Goal: Book appointment/travel/reservation

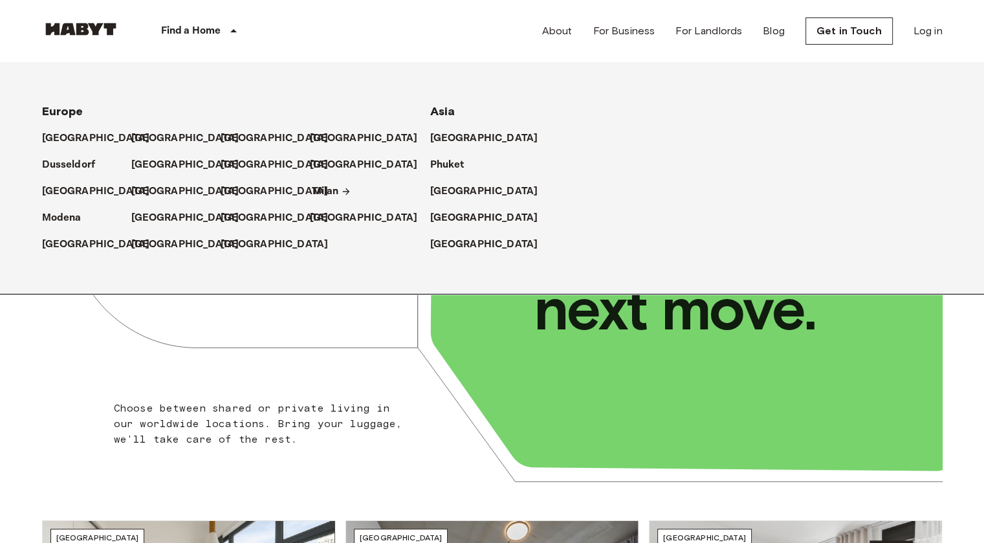
click at [334, 189] on p "Milan" at bounding box center [325, 192] width 27 height 16
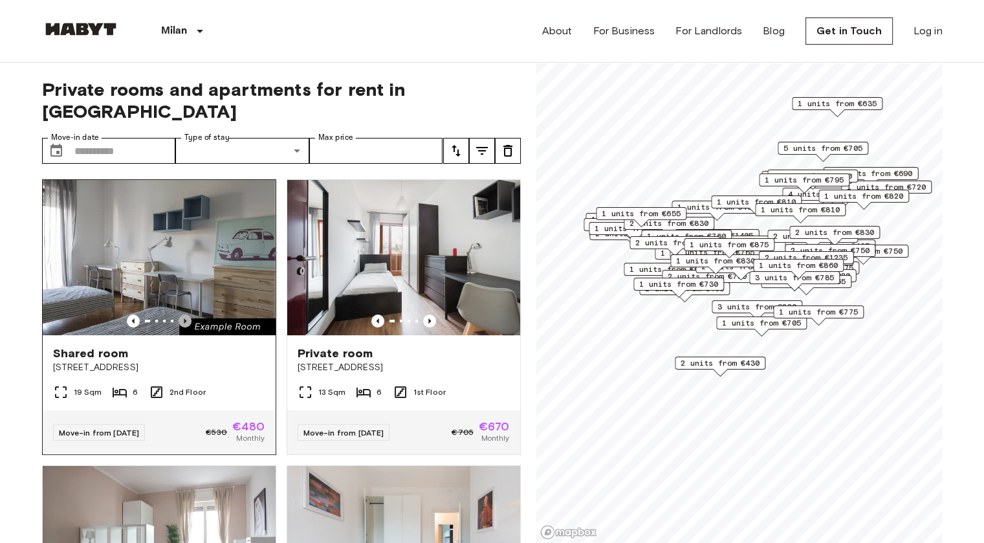
click at [181, 314] on icon "Previous image" at bounding box center [184, 320] width 13 height 13
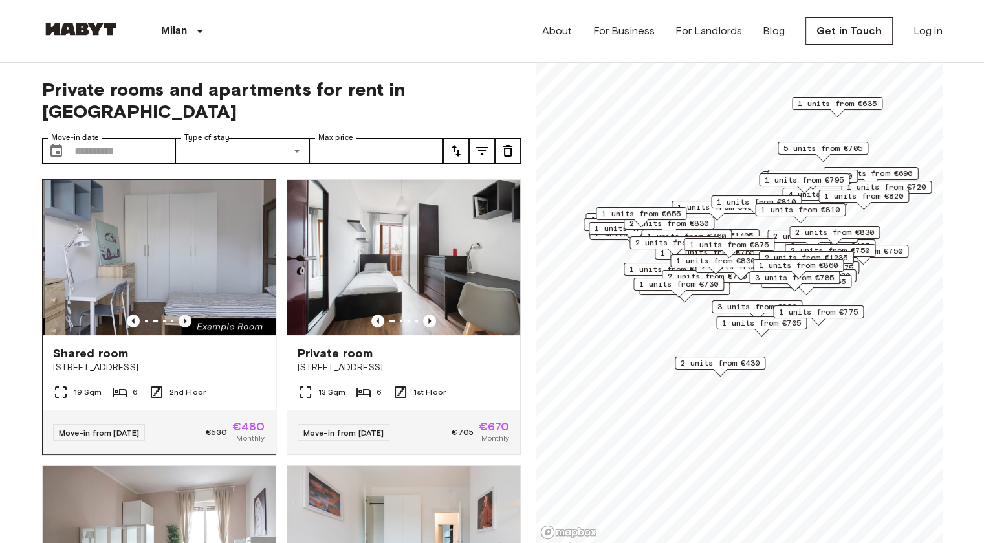
click at [181, 314] on icon "Previous image" at bounding box center [184, 320] width 13 height 13
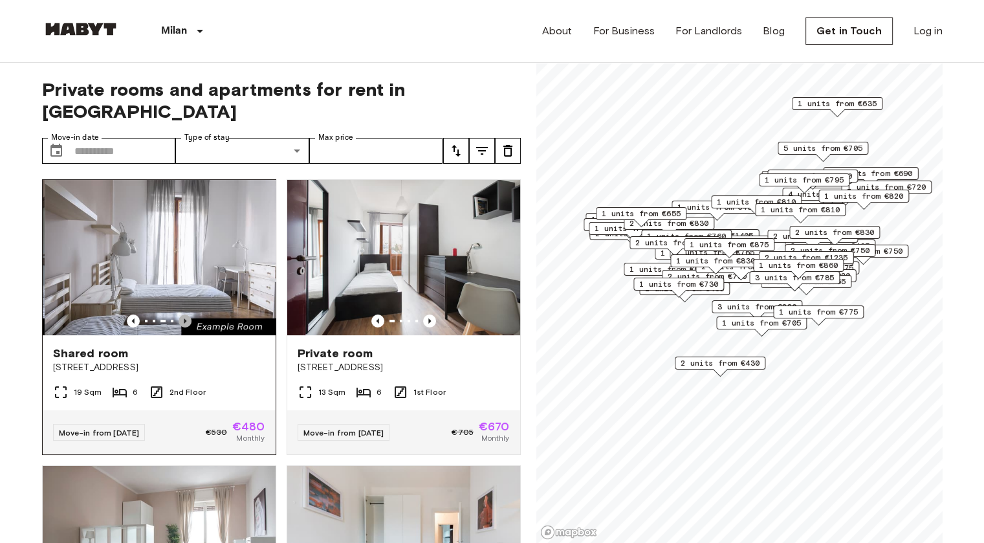
click at [181, 314] on icon "Previous image" at bounding box center [184, 320] width 13 height 13
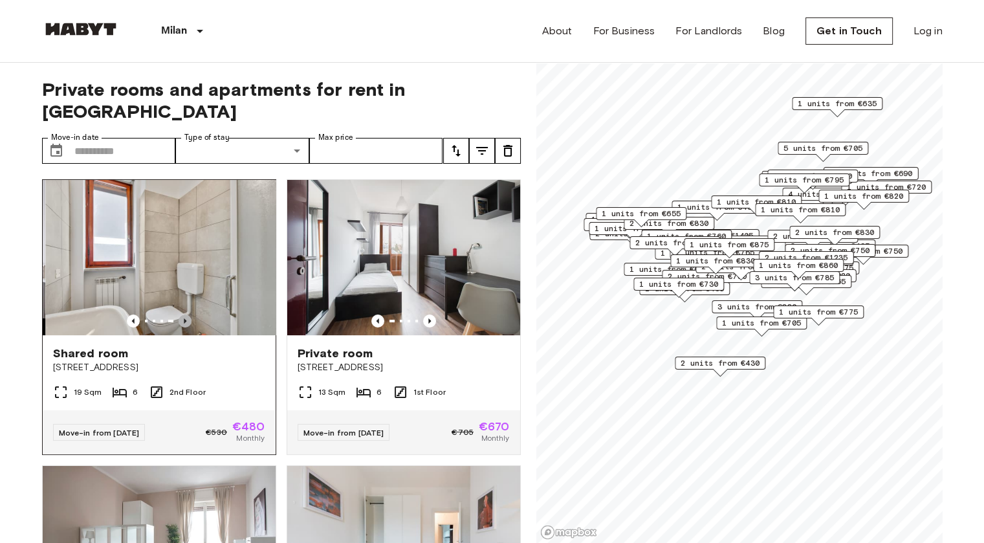
click at [181, 314] on icon "Previous image" at bounding box center [184, 320] width 13 height 13
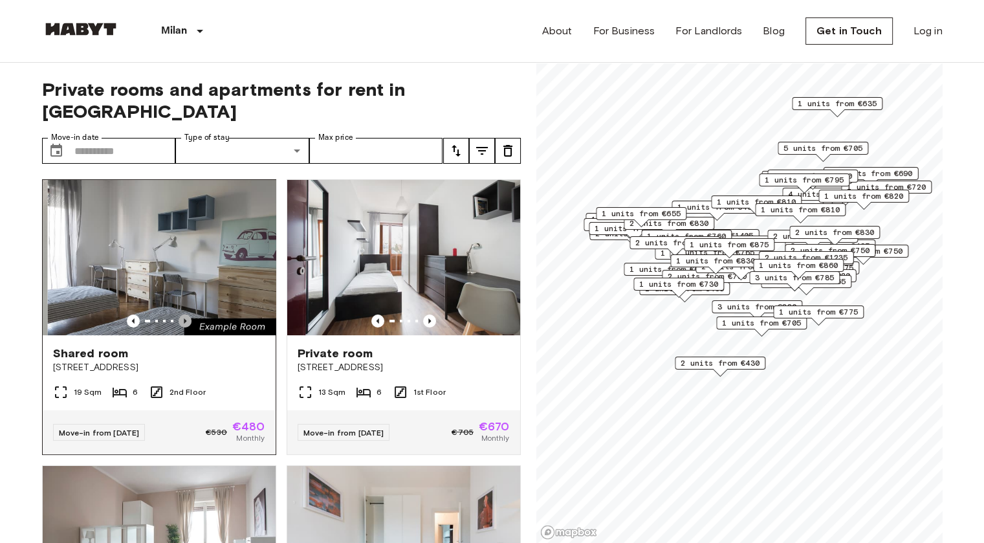
click at [181, 314] on icon "Previous image" at bounding box center [184, 320] width 13 height 13
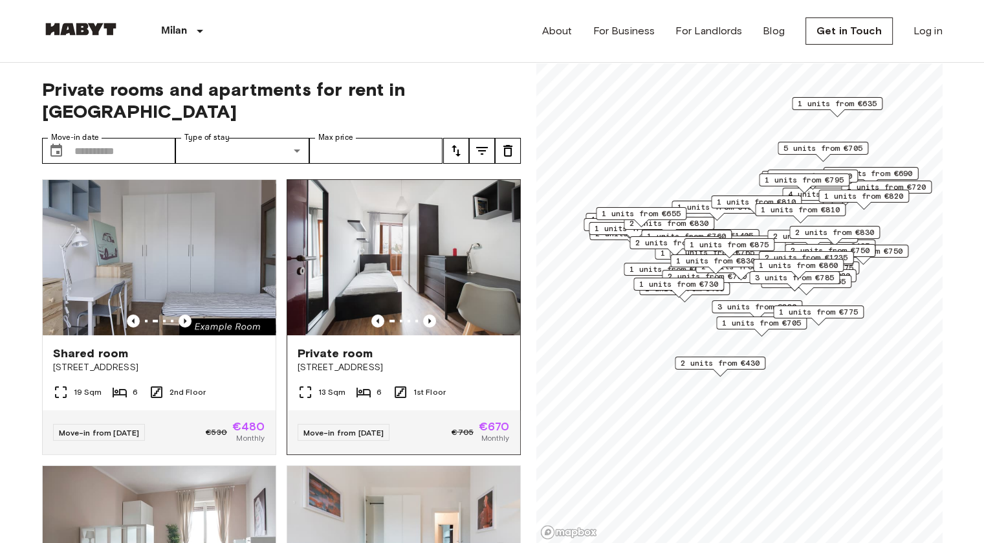
click at [404, 184] on img at bounding box center [403, 257] width 233 height 155
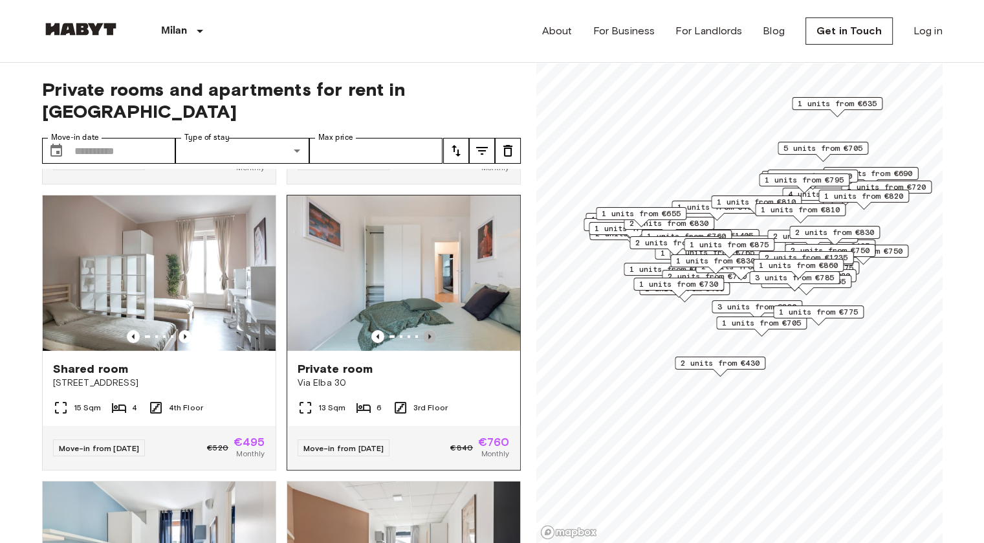
click at [423, 330] on icon "Previous image" at bounding box center [429, 336] width 13 height 13
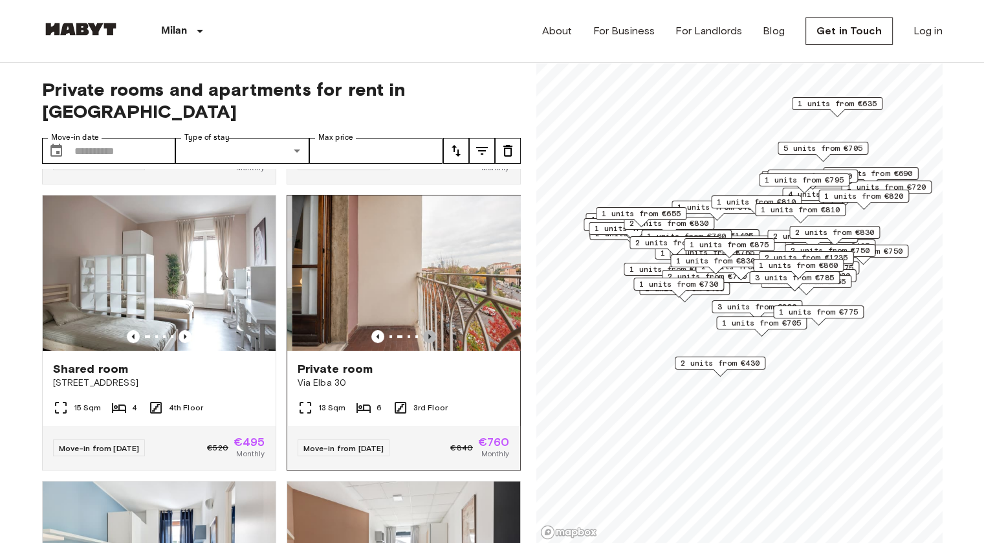
click at [423, 330] on icon "Previous image" at bounding box center [429, 336] width 13 height 13
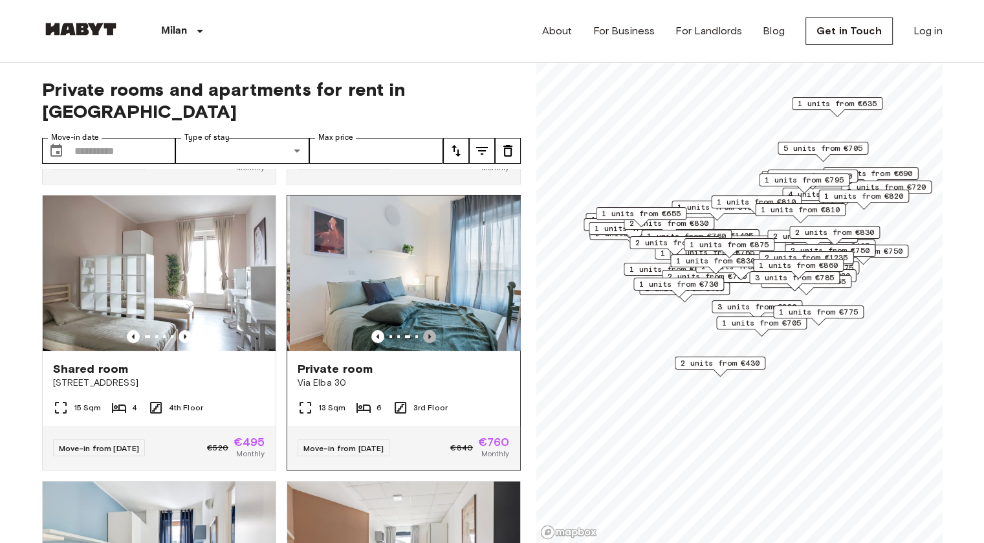
click at [423, 330] on icon "Previous image" at bounding box center [429, 336] width 13 height 13
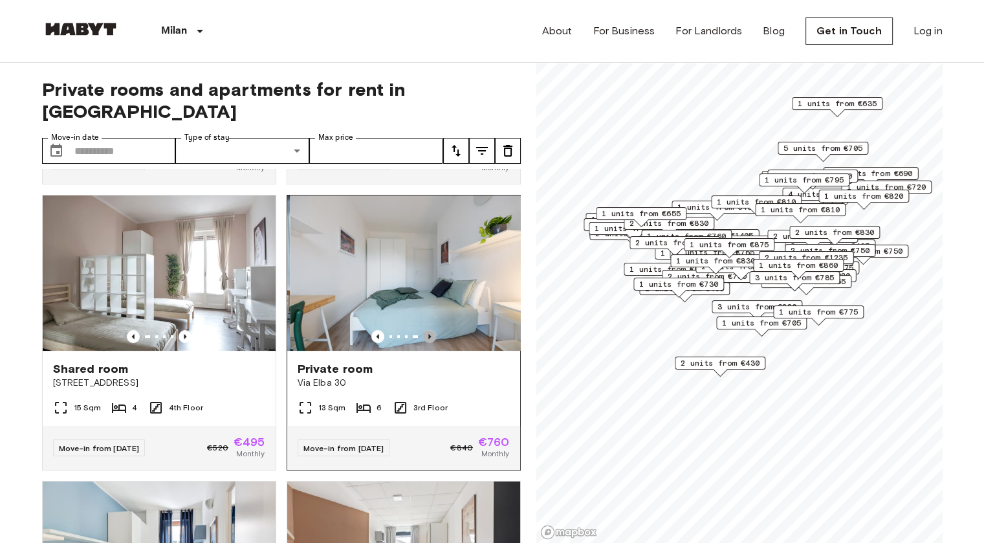
click at [423, 330] on icon "Previous image" at bounding box center [429, 336] width 13 height 13
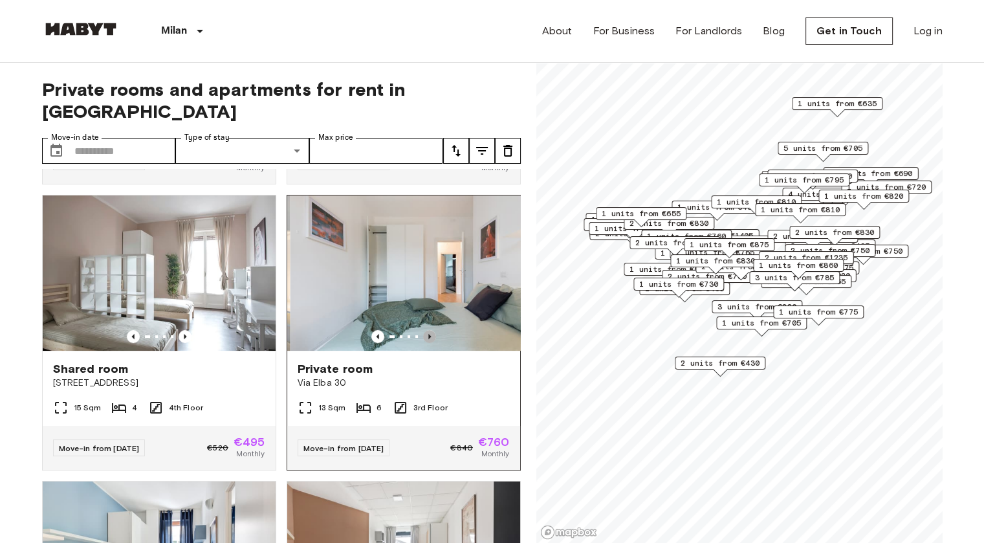
click at [423, 330] on icon "Previous image" at bounding box center [429, 336] width 13 height 13
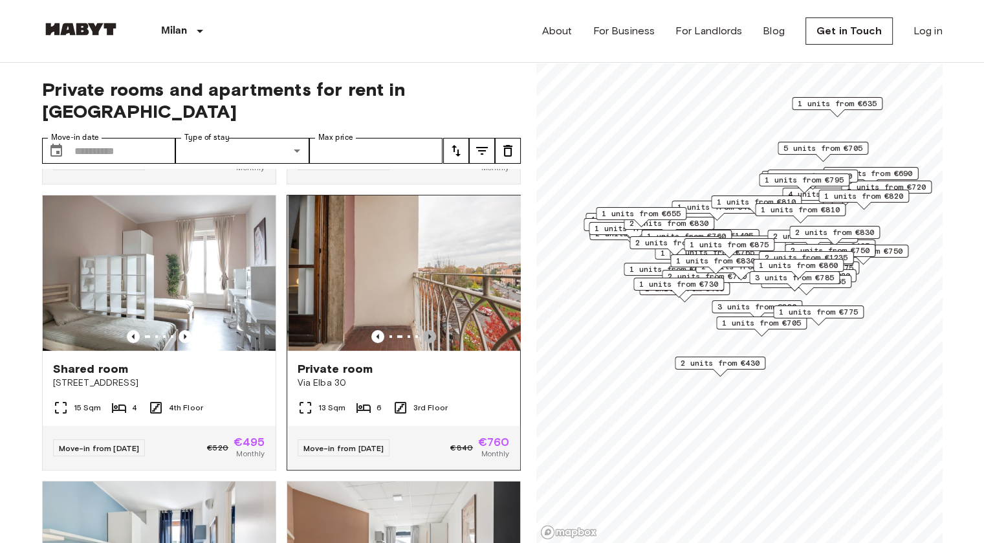
click at [423, 330] on icon "Previous image" at bounding box center [429, 336] width 13 height 13
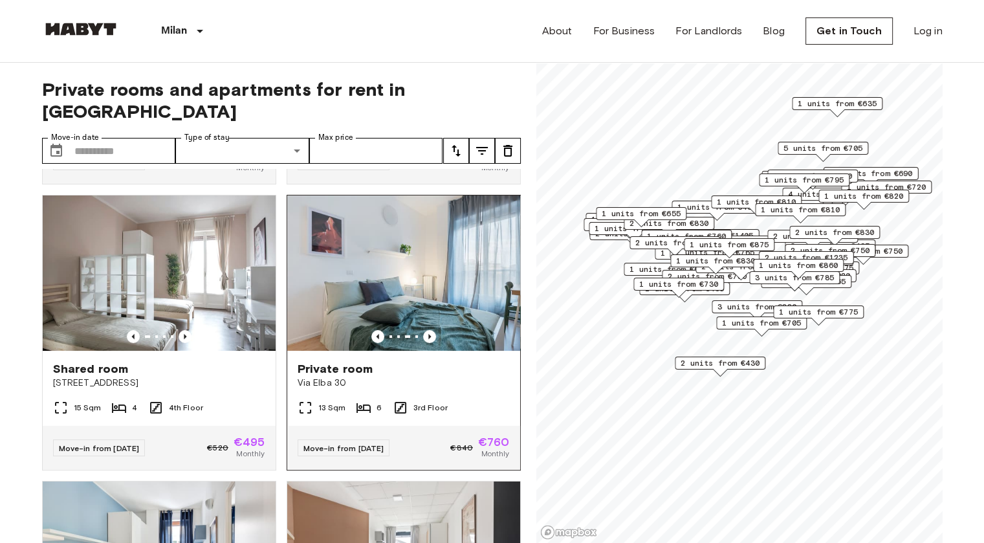
click at [408, 233] on img at bounding box center [403, 272] width 233 height 155
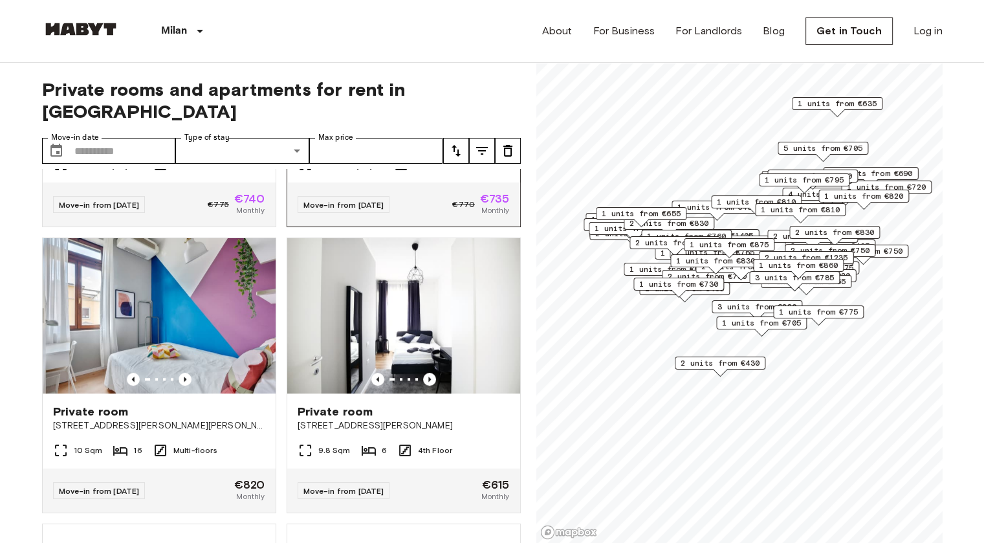
scroll to position [800, 0]
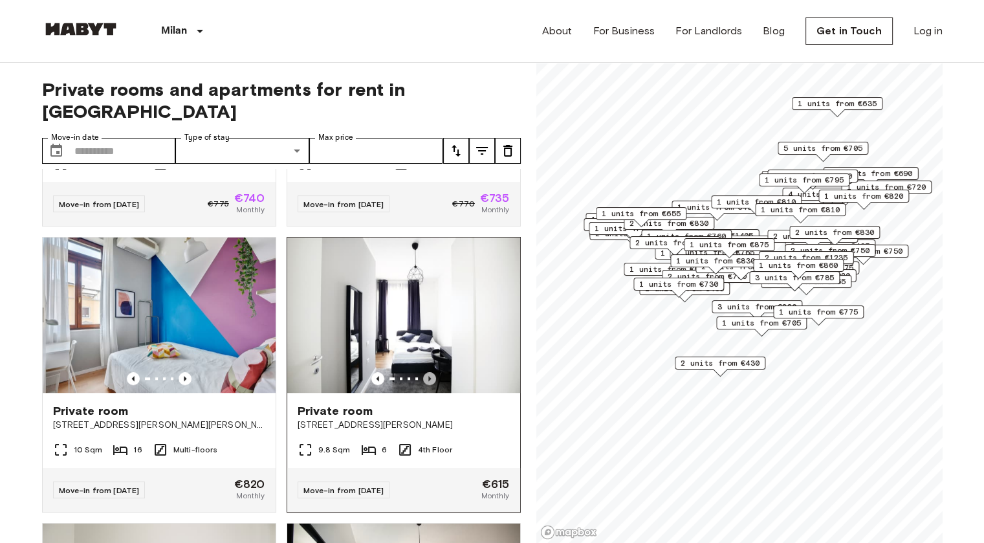
click at [423, 372] on icon "Previous image" at bounding box center [429, 378] width 13 height 13
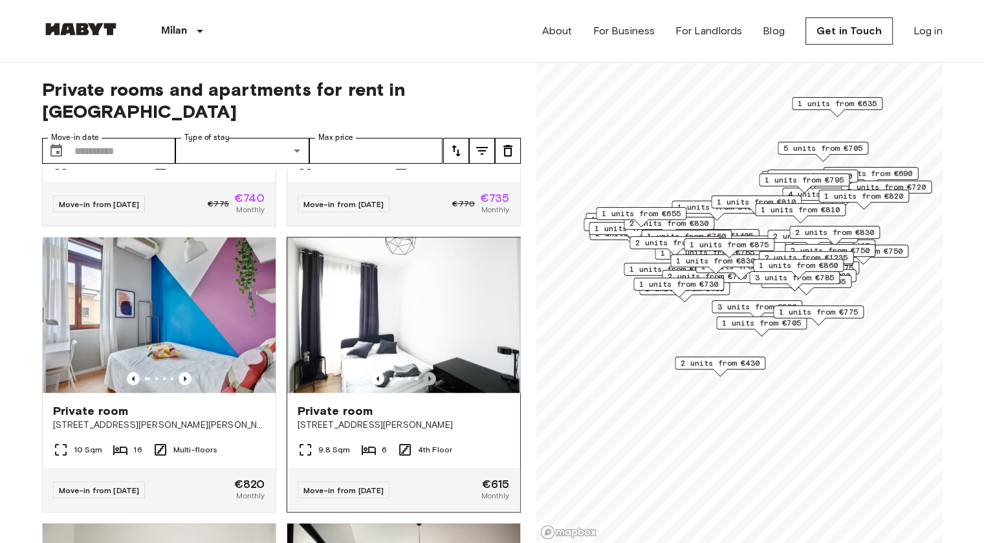
click at [423, 372] on icon "Previous image" at bounding box center [429, 378] width 13 height 13
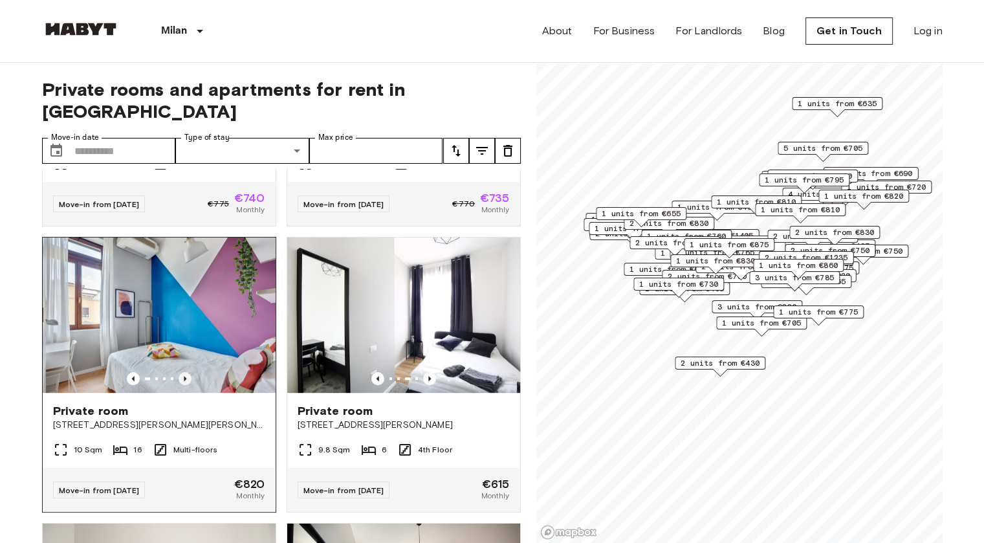
click at [178, 372] on icon "Previous image" at bounding box center [184, 378] width 13 height 13
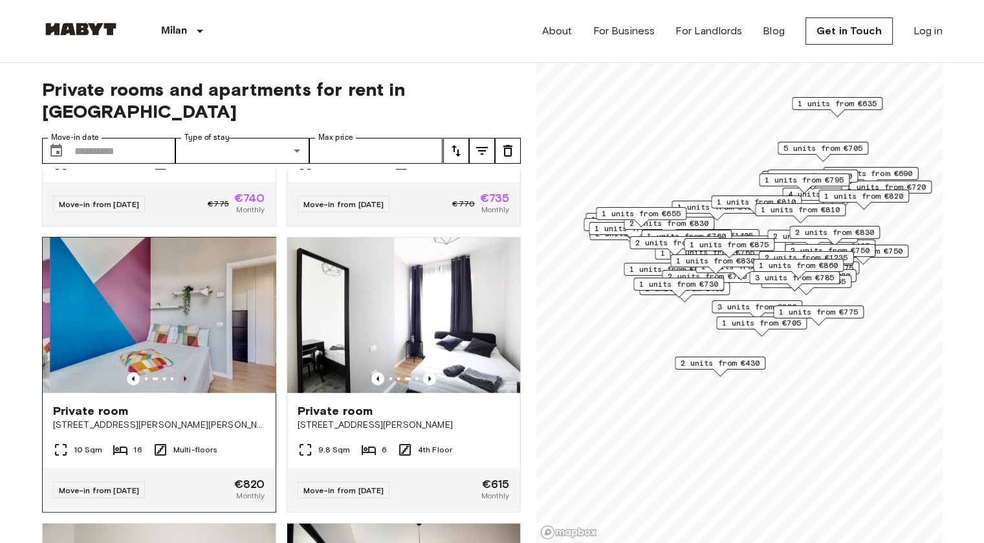
click at [178, 372] on icon "Previous image" at bounding box center [184, 378] width 13 height 13
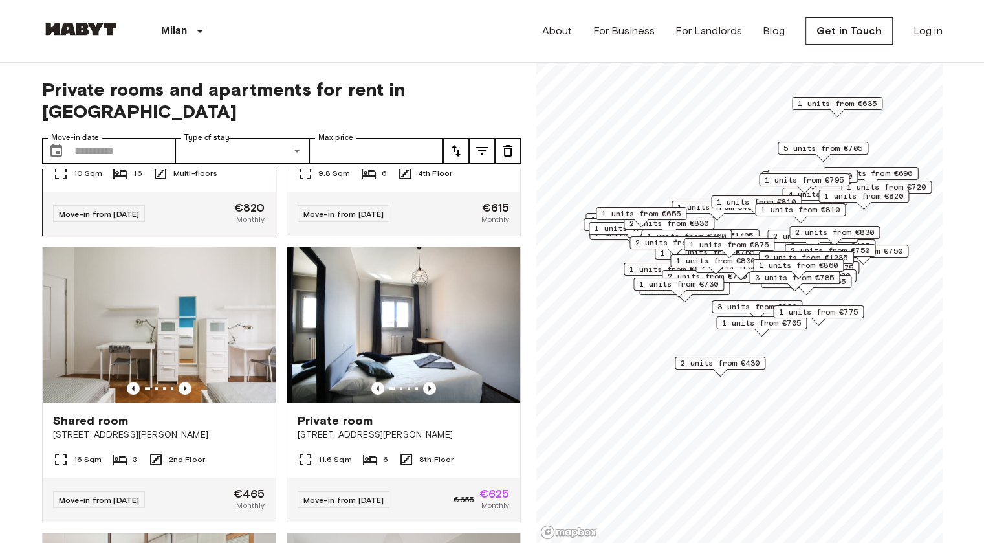
scroll to position [1075, 0]
click at [180, 389] on icon "Previous image" at bounding box center [184, 388] width 13 height 13
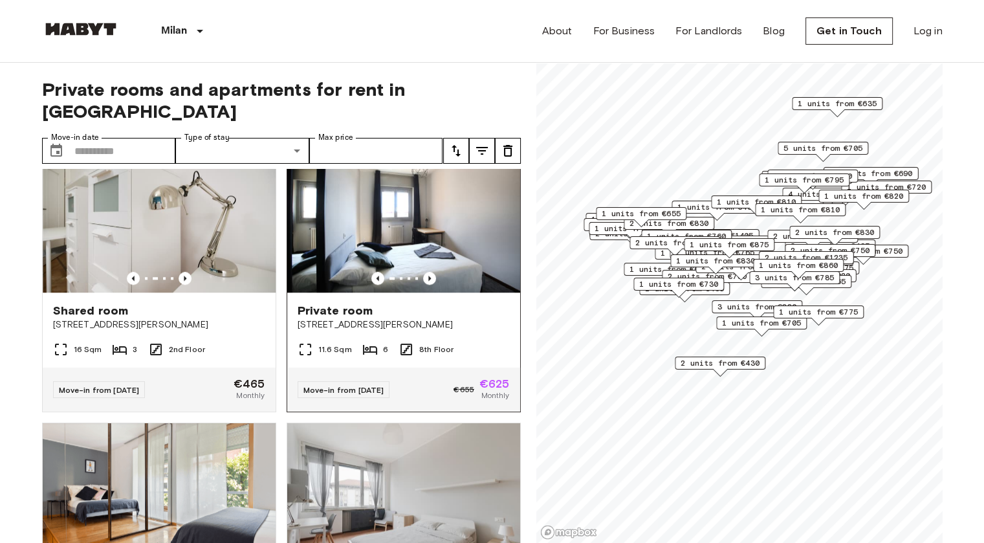
scroll to position [1189, 0]
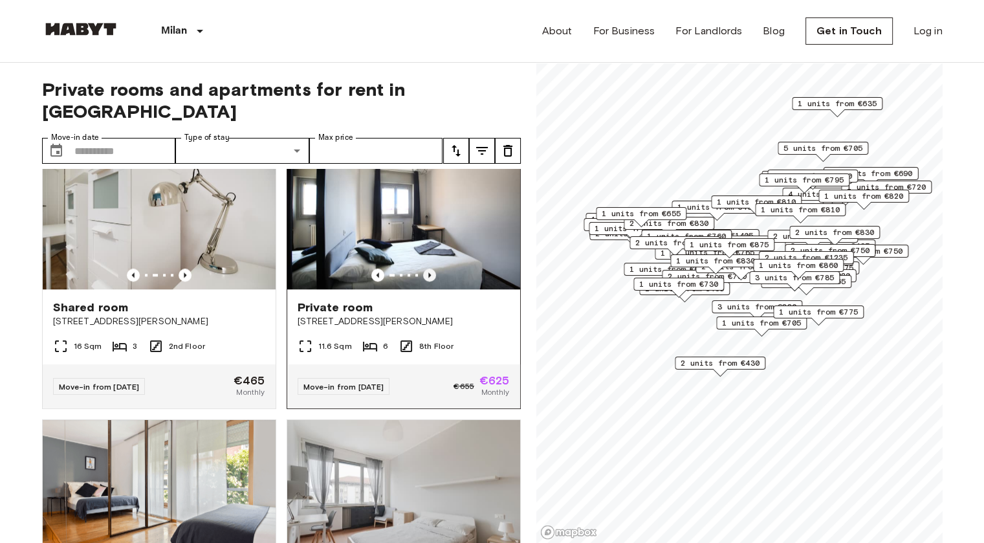
click at [423, 274] on icon "Previous image" at bounding box center [429, 274] width 13 height 13
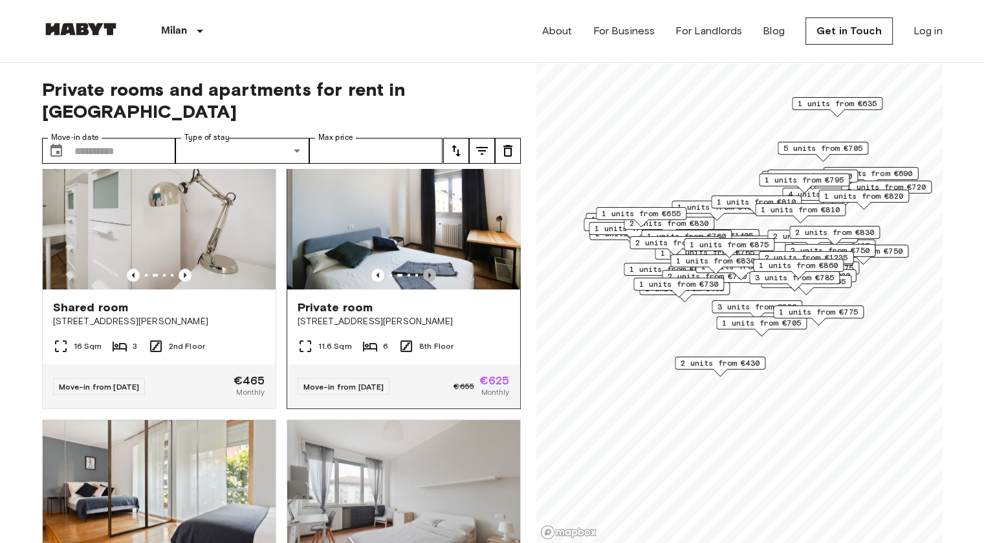
click at [423, 274] on icon "Previous image" at bounding box center [429, 274] width 13 height 13
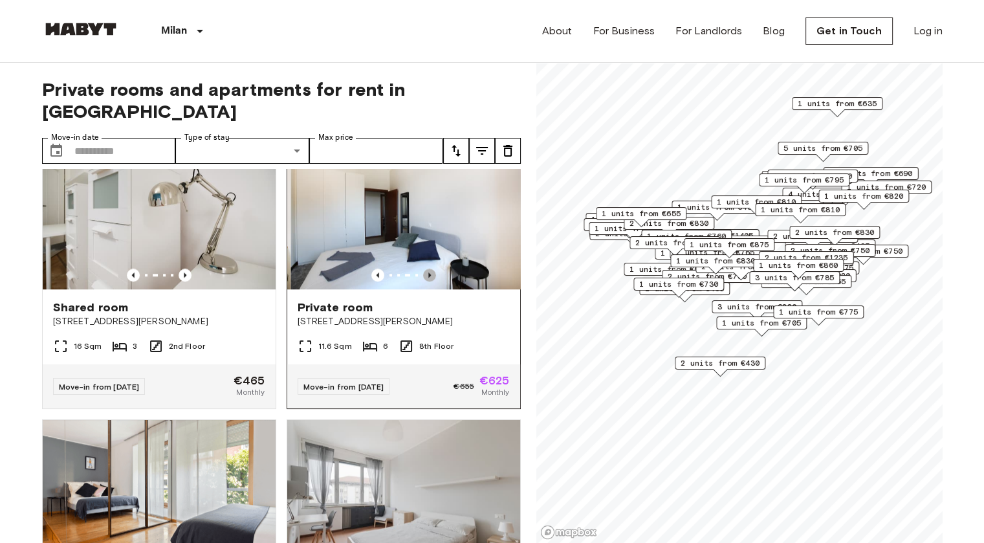
click at [423, 274] on icon "Previous image" at bounding box center [429, 274] width 13 height 13
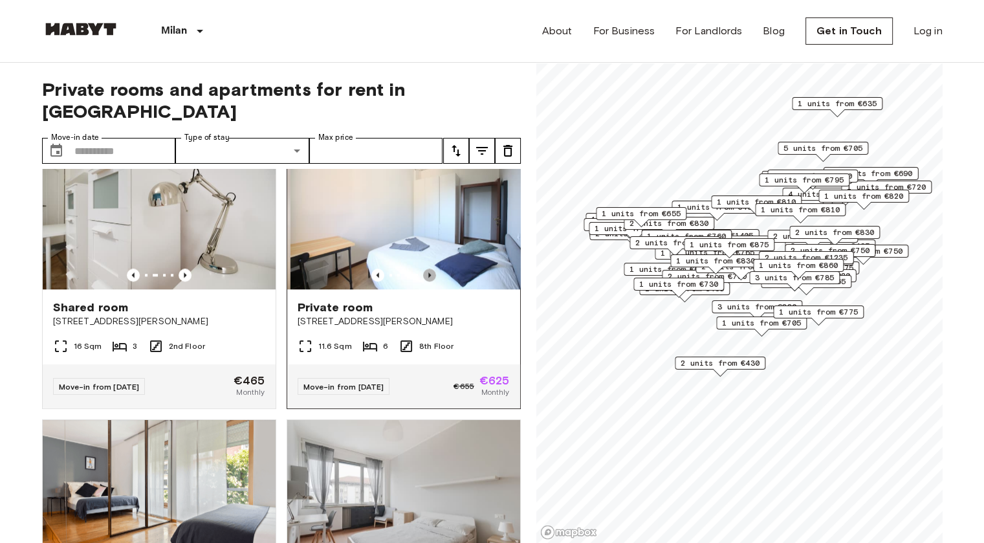
click at [423, 274] on icon "Previous image" at bounding box center [429, 274] width 13 height 13
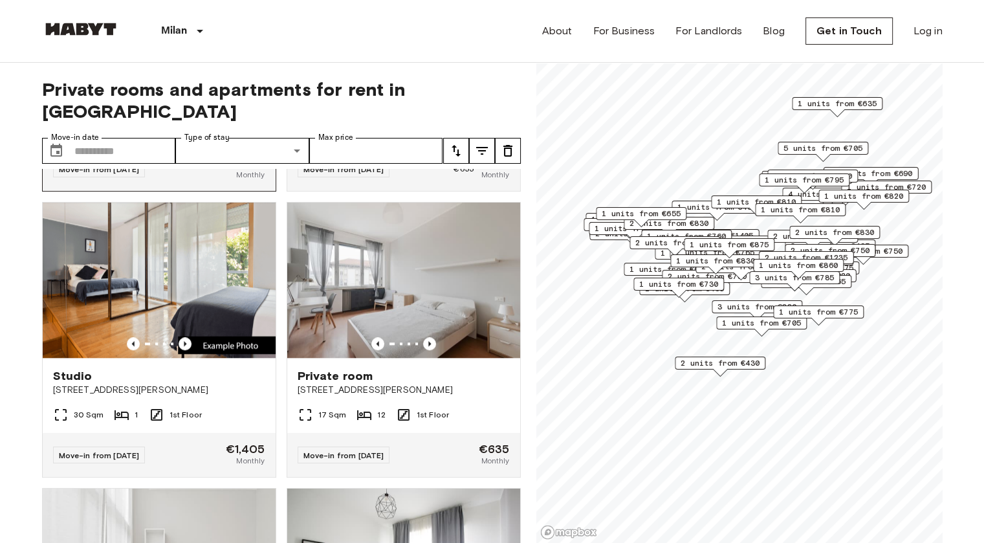
scroll to position [1406, 0]
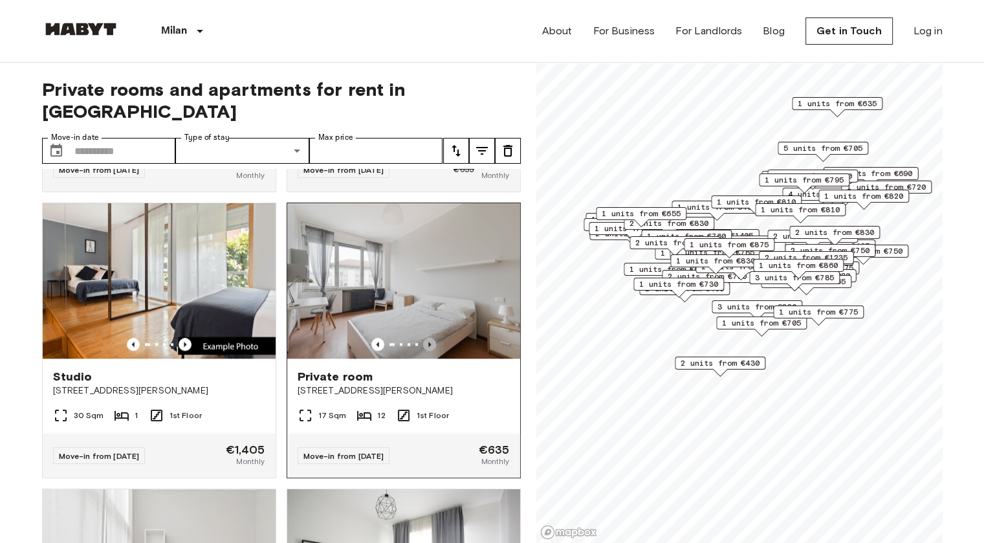
click at [423, 350] on icon "Previous image" at bounding box center [429, 344] width 13 height 13
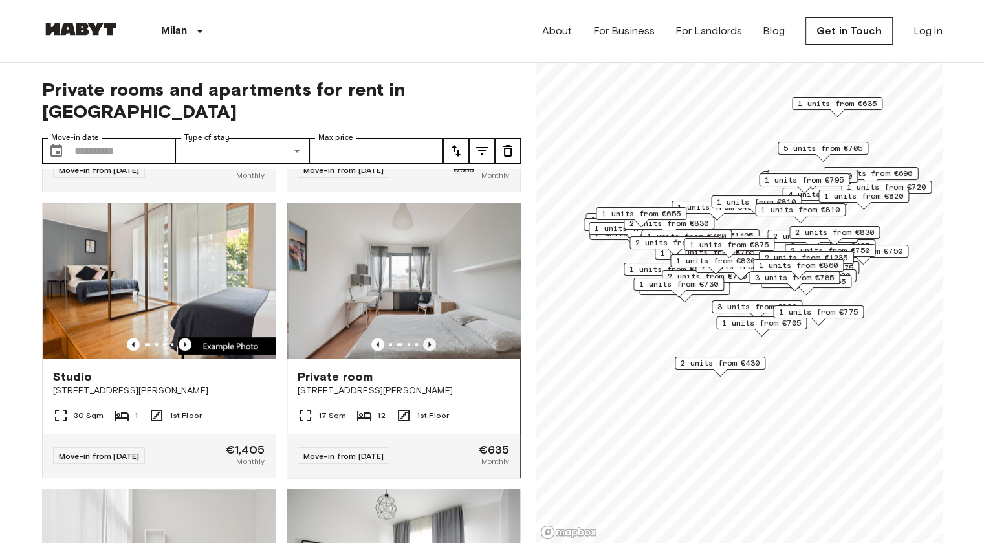
click at [423, 350] on icon "Previous image" at bounding box center [429, 344] width 13 height 13
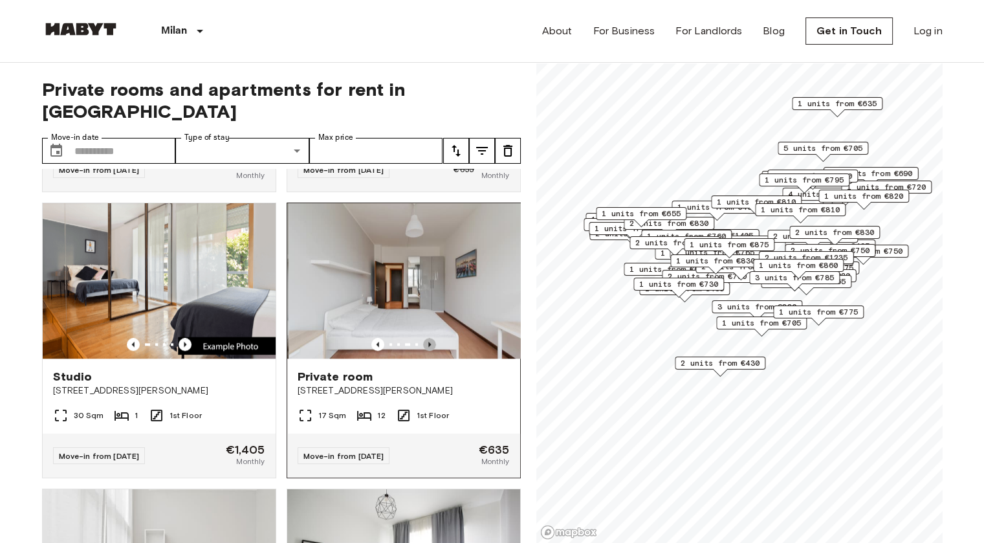
click at [423, 350] on icon "Previous image" at bounding box center [429, 344] width 13 height 13
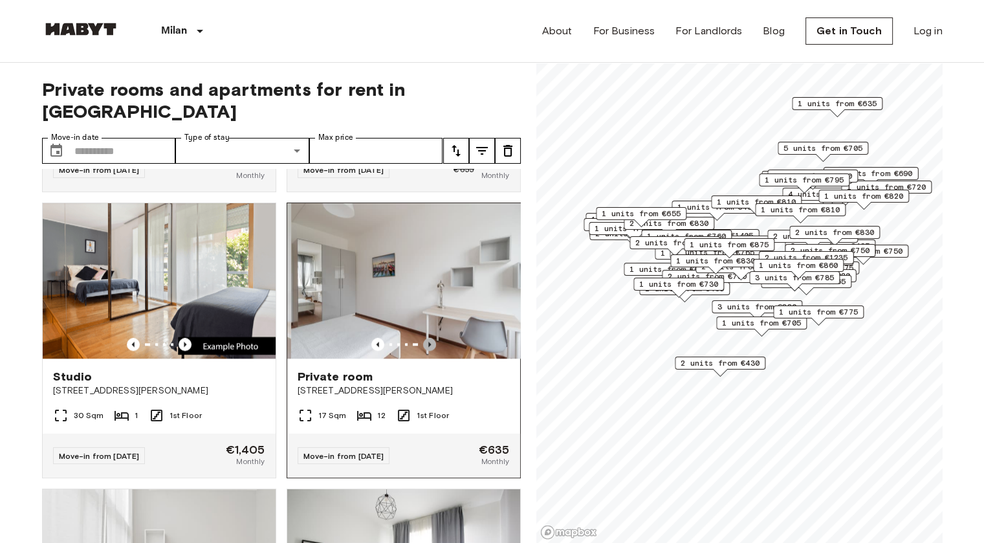
click at [423, 350] on icon "Previous image" at bounding box center [429, 344] width 13 height 13
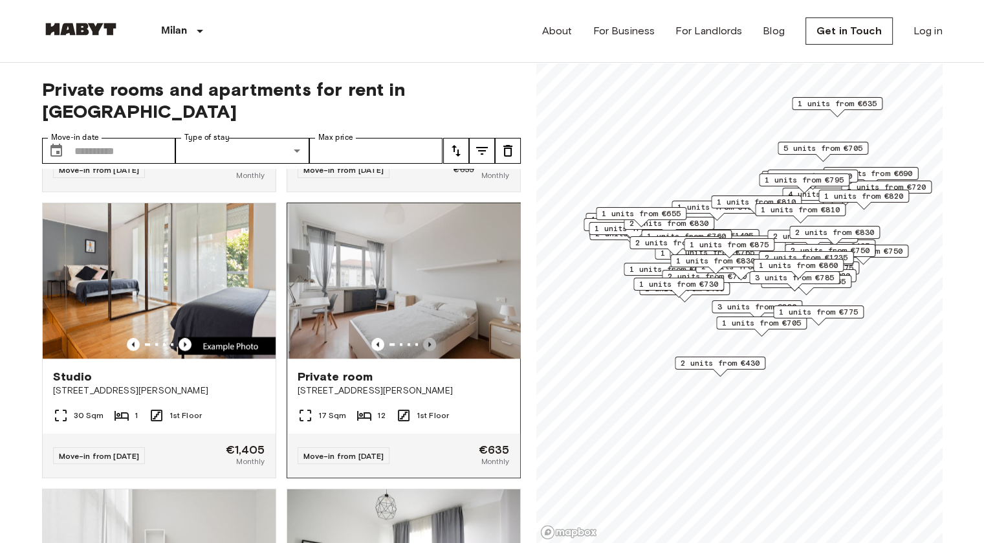
click at [423, 350] on icon "Previous image" at bounding box center [429, 344] width 13 height 13
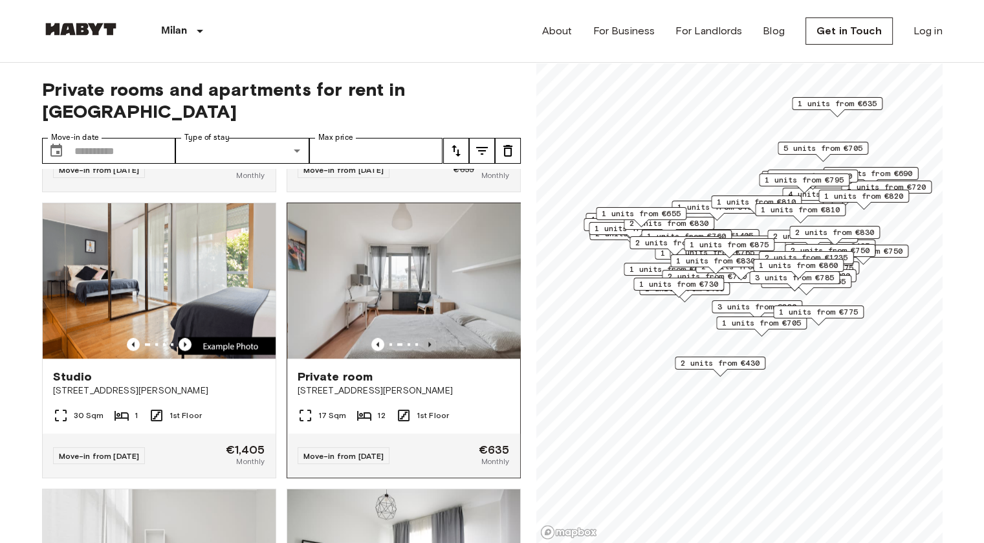
click at [423, 350] on icon "Previous image" at bounding box center [429, 344] width 13 height 13
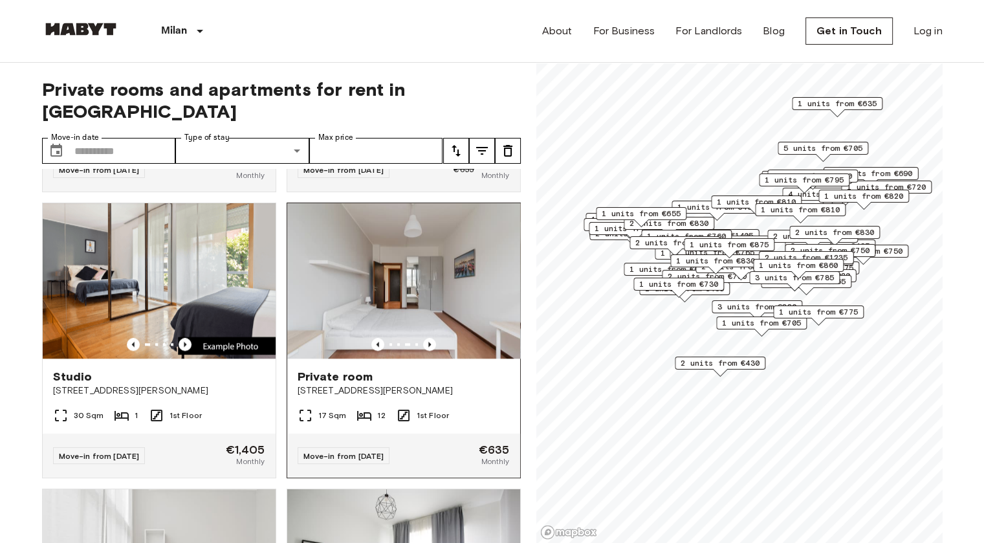
scroll to position [1681, 0]
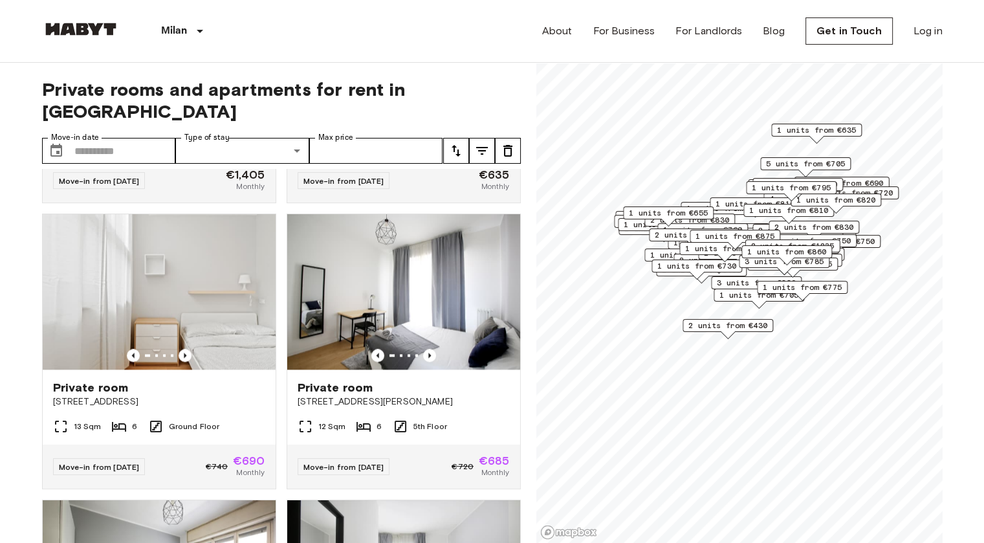
drag, startPoint x: 779, startPoint y: 267, endPoint x: 728, endPoint y: 230, distance: 62.9
click at [728, 230] on span "1 units from €875" at bounding box center [734, 236] width 79 height 12
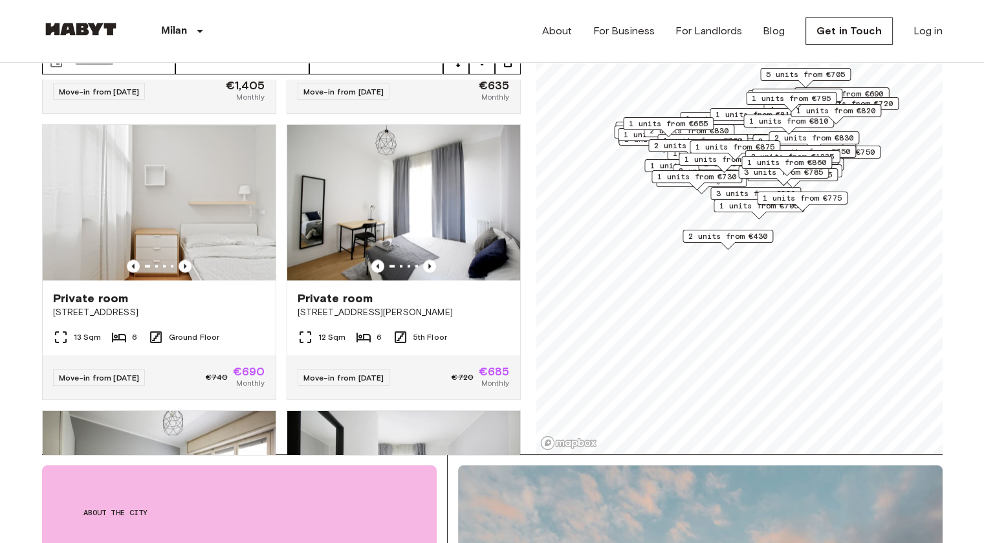
scroll to position [90, 0]
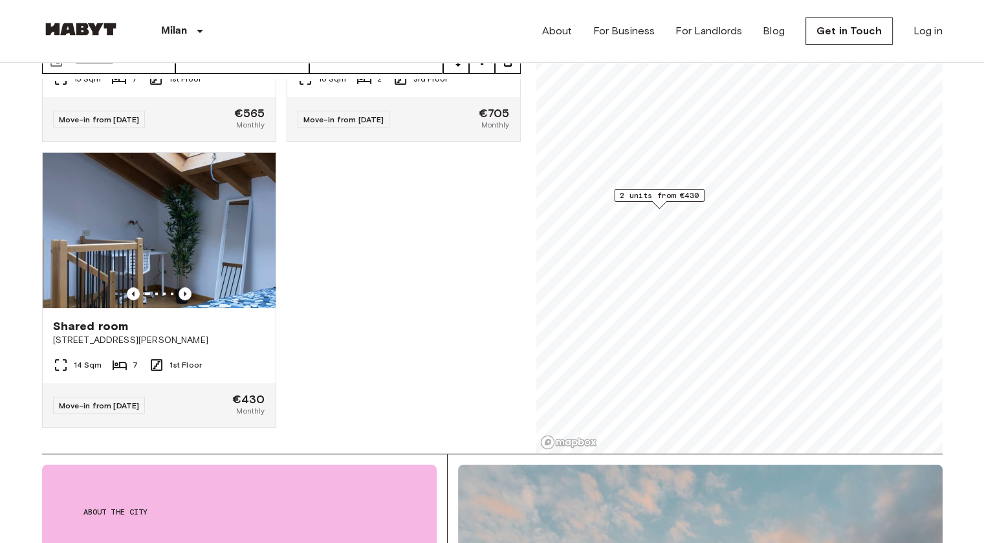
scroll to position [219, 0]
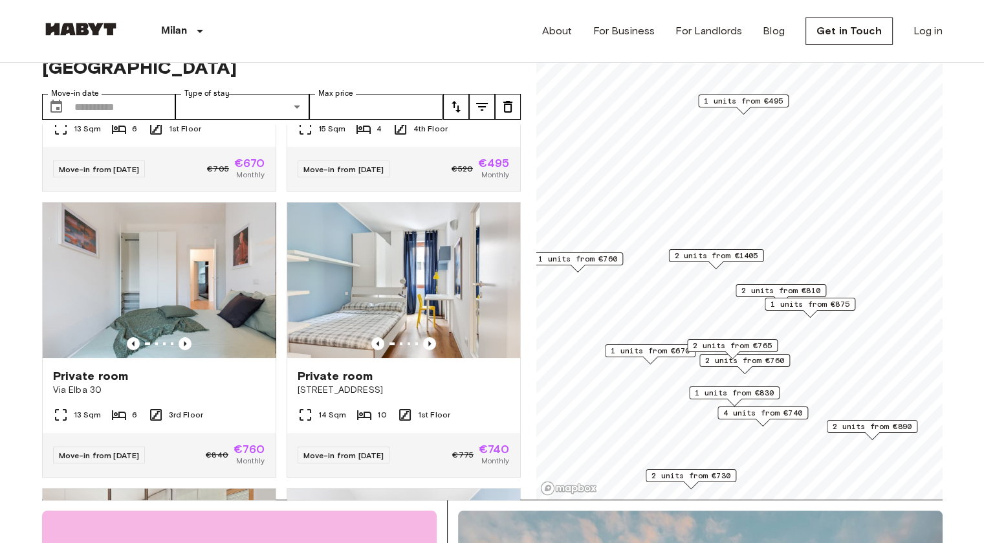
scroll to position [45, 0]
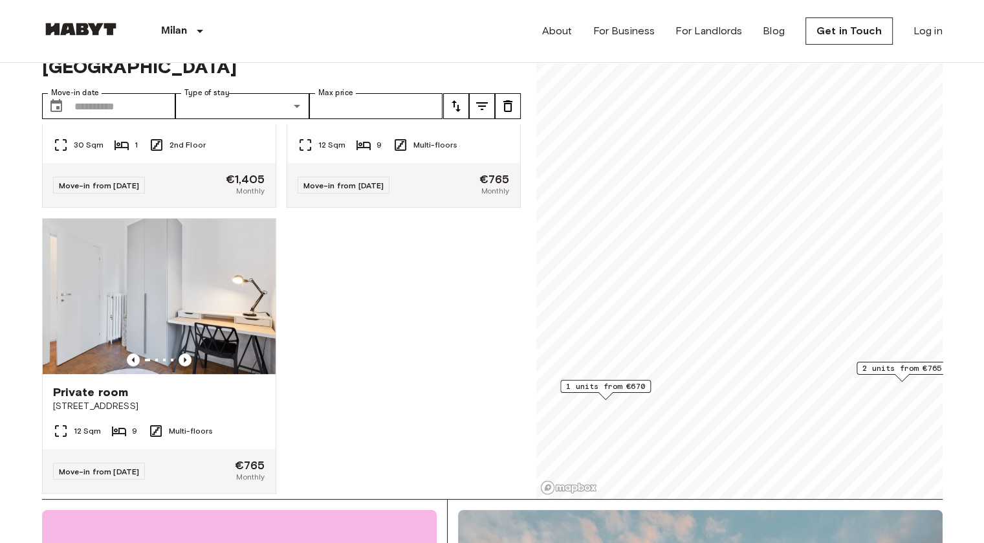
scroll to position [489, 0]
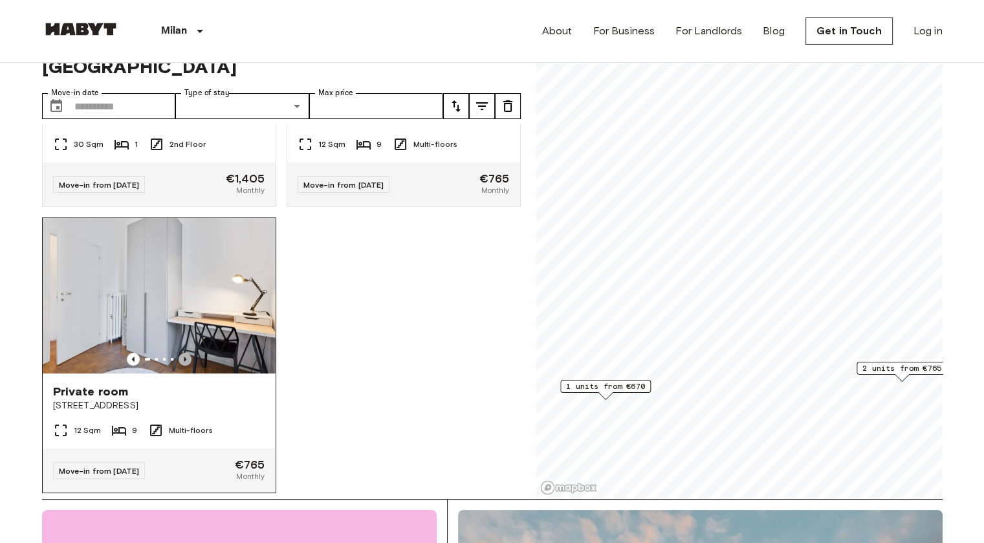
click at [184, 352] on icon "Previous image" at bounding box center [184, 358] width 13 height 13
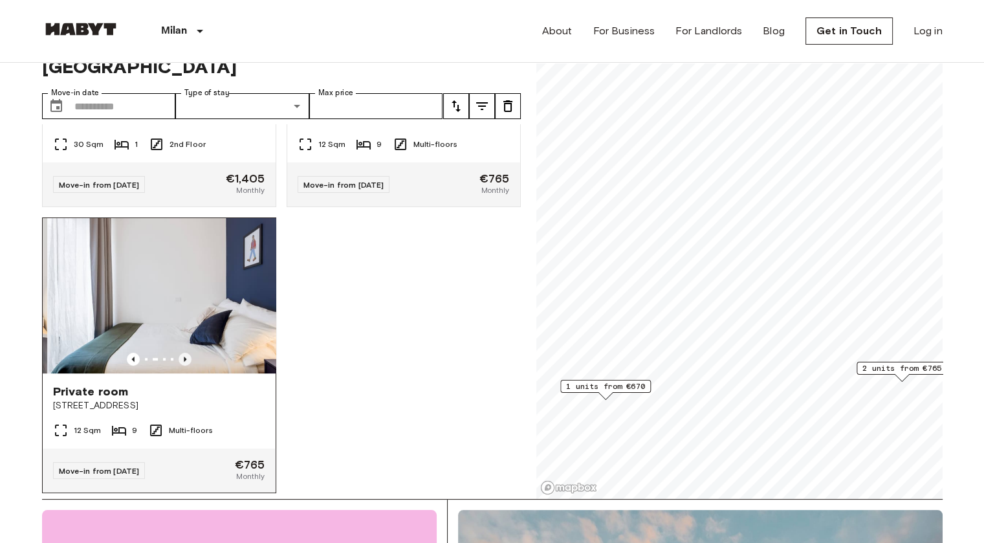
click at [184, 352] on icon "Previous image" at bounding box center [184, 358] width 13 height 13
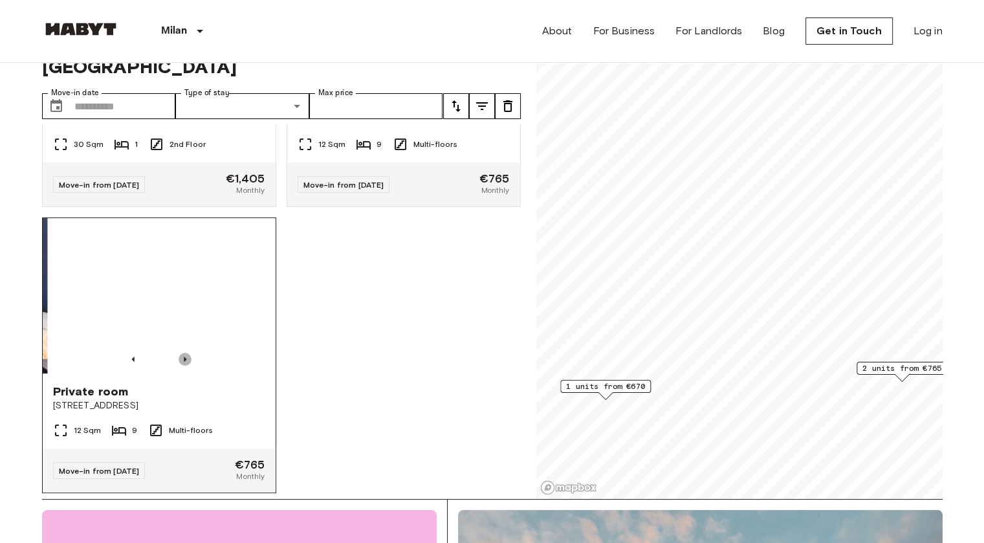
click at [184, 352] on icon "Previous image" at bounding box center [184, 358] width 13 height 13
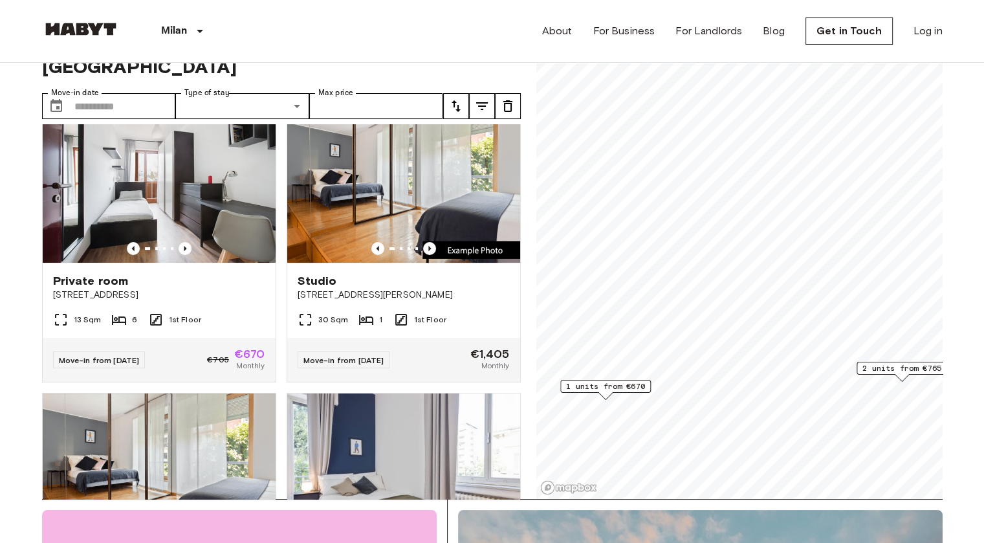
scroll to position [0, 0]
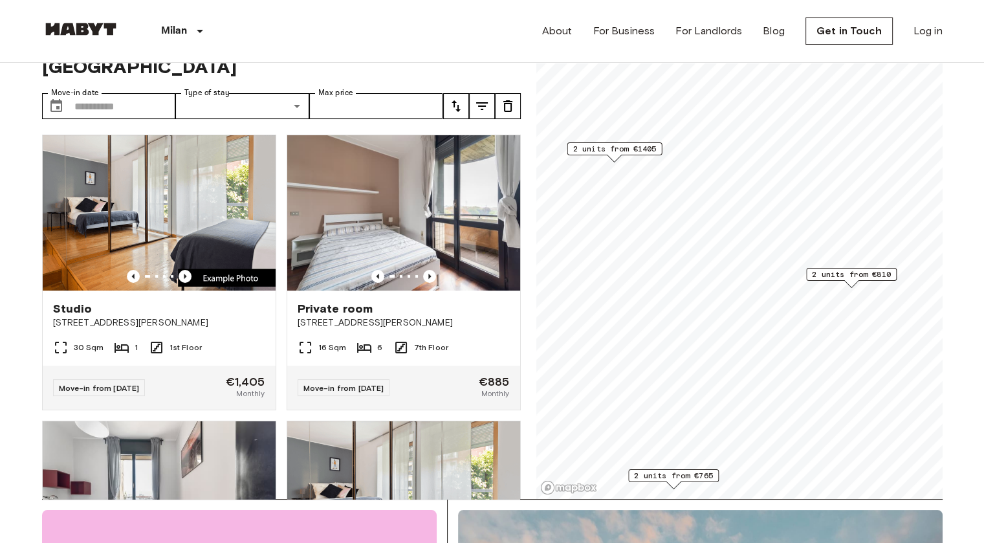
click at [828, 274] on span "2 units from €810" at bounding box center [851, 274] width 79 height 12
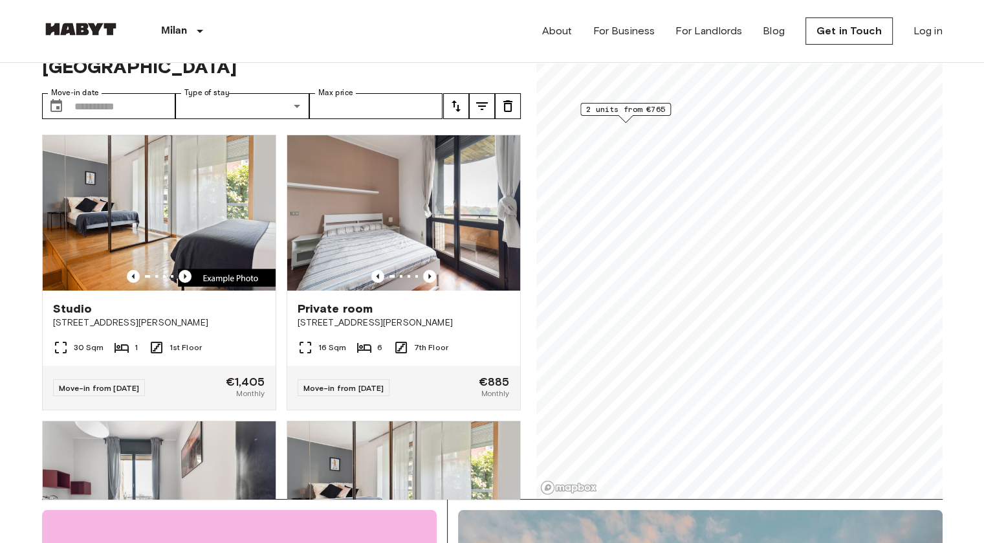
click at [656, 109] on span "2 units from €765" at bounding box center [625, 109] width 79 height 12
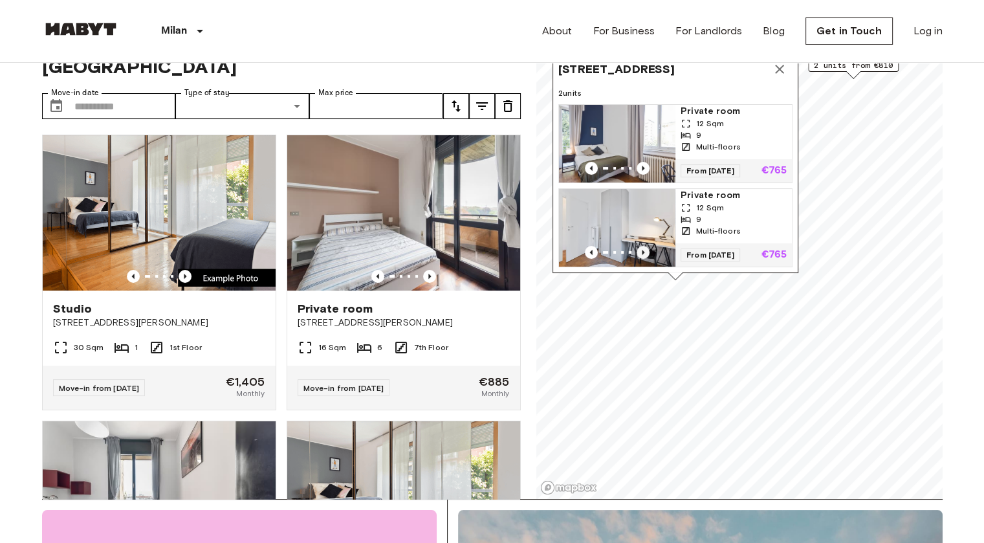
click at [644, 246] on icon "Previous image" at bounding box center [642, 252] width 13 height 13
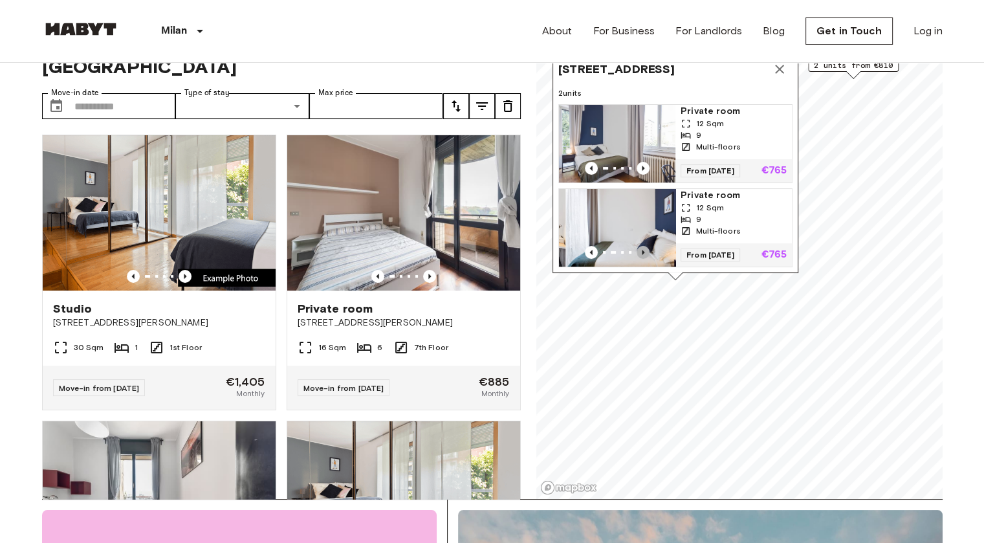
click at [644, 246] on icon "Previous image" at bounding box center [642, 252] width 13 height 13
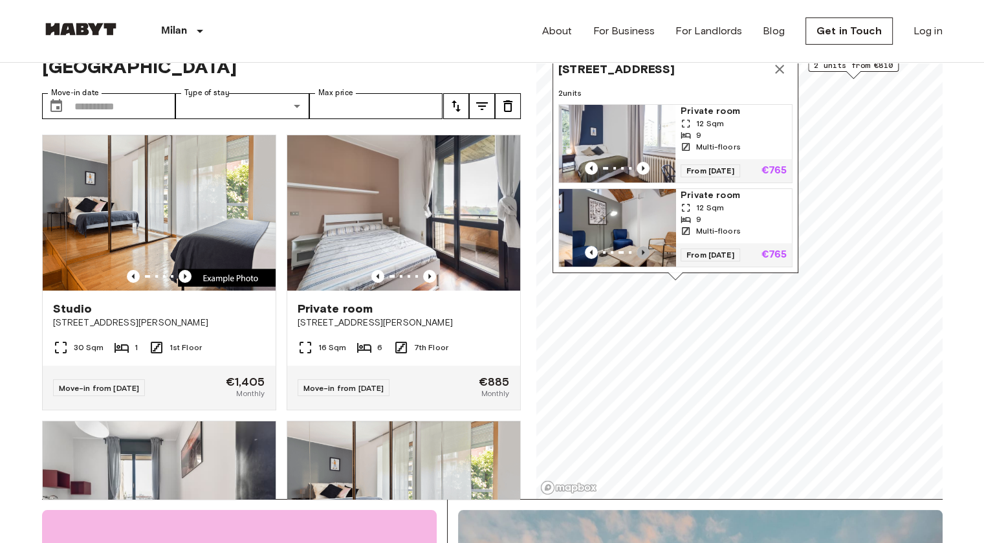
click at [644, 246] on icon "Previous image" at bounding box center [642, 252] width 13 height 13
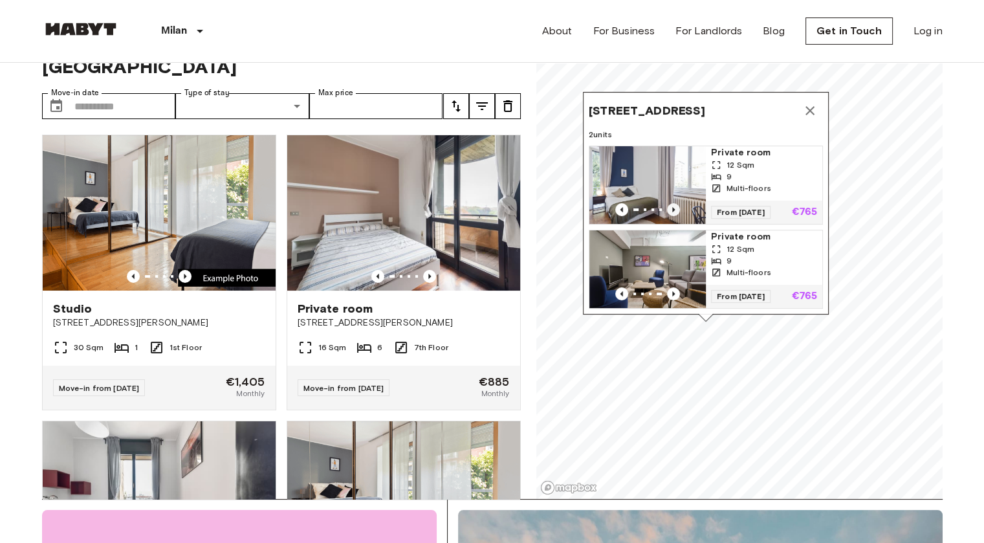
click at [674, 203] on icon "Previous image" at bounding box center [673, 209] width 13 height 13
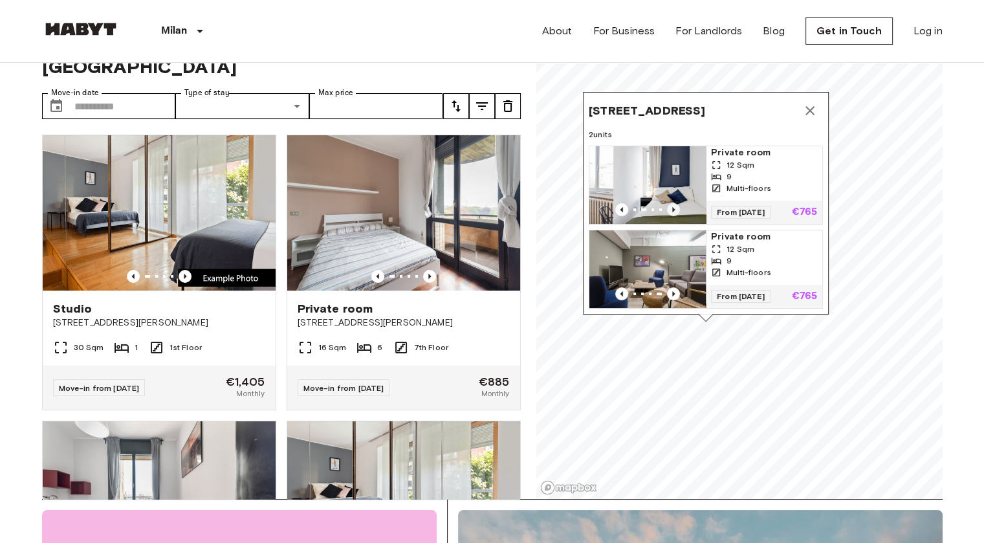
click at [674, 203] on icon "Previous image" at bounding box center [673, 209] width 13 height 13
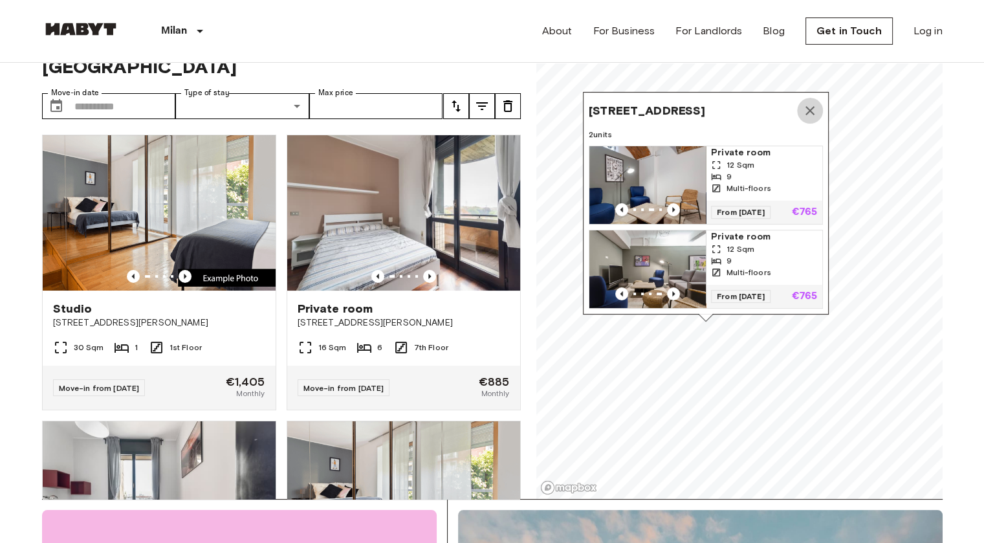
click at [812, 103] on icon "Map marker" at bounding box center [810, 111] width 16 height 16
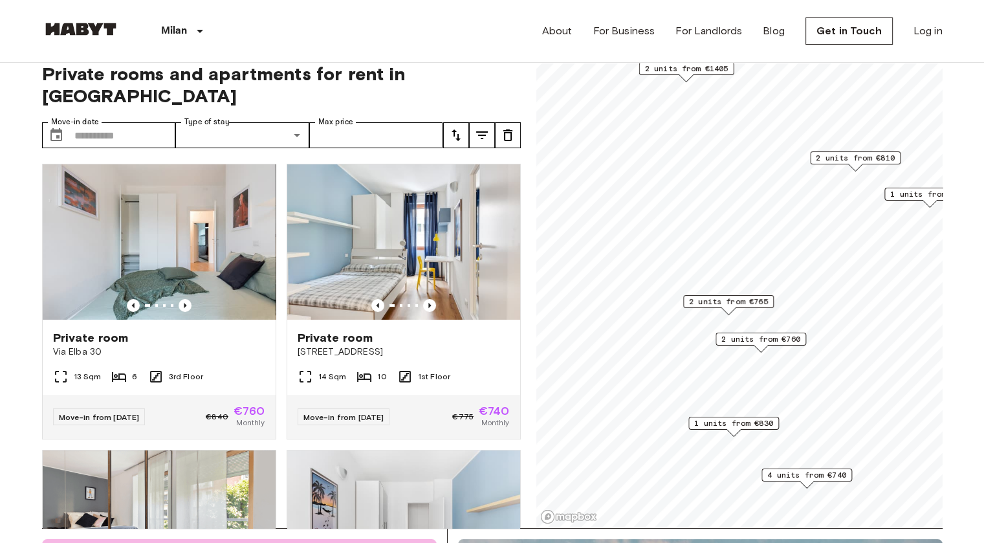
scroll to position [96, 0]
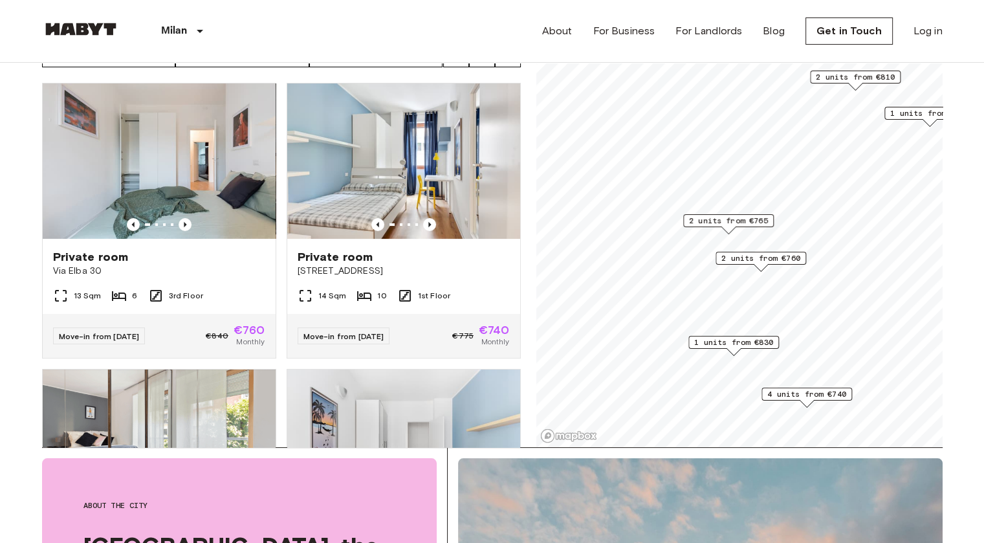
click at [768, 262] on span "2 units from €760" at bounding box center [760, 258] width 79 height 12
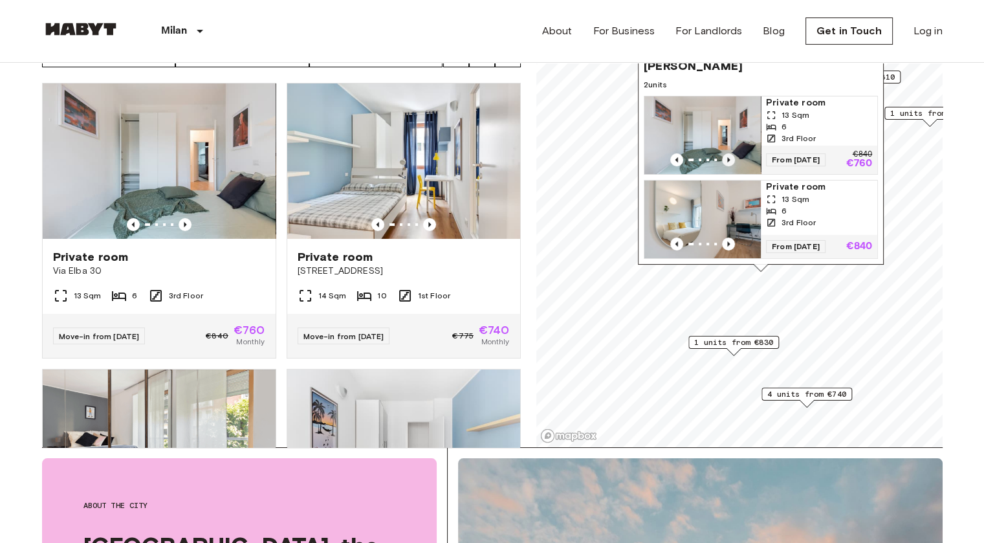
click at [727, 153] on icon "Previous image" at bounding box center [728, 159] width 13 height 13
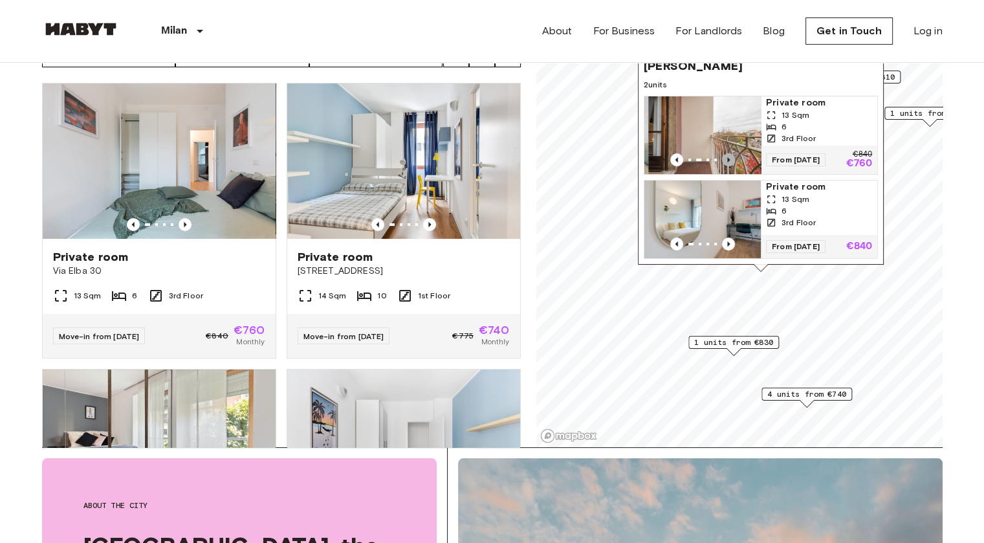
click at [727, 153] on icon "Previous image" at bounding box center [728, 159] width 13 height 13
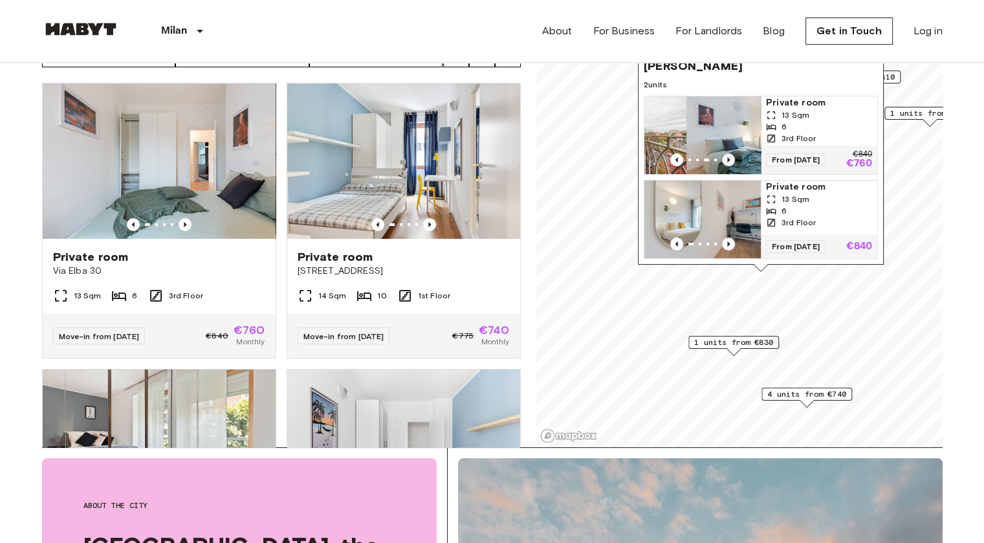
click at [727, 153] on icon "Previous image" at bounding box center [728, 159] width 13 height 13
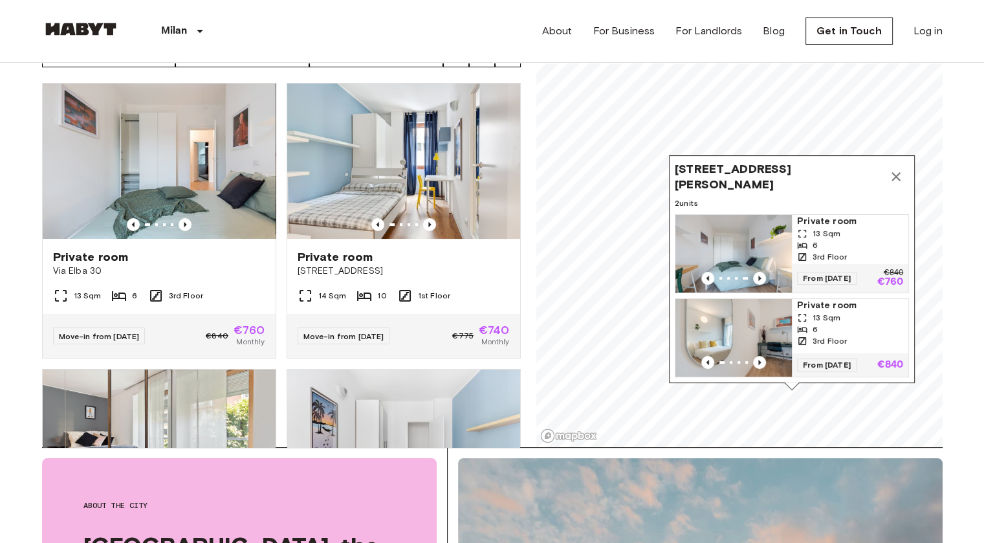
click at [901, 169] on icon "Map marker" at bounding box center [896, 177] width 16 height 16
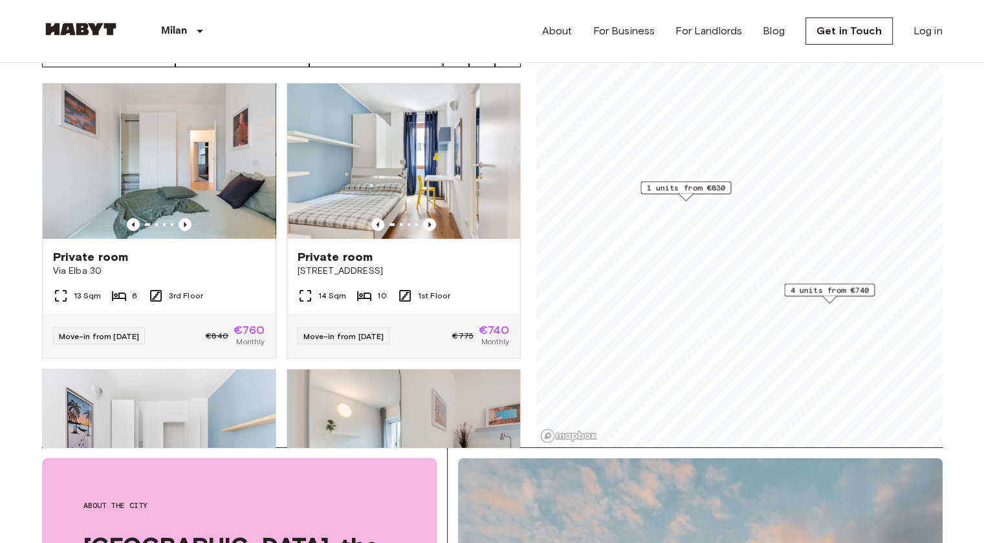
click at [804, 284] on span "4 units from €740" at bounding box center [829, 290] width 79 height 12
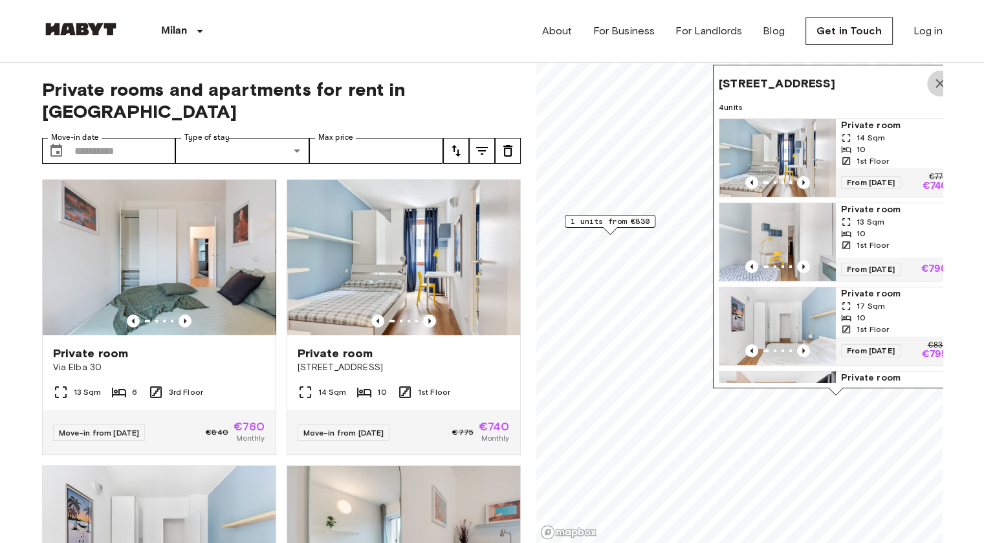
click at [936, 85] on icon "Map marker" at bounding box center [939, 83] width 9 height 9
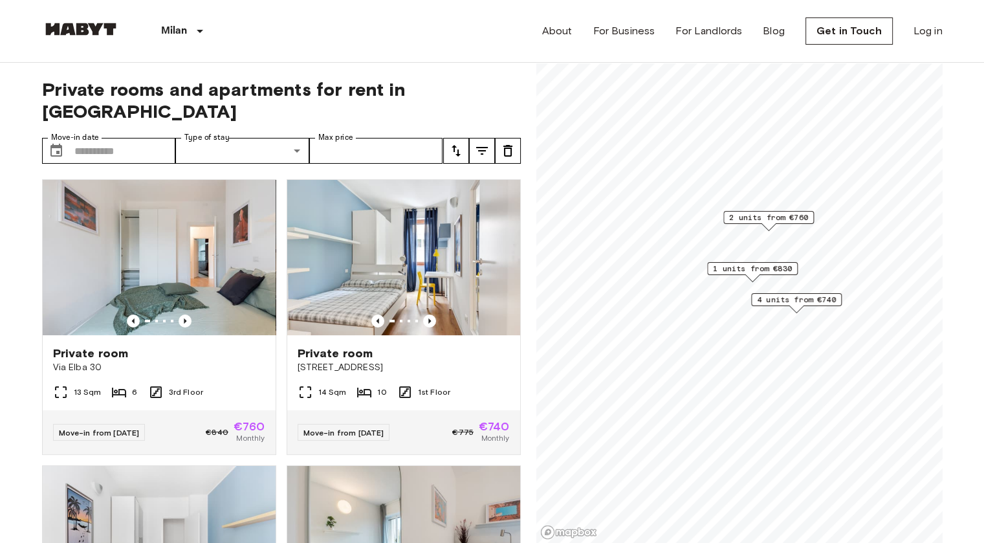
scroll to position [5, 0]
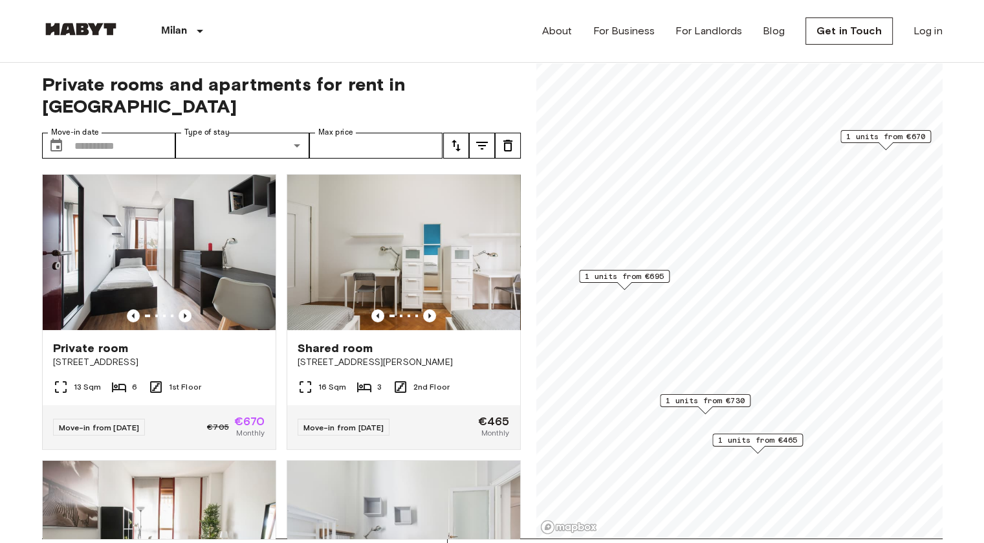
click at [639, 277] on span "1 units from €695" at bounding box center [624, 276] width 79 height 12
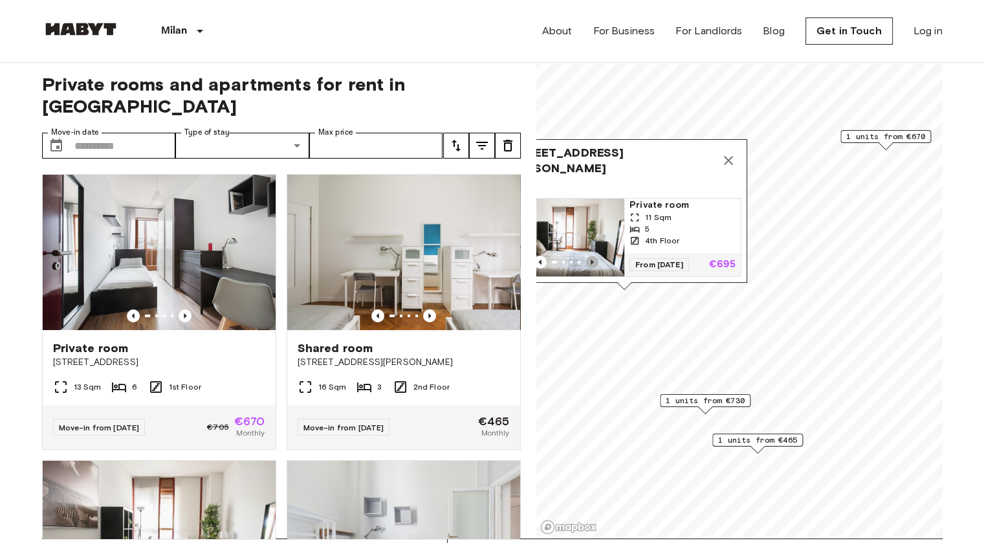
click at [590, 255] on icon "Previous image" at bounding box center [591, 261] width 13 height 13
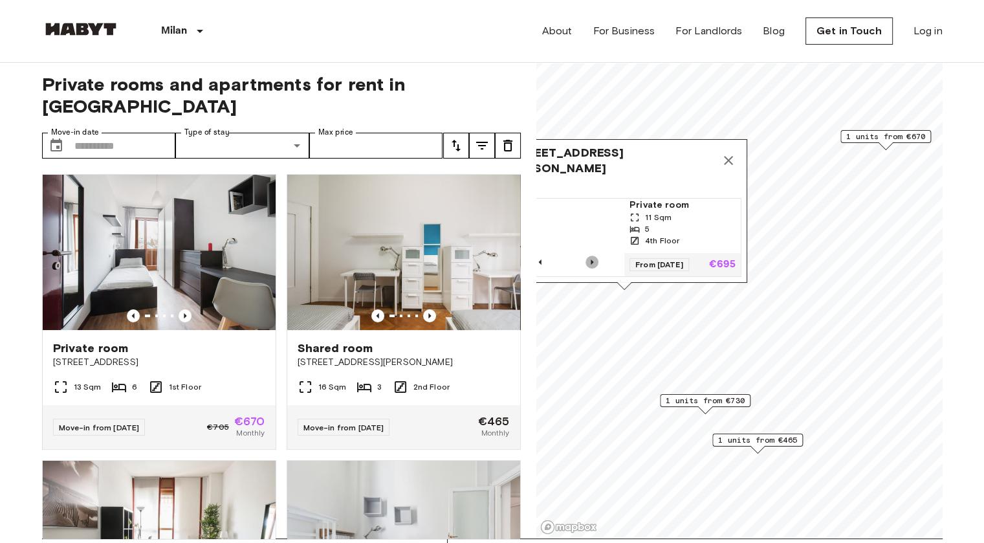
click at [590, 255] on icon "Previous image" at bounding box center [591, 261] width 13 height 13
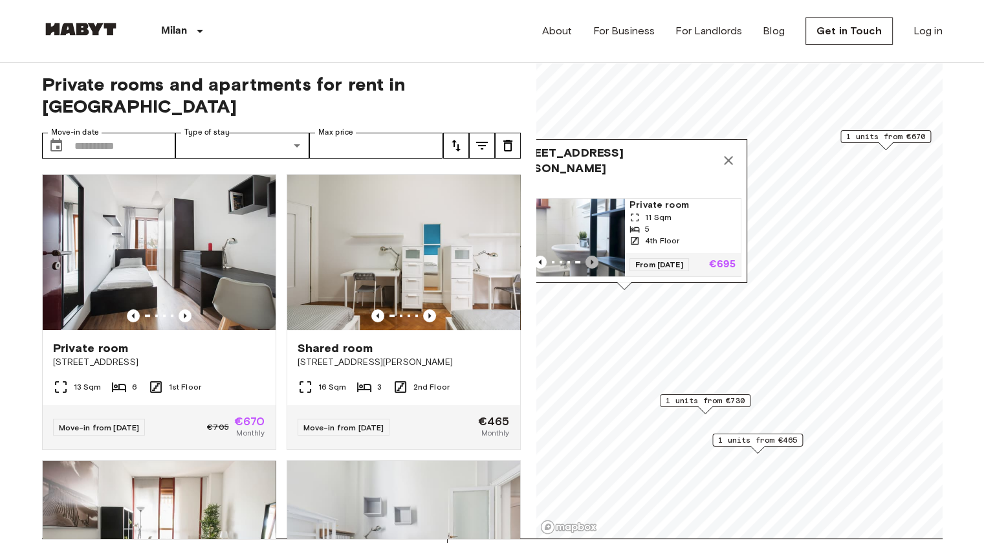
click at [590, 255] on icon "Previous image" at bounding box center [591, 261] width 13 height 13
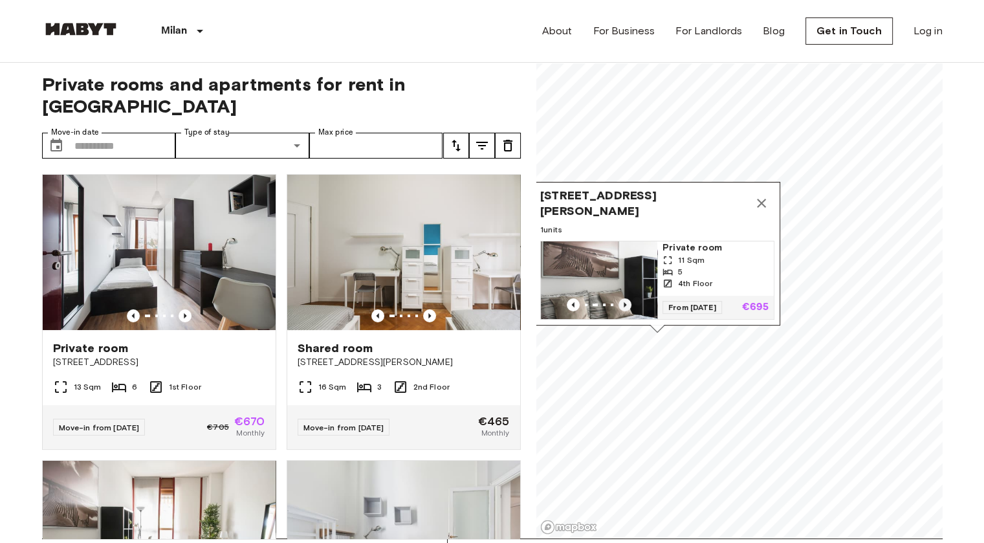
click at [620, 298] on icon "Previous image" at bounding box center [624, 304] width 13 height 13
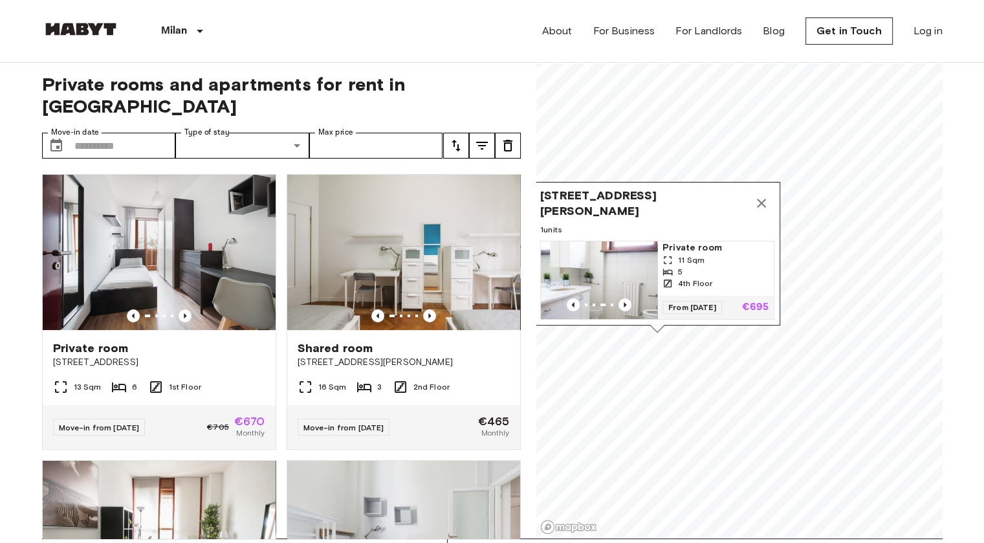
click at [619, 287] on img "Map marker" at bounding box center [599, 280] width 116 height 78
click at [762, 199] on icon "Map marker" at bounding box center [761, 203] width 9 height 9
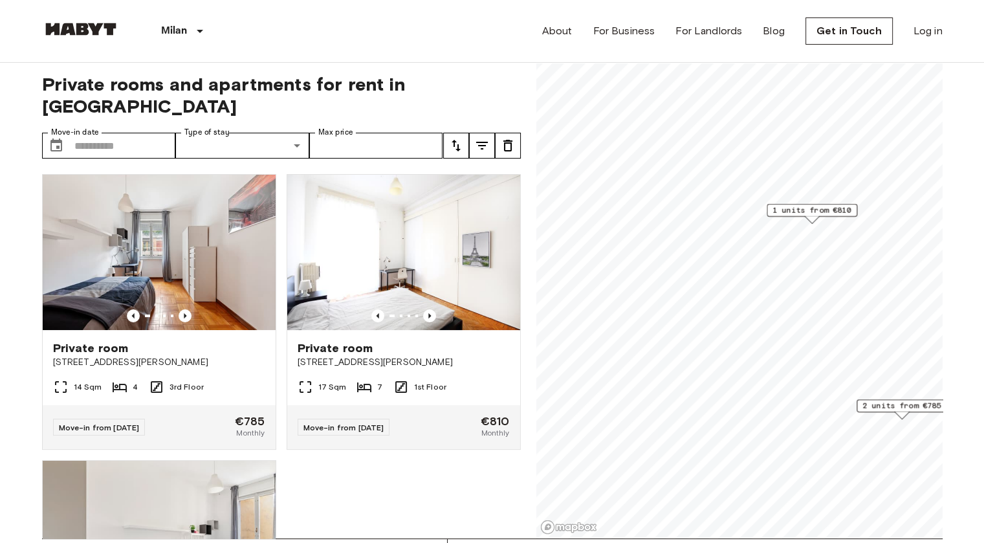
click at [810, 208] on span "1 units from €810" at bounding box center [811, 210] width 79 height 12
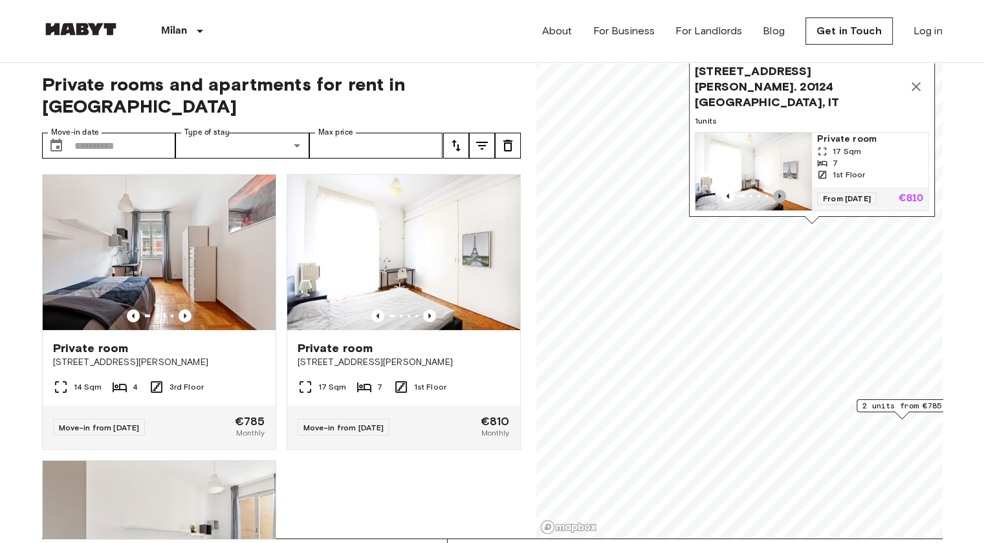
click at [780, 189] on icon "Previous image" at bounding box center [779, 195] width 13 height 13
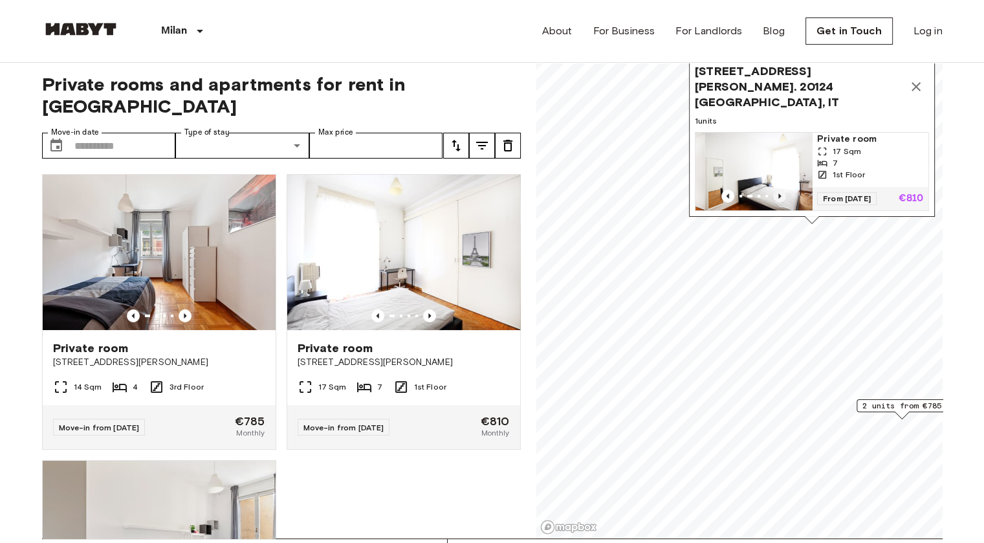
click at [780, 189] on icon "Previous image" at bounding box center [779, 195] width 13 height 13
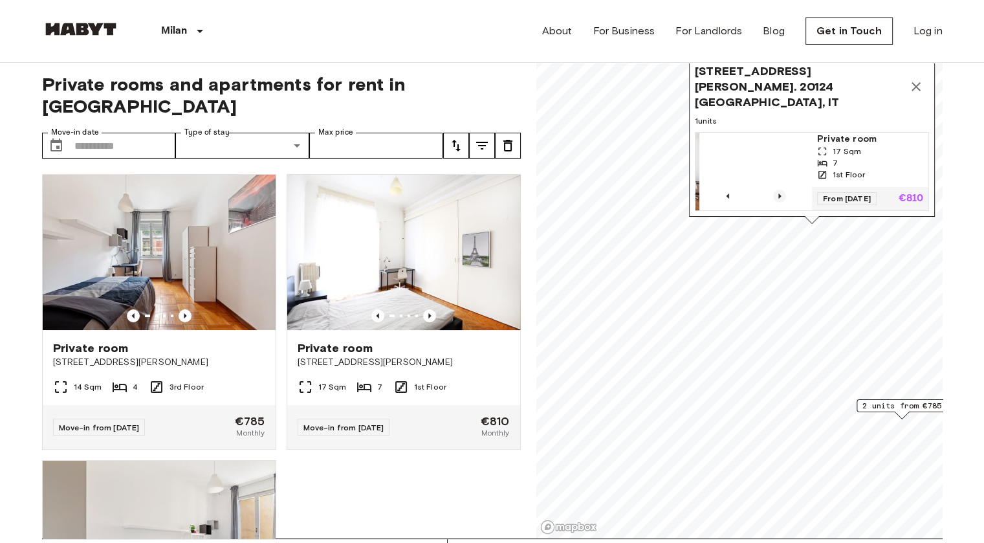
click at [780, 189] on icon "Previous image" at bounding box center [779, 195] width 13 height 13
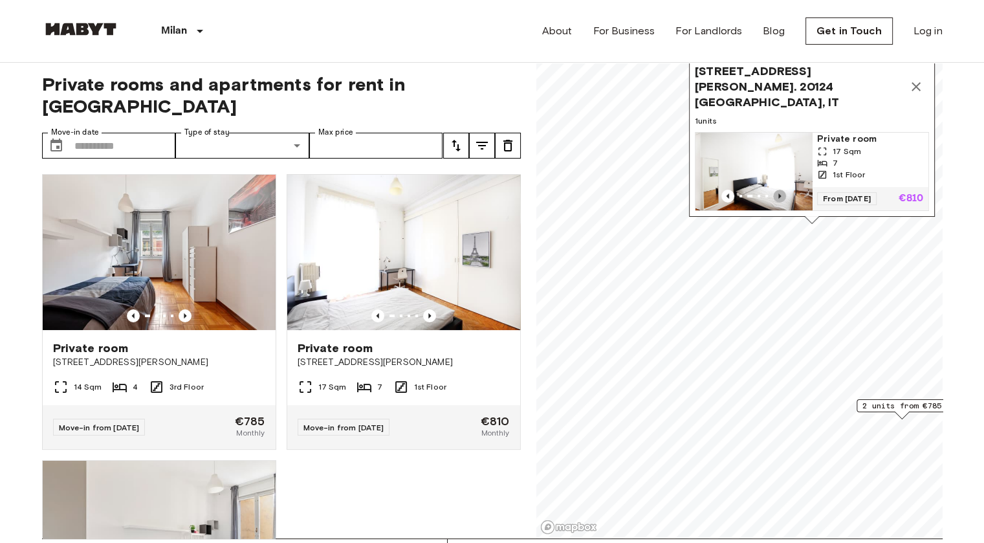
click at [780, 189] on icon "Previous image" at bounding box center [779, 195] width 13 height 13
click at [921, 86] on icon "Map marker" at bounding box center [916, 87] width 16 height 16
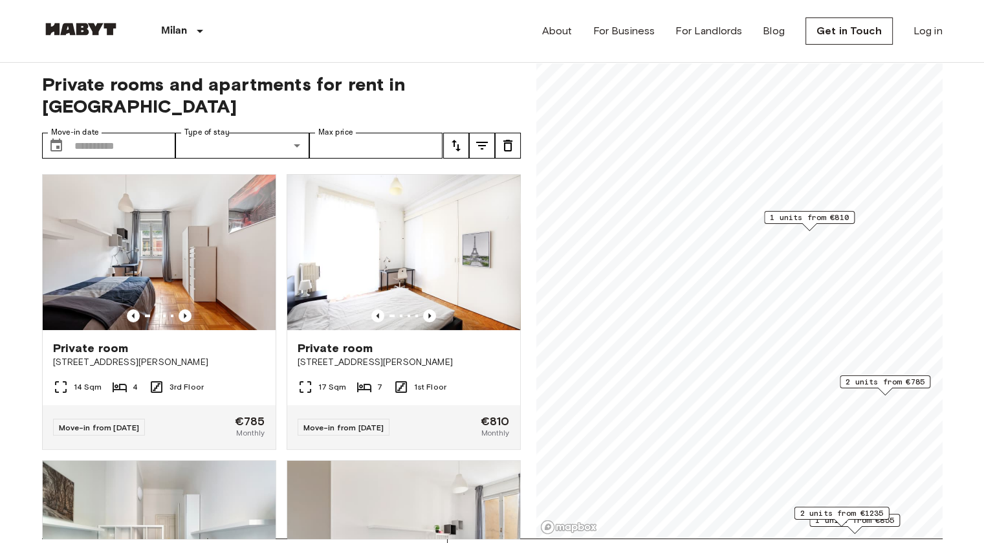
click at [851, 385] on span "2 units from €785" at bounding box center [884, 382] width 79 height 12
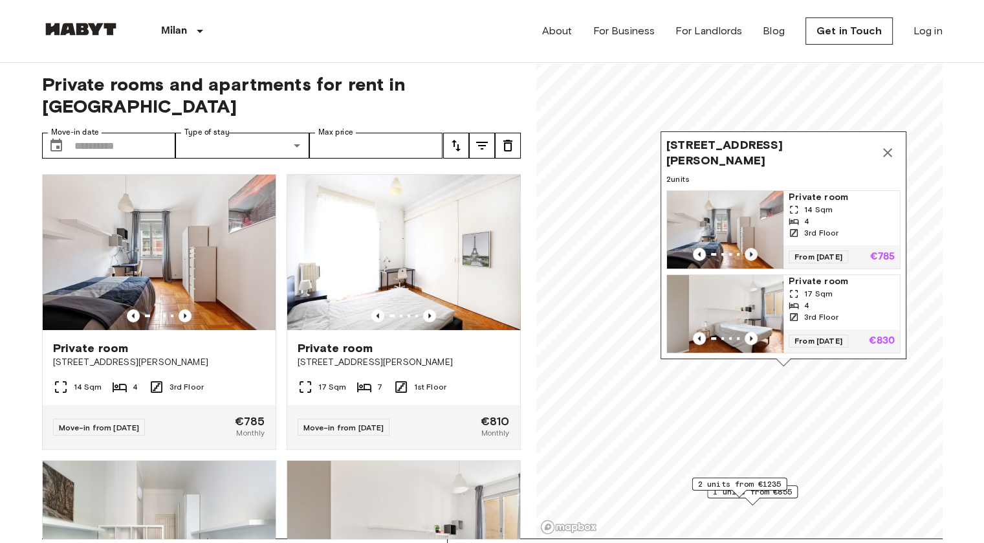
click at [749, 248] on icon "Previous image" at bounding box center [750, 254] width 13 height 13
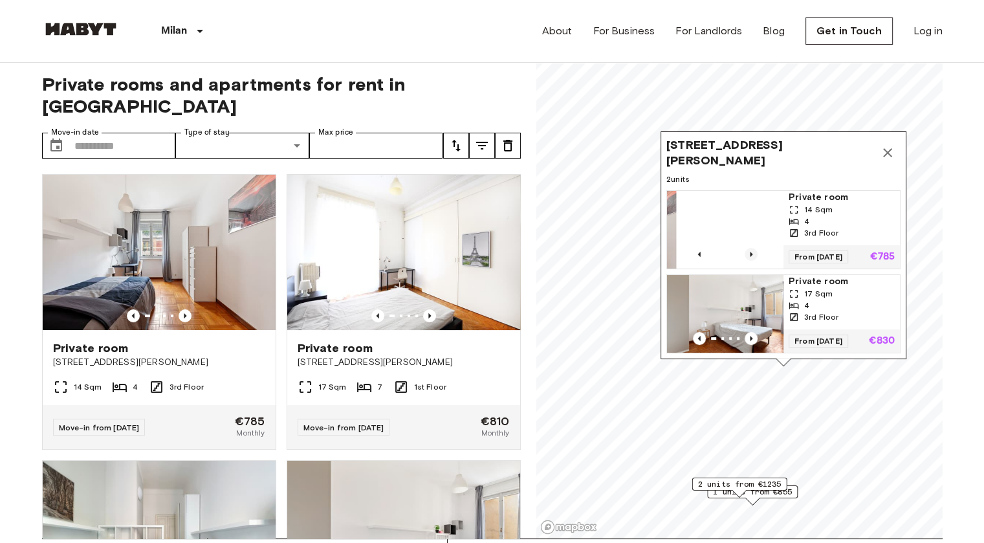
click at [749, 248] on icon "Previous image" at bounding box center [750, 254] width 13 height 13
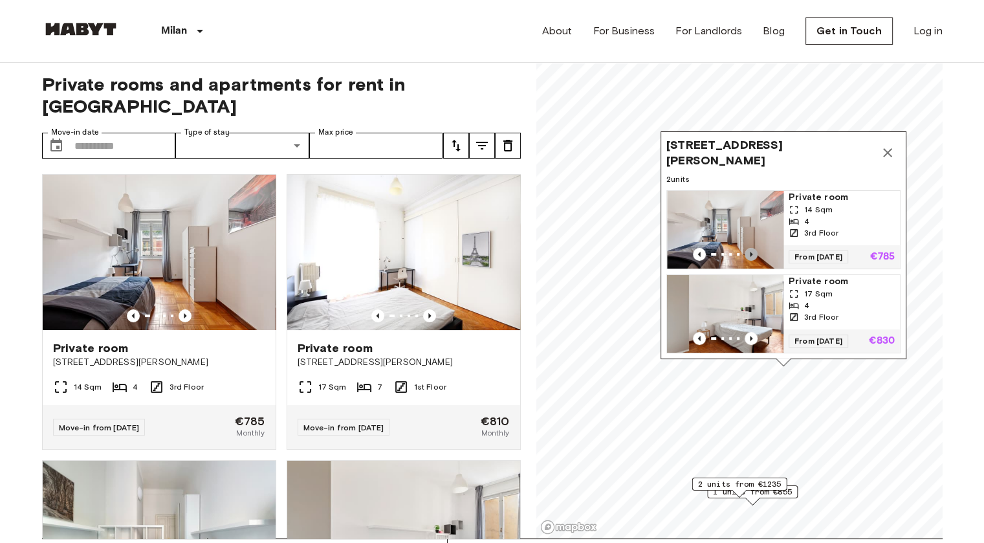
click at [749, 248] on icon "Previous image" at bounding box center [750, 254] width 13 height 13
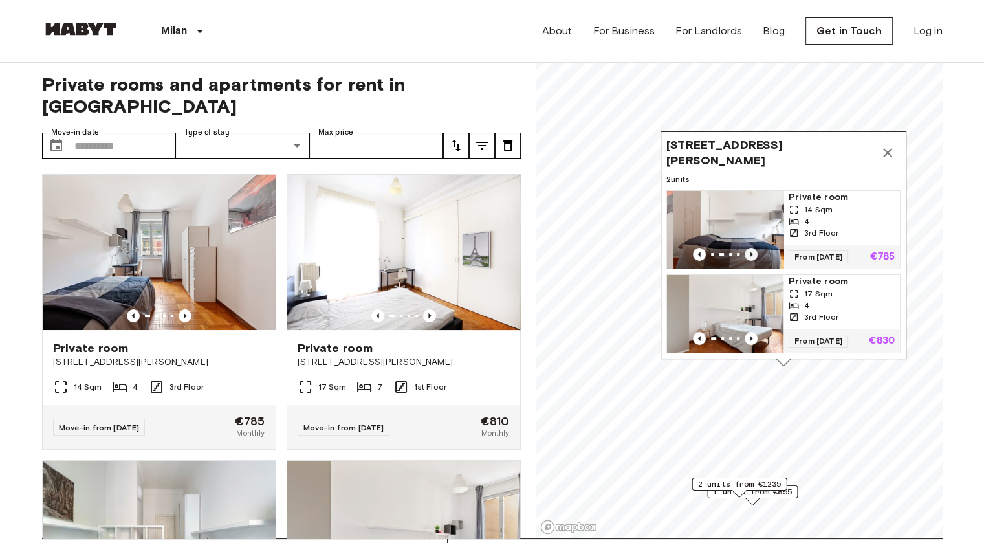
click at [749, 248] on icon "Previous image" at bounding box center [750, 254] width 13 height 13
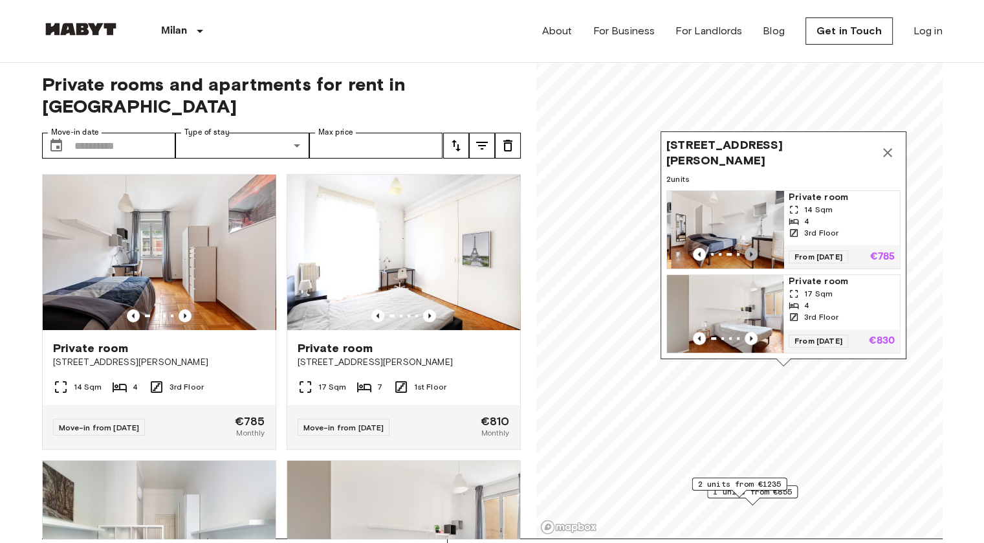
click at [749, 248] on icon "Previous image" at bounding box center [750, 254] width 13 height 13
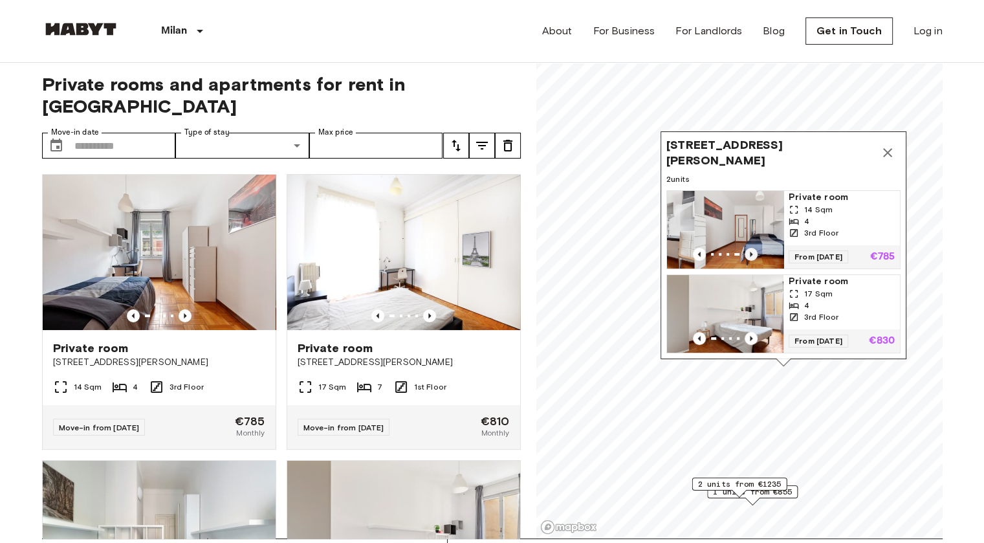
click at [749, 248] on icon "Previous image" at bounding box center [750, 254] width 13 height 13
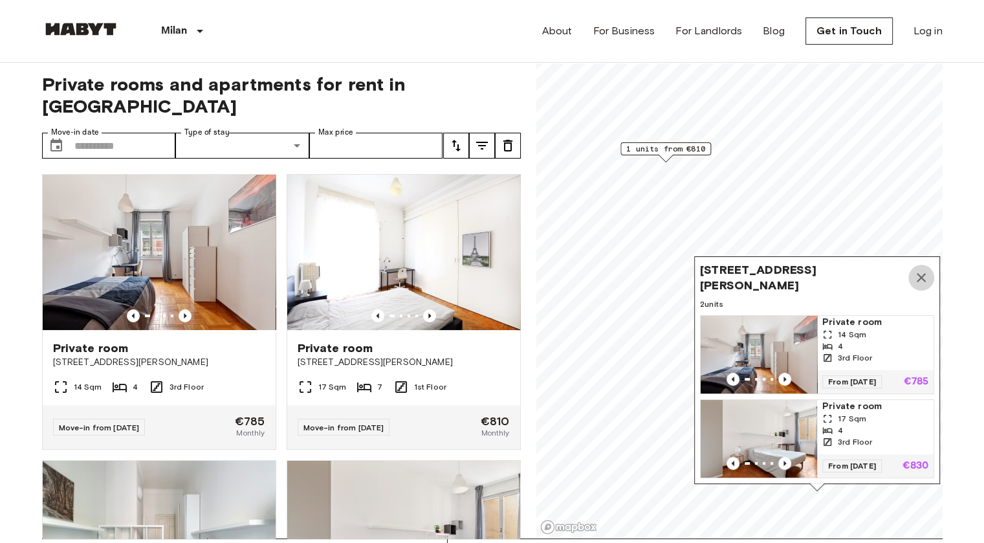
click at [927, 270] on icon "Map marker" at bounding box center [921, 278] width 16 height 16
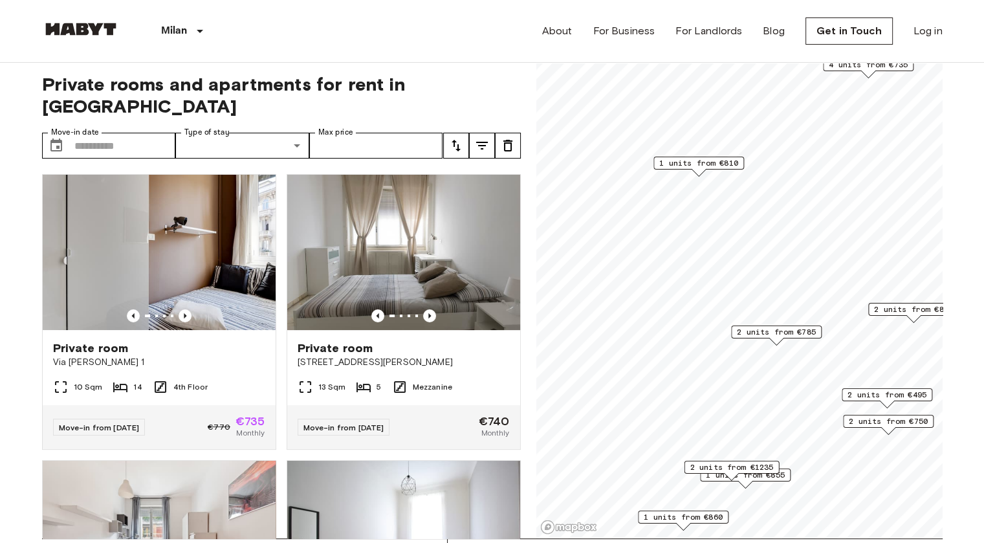
click at [803, 330] on span "2 units from €785" at bounding box center [776, 332] width 79 height 12
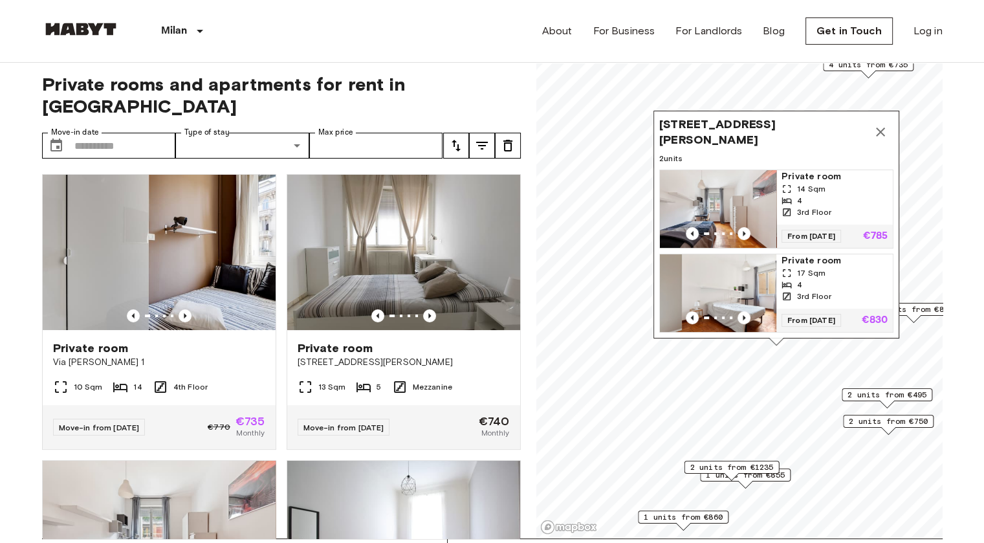
click at [730, 197] on img "Map marker" at bounding box center [718, 209] width 116 height 78
click at [881, 127] on icon "Map marker" at bounding box center [880, 131] width 9 height 9
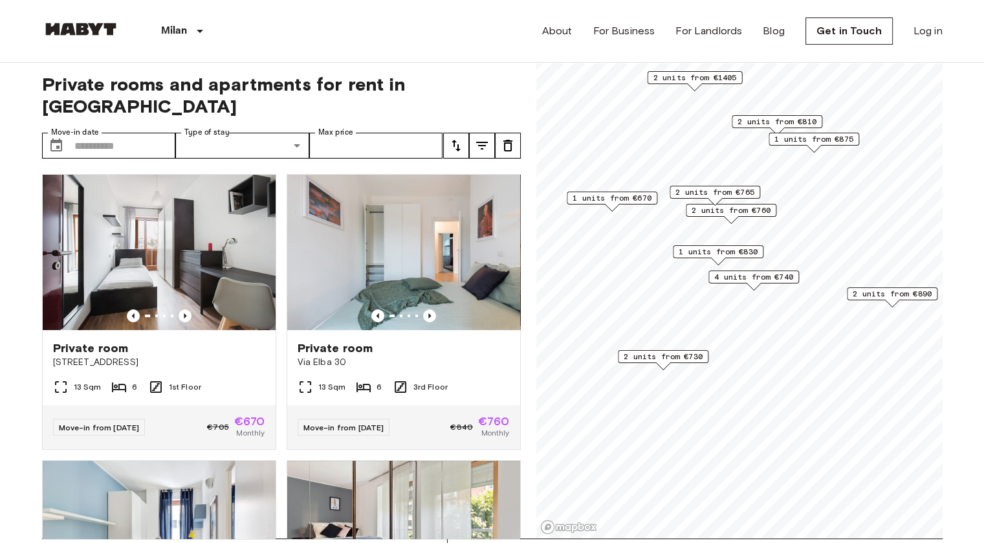
click at [680, 359] on span "2 units from €730" at bounding box center [662, 356] width 79 height 12
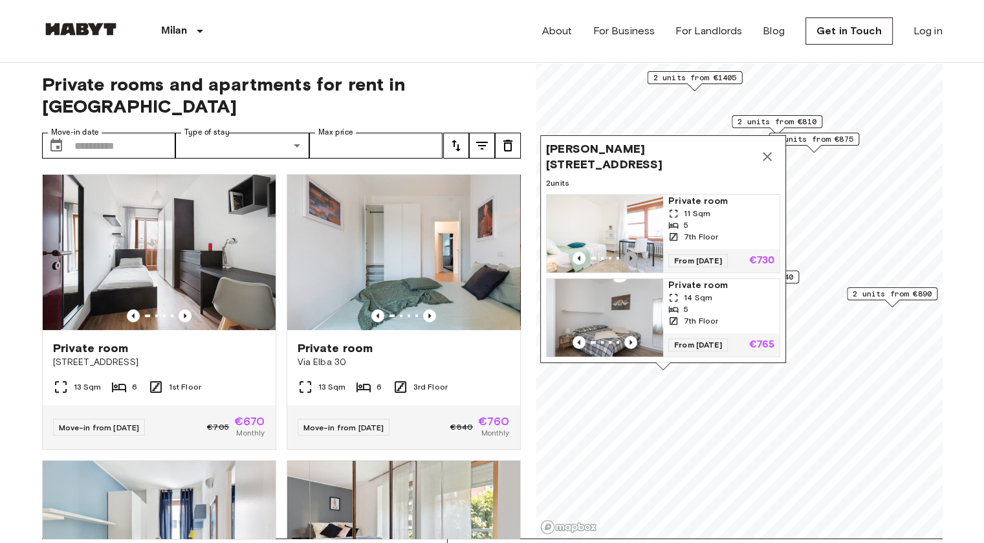
click at [633, 252] on icon "Previous image" at bounding box center [630, 258] width 13 height 13
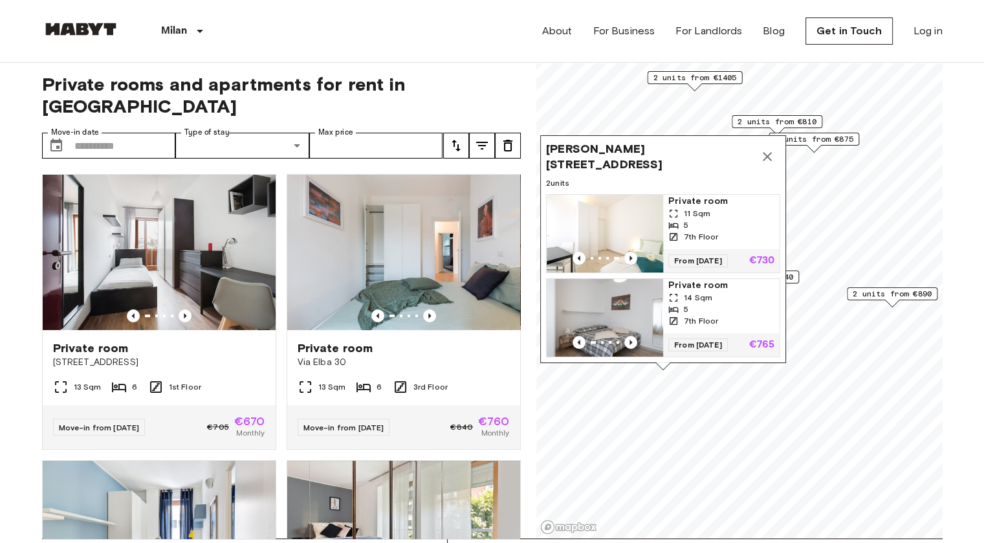
click at [768, 152] on icon "Map marker" at bounding box center [766, 156] width 9 height 9
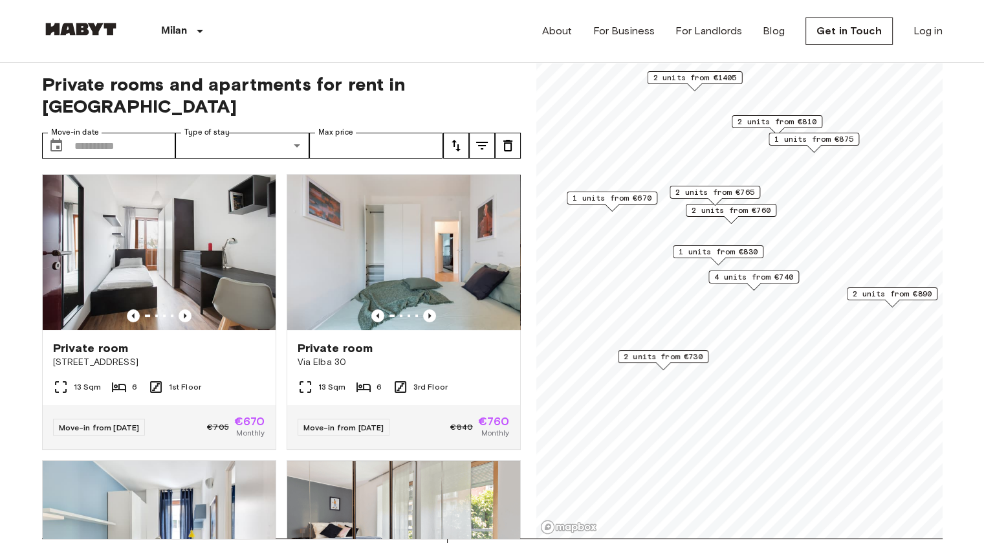
click at [755, 211] on span "2 units from €760" at bounding box center [730, 210] width 79 height 12
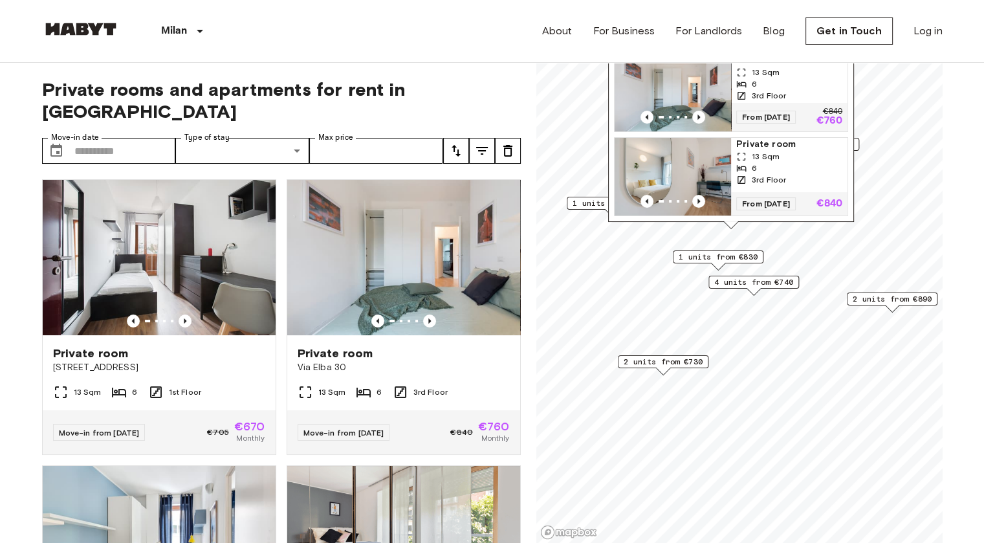
scroll to position [1, 0]
click at [694, 86] on img "Map marker" at bounding box center [672, 92] width 116 height 78
click at [674, 141] on img "Map marker" at bounding box center [672, 176] width 116 height 78
drag, startPoint x: 960, startPoint y: 145, endPoint x: 960, endPoint y: 201, distance: 56.3
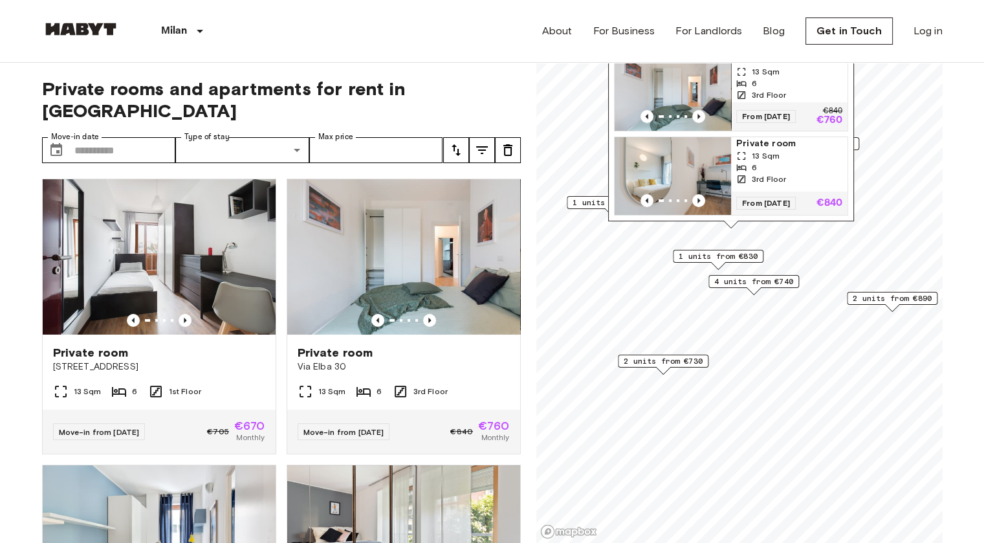
click at [392, 250] on img at bounding box center [403, 256] width 233 height 155
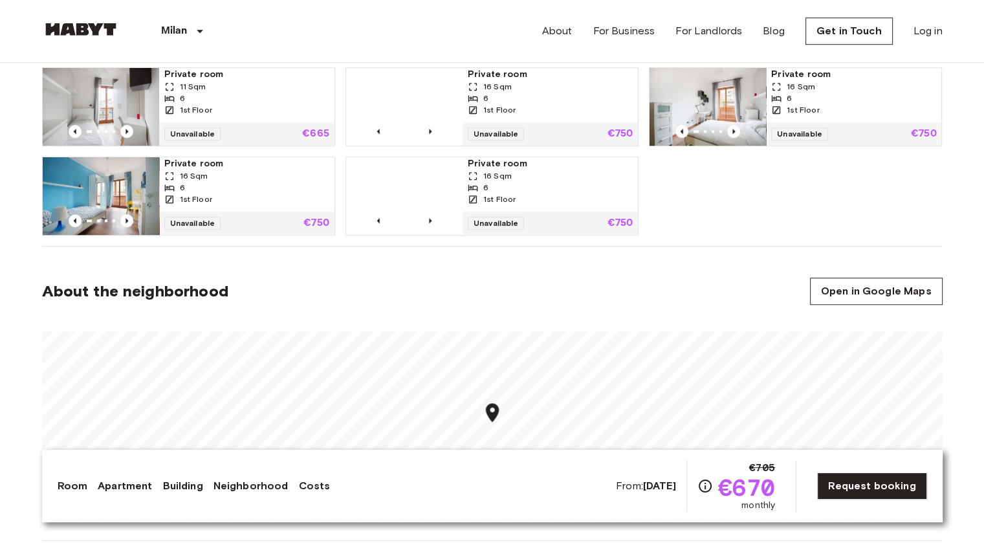
scroll to position [907, 0]
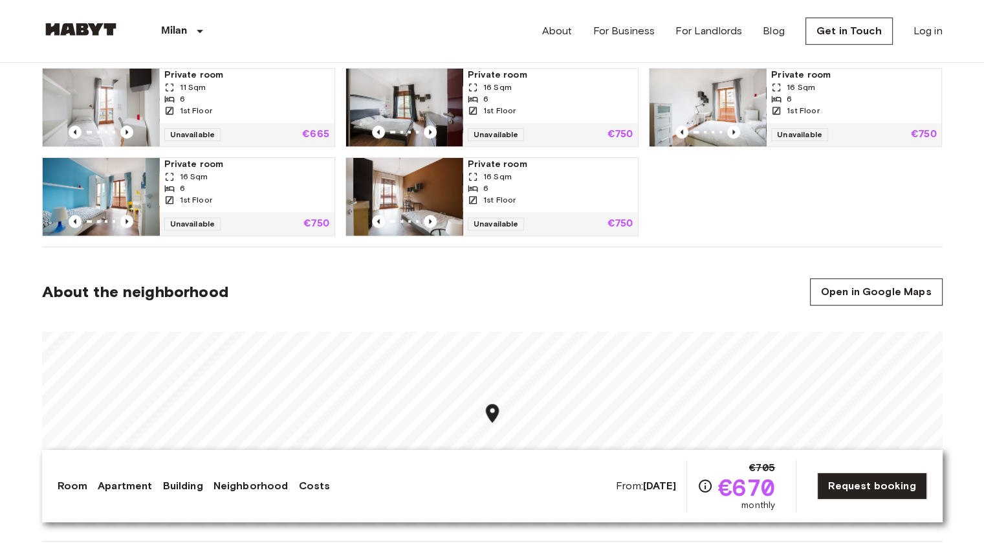
click at [418, 88] on img at bounding box center [404, 108] width 116 height 78
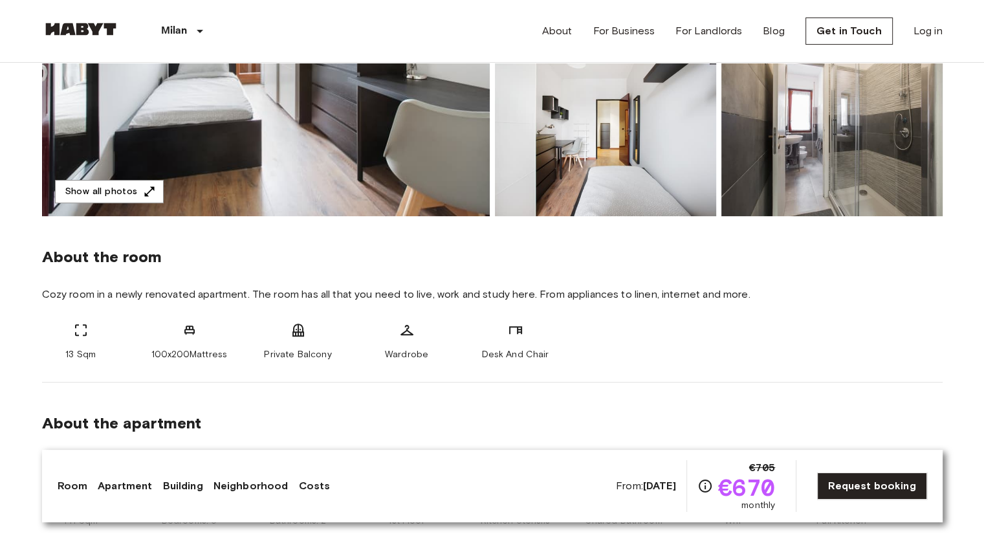
scroll to position [0, 0]
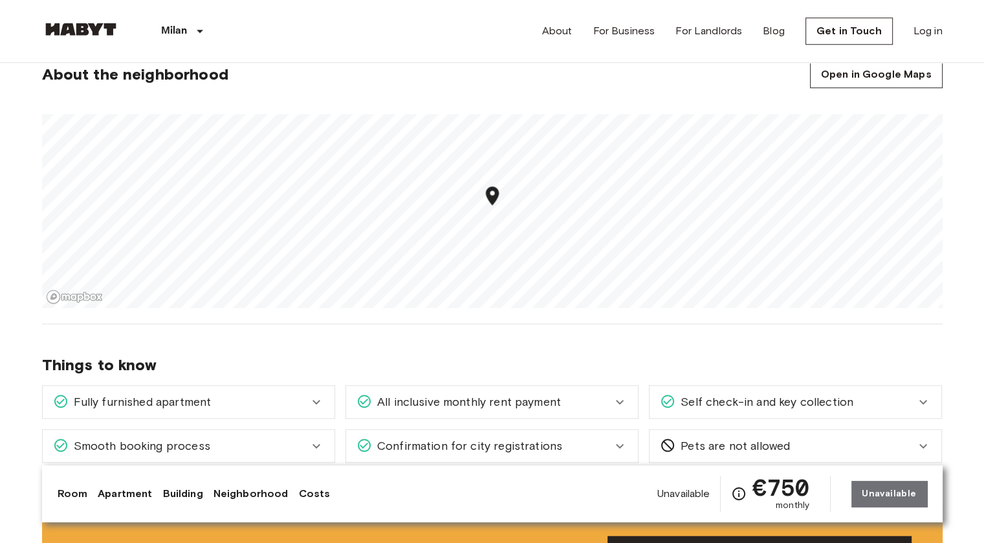
scroll to position [1121, 0]
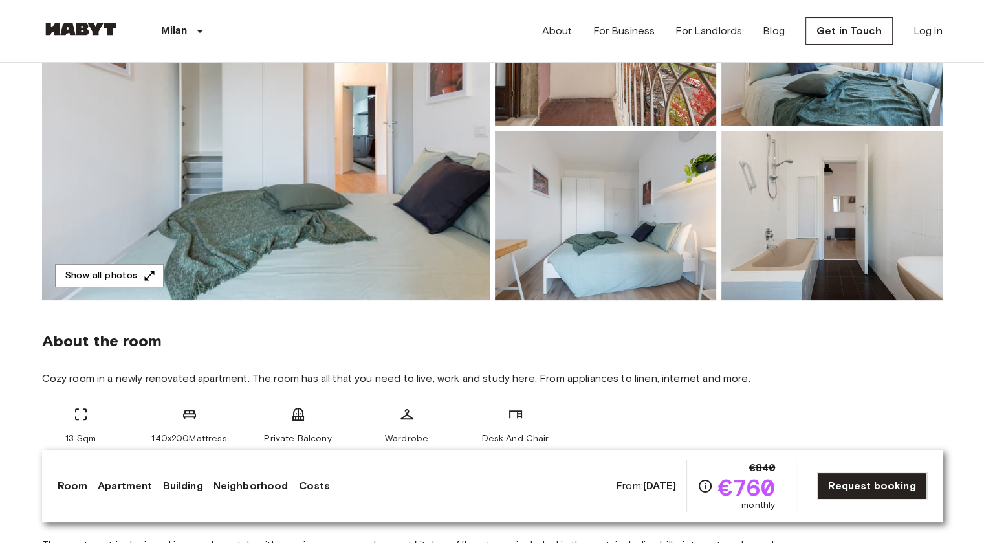
scroll to position [211, 0]
click at [127, 275] on button "Show all photos" at bounding box center [109, 276] width 109 height 24
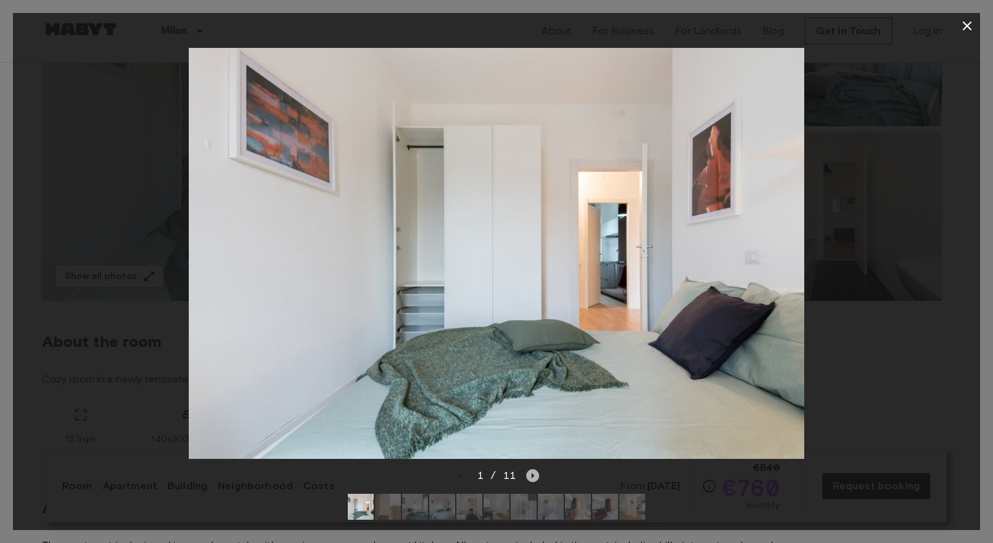
click at [531, 469] on icon "Next image" at bounding box center [532, 475] width 13 height 13
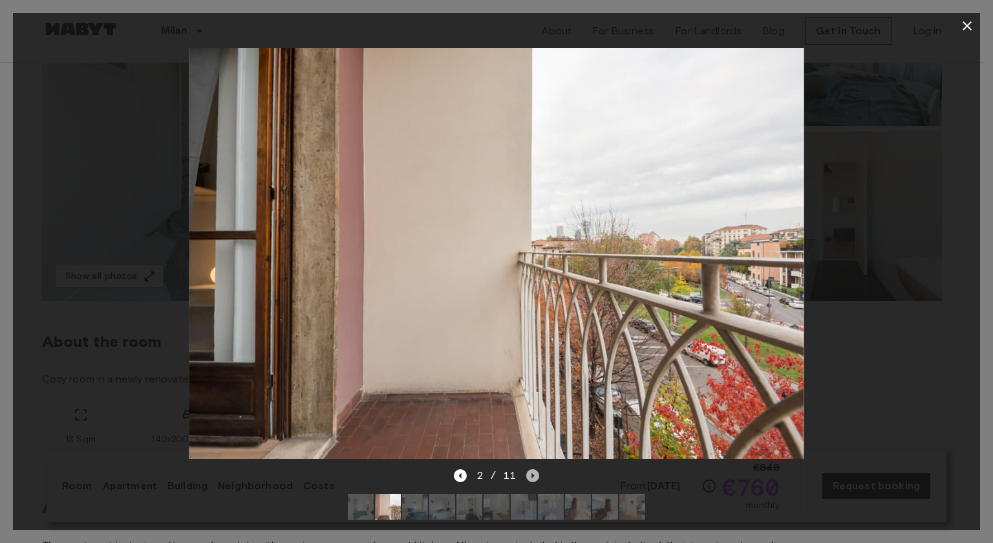
click at [531, 469] on icon "Next image" at bounding box center [532, 475] width 13 height 13
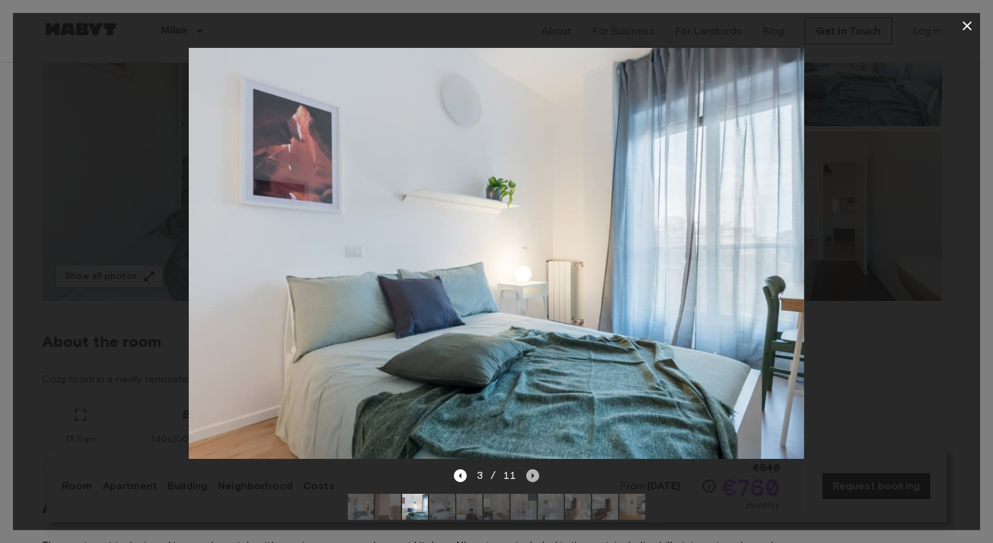
click at [531, 469] on icon "Next image" at bounding box center [532, 475] width 13 height 13
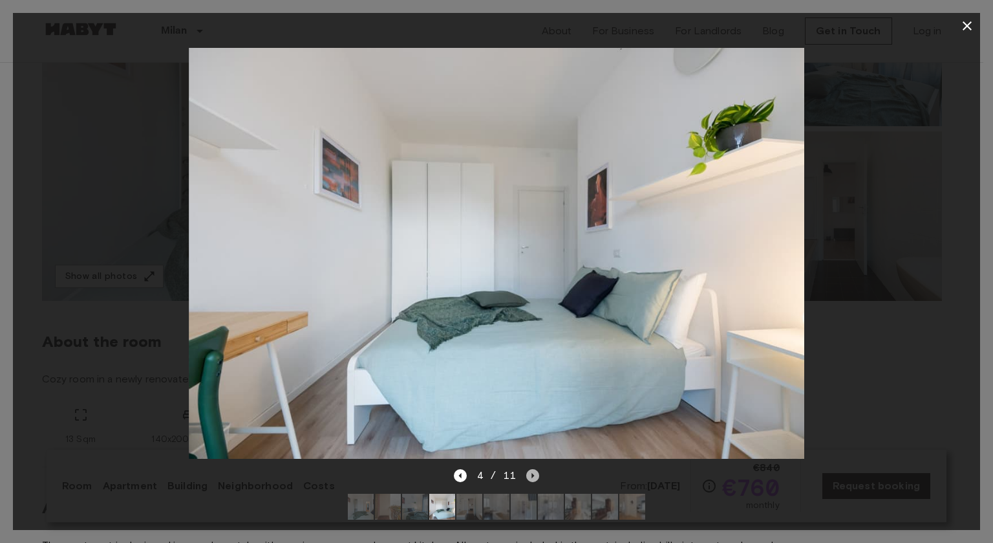
click at [531, 469] on icon "Next image" at bounding box center [532, 475] width 13 height 13
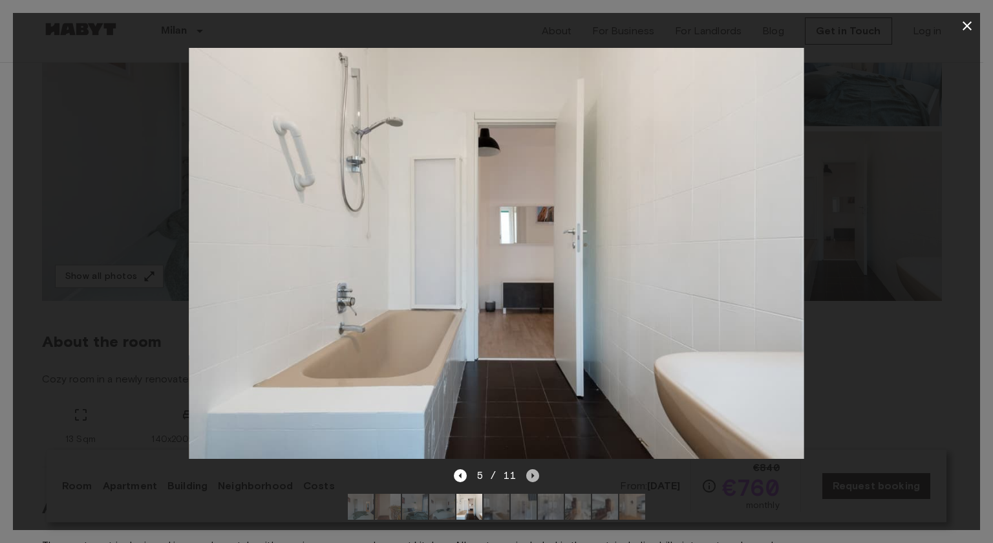
click at [531, 469] on icon "Next image" at bounding box center [532, 475] width 13 height 13
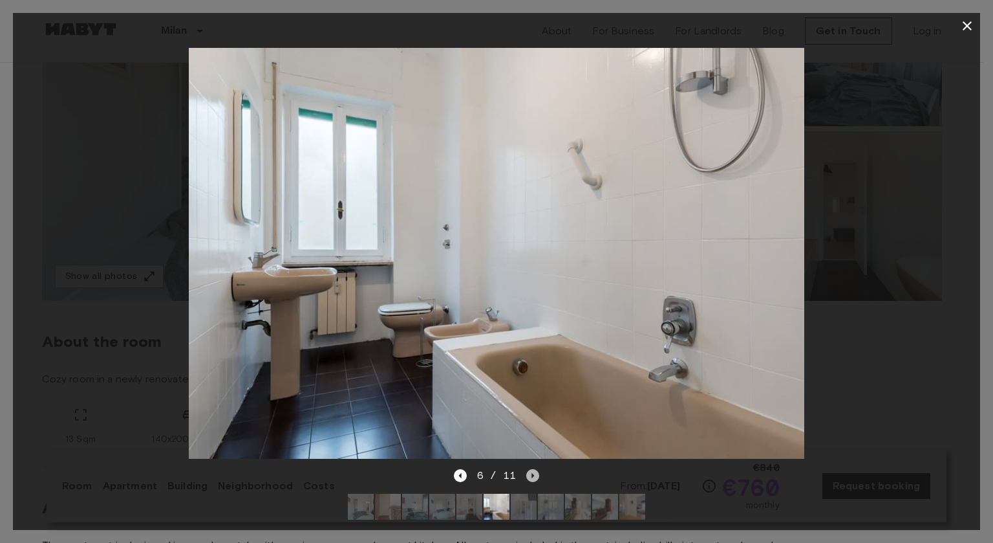
click at [531, 469] on icon "Next image" at bounding box center [532, 475] width 13 height 13
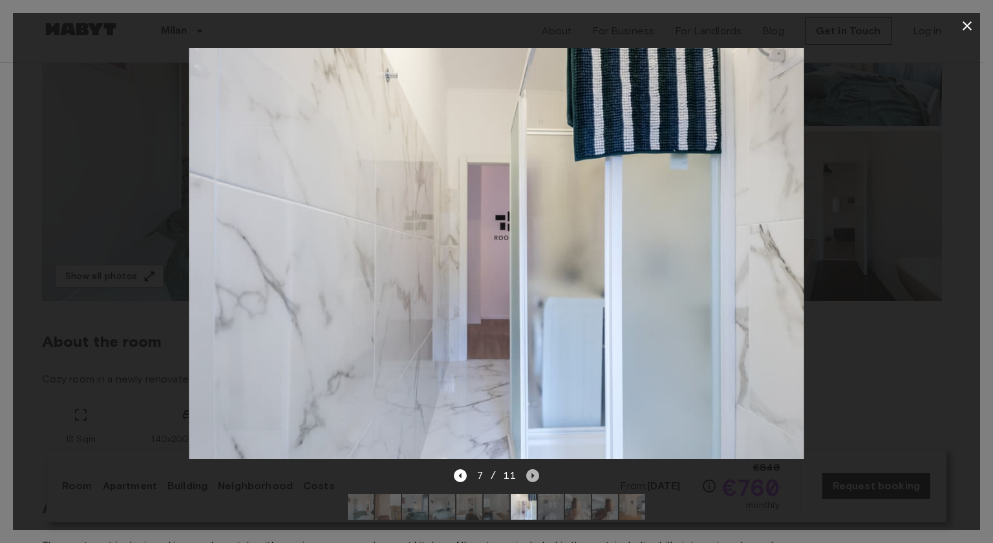
click at [531, 469] on icon "Next image" at bounding box center [532, 475] width 13 height 13
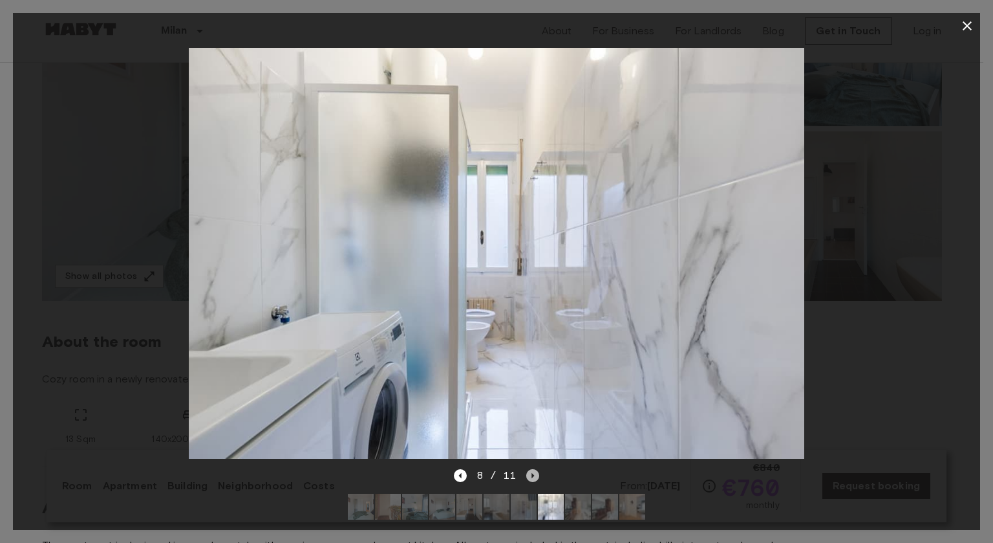
click at [531, 469] on icon "Next image" at bounding box center [532, 475] width 13 height 13
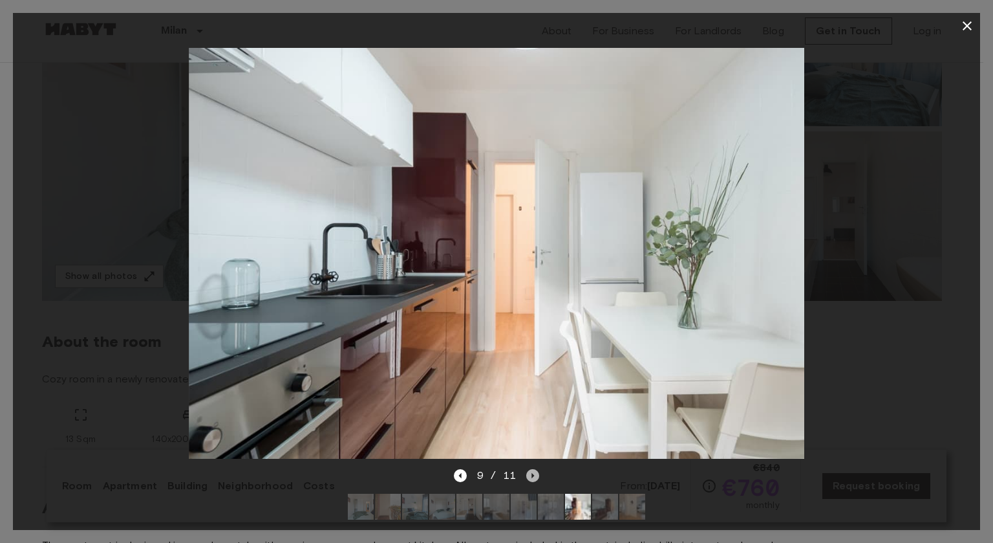
click at [531, 469] on icon "Next image" at bounding box center [532, 475] width 13 height 13
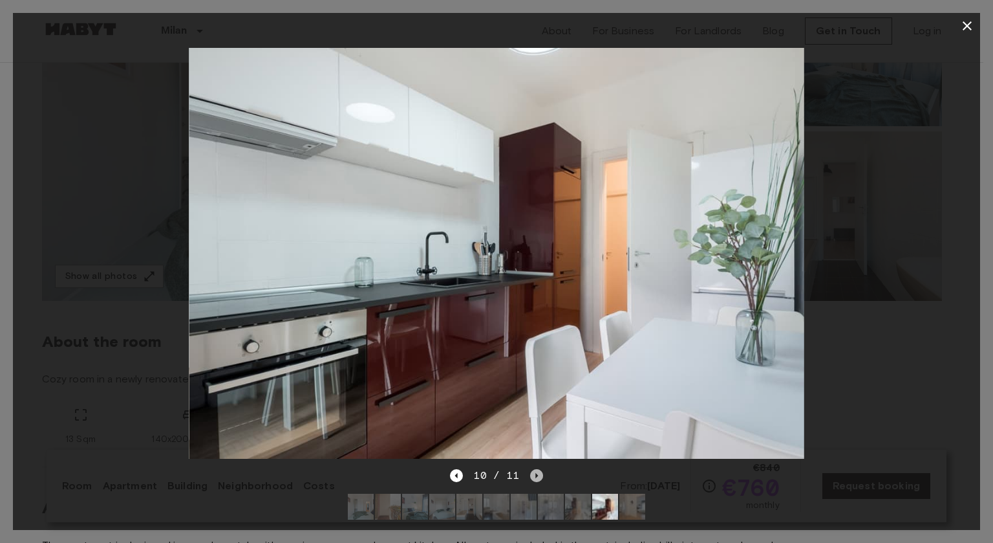
click at [531, 469] on icon "Next image" at bounding box center [536, 475] width 13 height 13
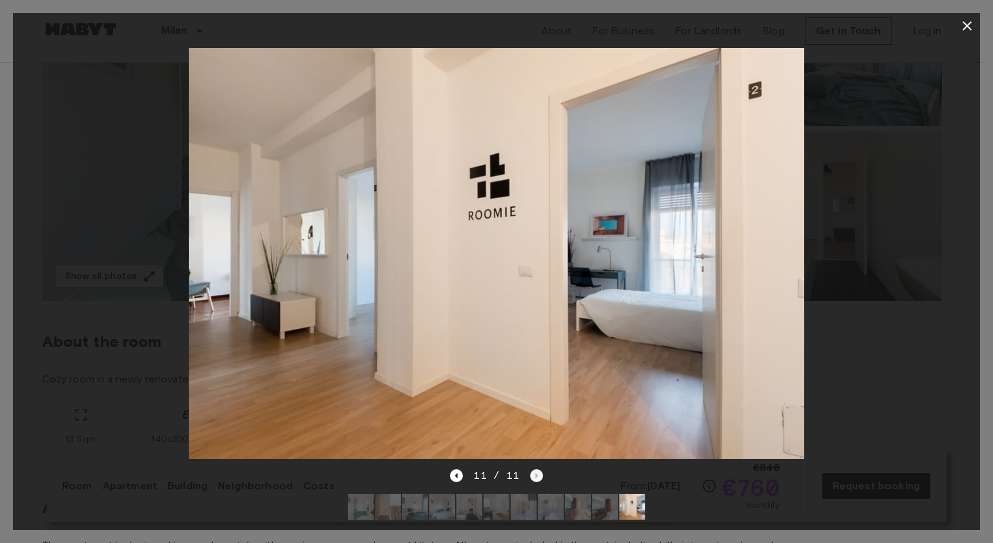
click at [531, 468] on div "11 / 11" at bounding box center [496, 476] width 92 height 16
click at [967, 27] on icon "button" at bounding box center [968, 26] width 16 height 16
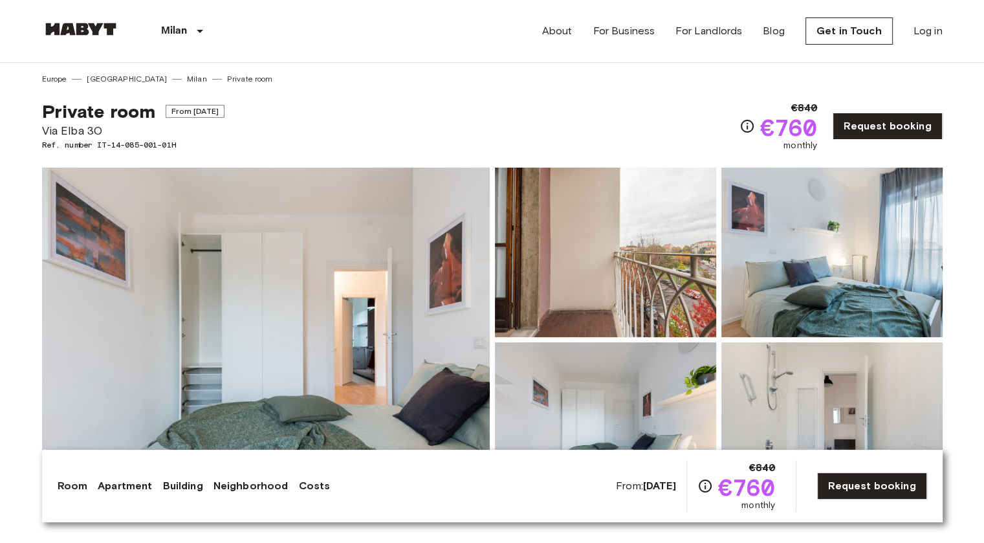
scroll to position [214, 0]
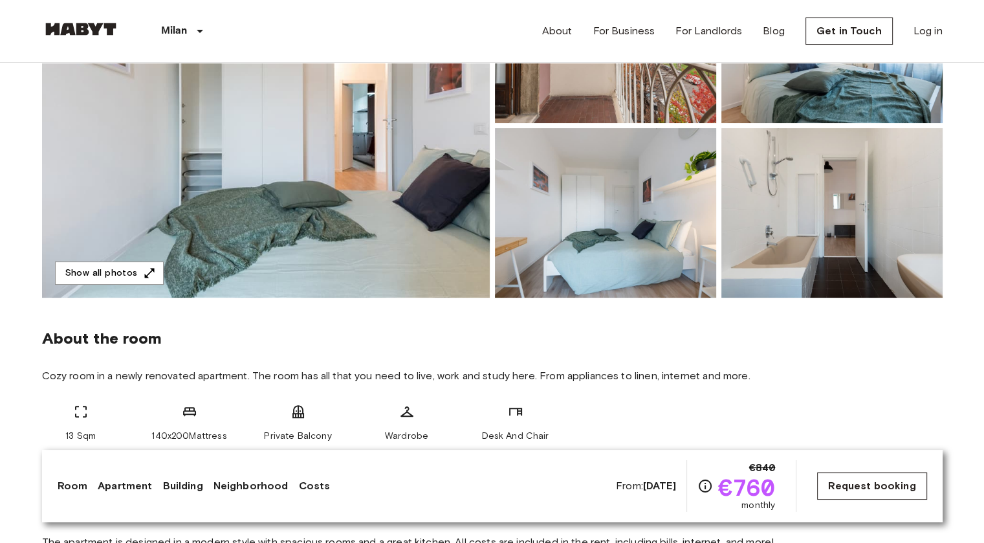
click at [846, 479] on link "Request booking" at bounding box center [871, 485] width 109 height 27
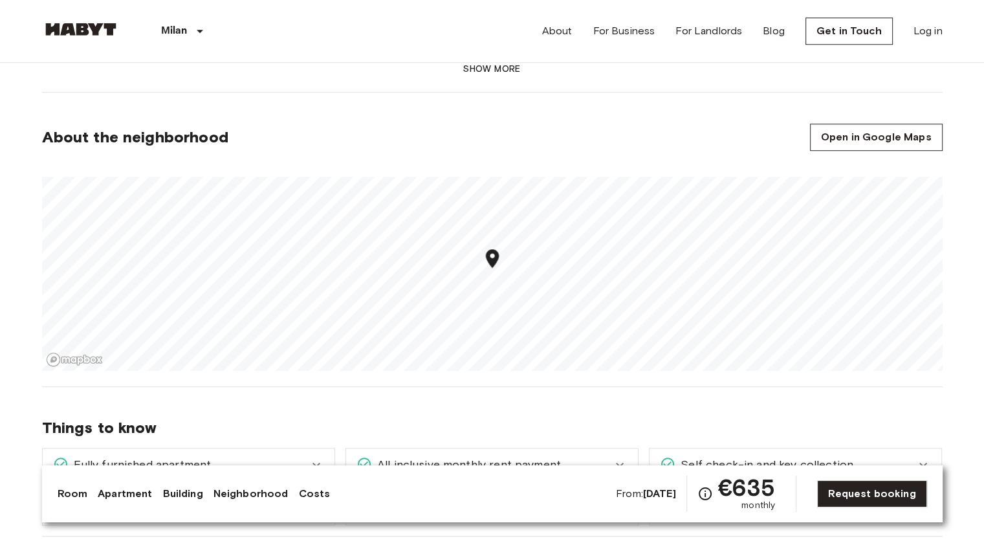
scroll to position [1099, 0]
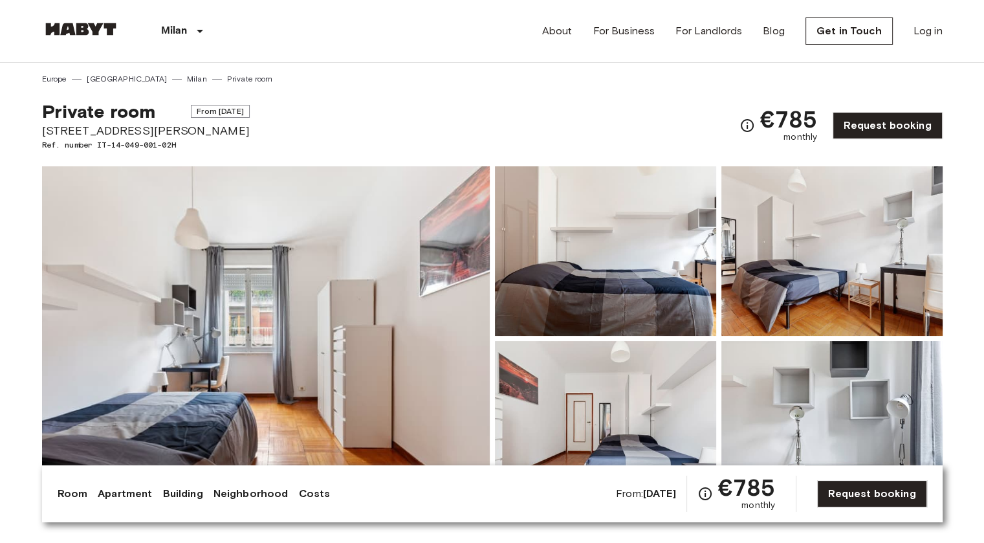
click at [352, 371] on img at bounding box center [265, 338] width 447 height 344
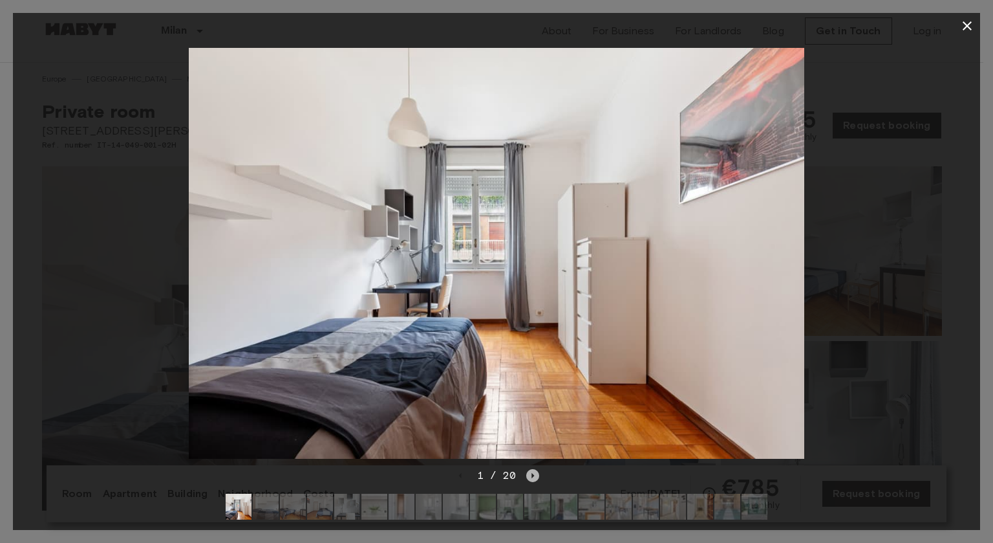
click at [534, 469] on icon "Next image" at bounding box center [532, 475] width 13 height 13
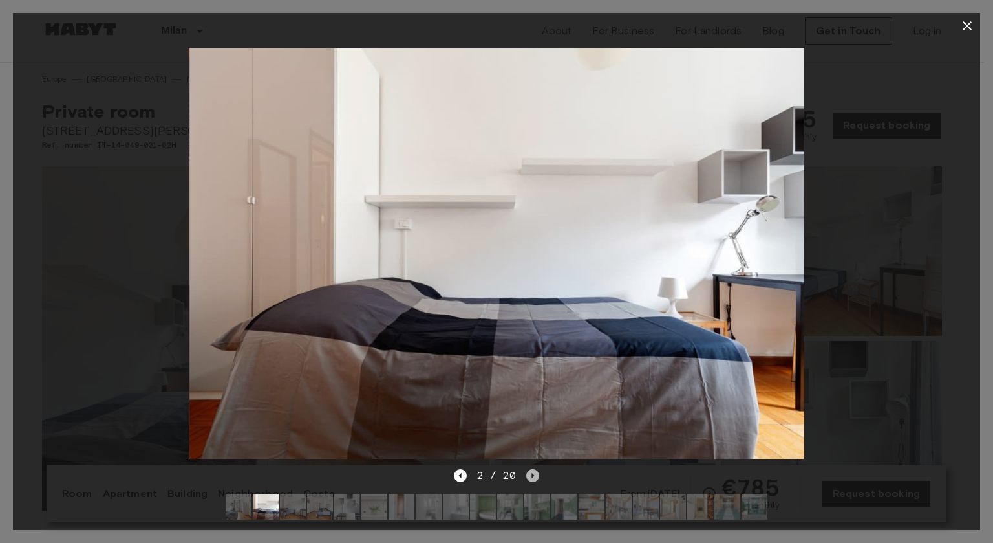
click at [534, 469] on icon "Next image" at bounding box center [532, 475] width 13 height 13
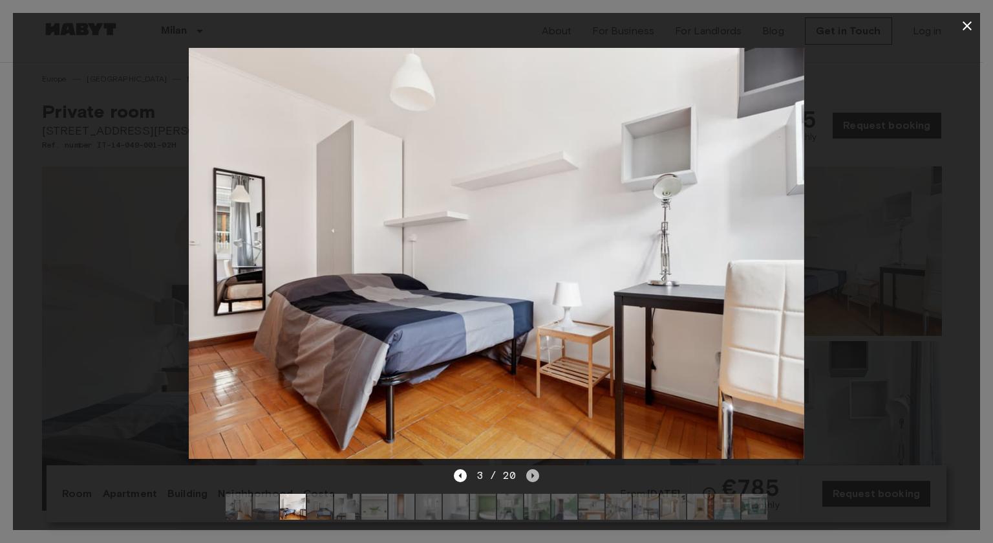
click at [534, 469] on icon "Next image" at bounding box center [532, 475] width 13 height 13
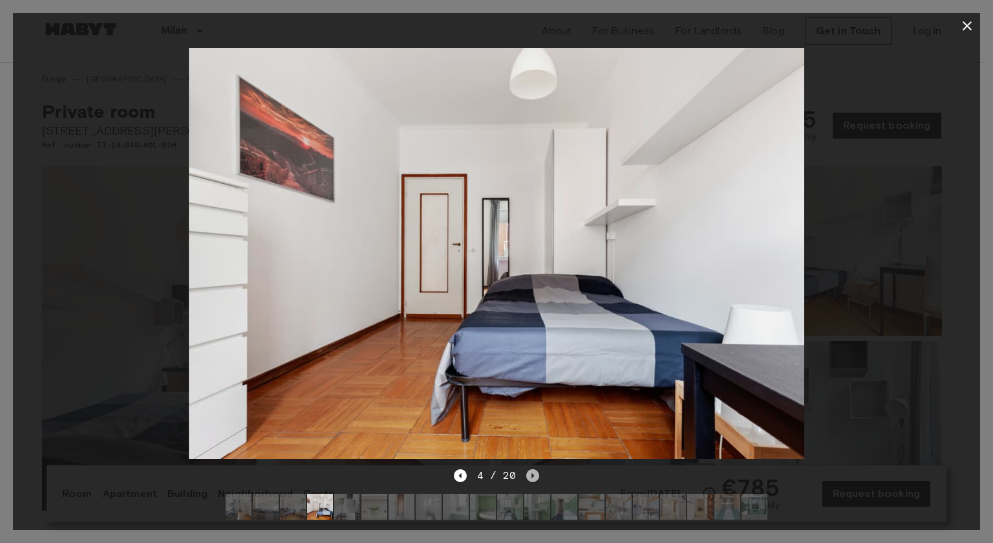
click at [534, 469] on icon "Next image" at bounding box center [532, 475] width 13 height 13
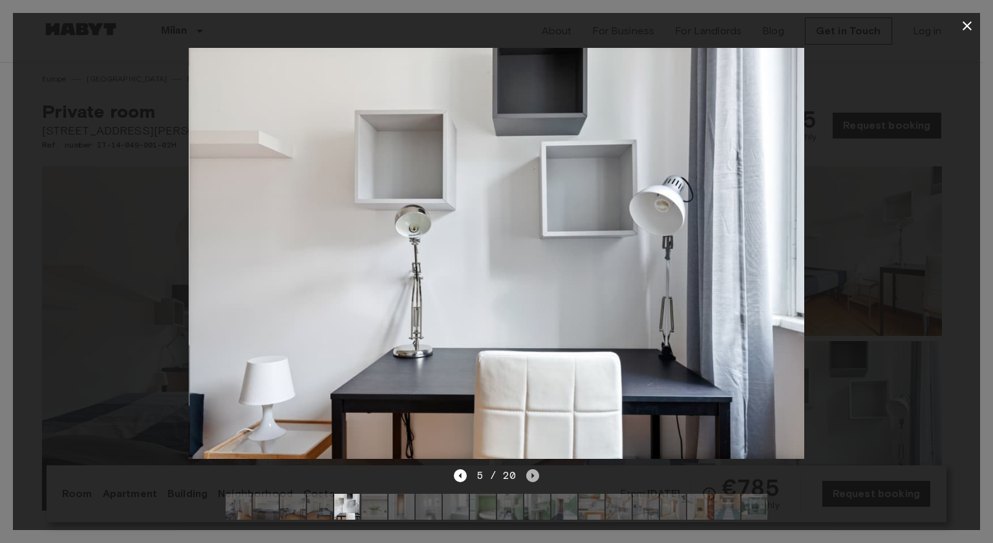
click at [534, 469] on icon "Next image" at bounding box center [532, 475] width 13 height 13
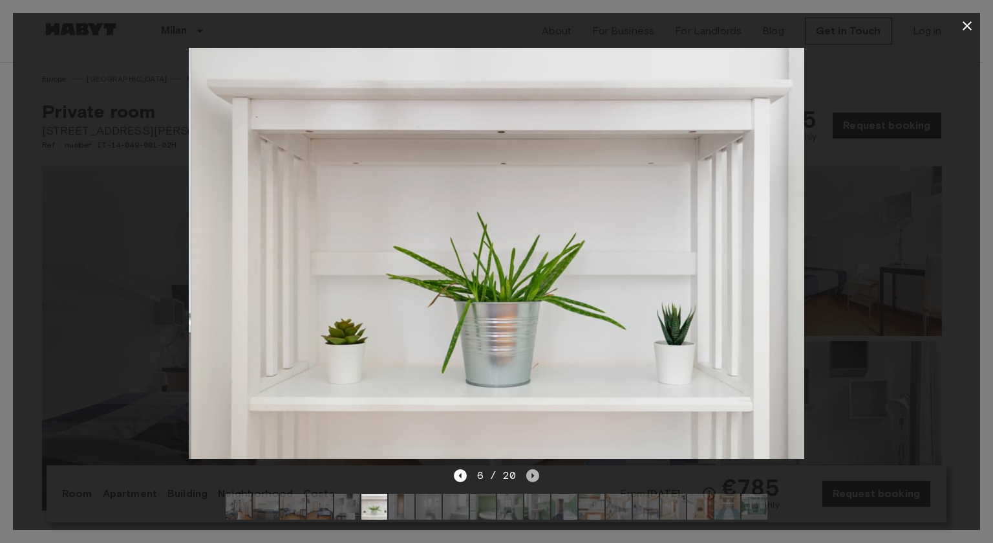
click at [534, 469] on icon "Next image" at bounding box center [532, 475] width 13 height 13
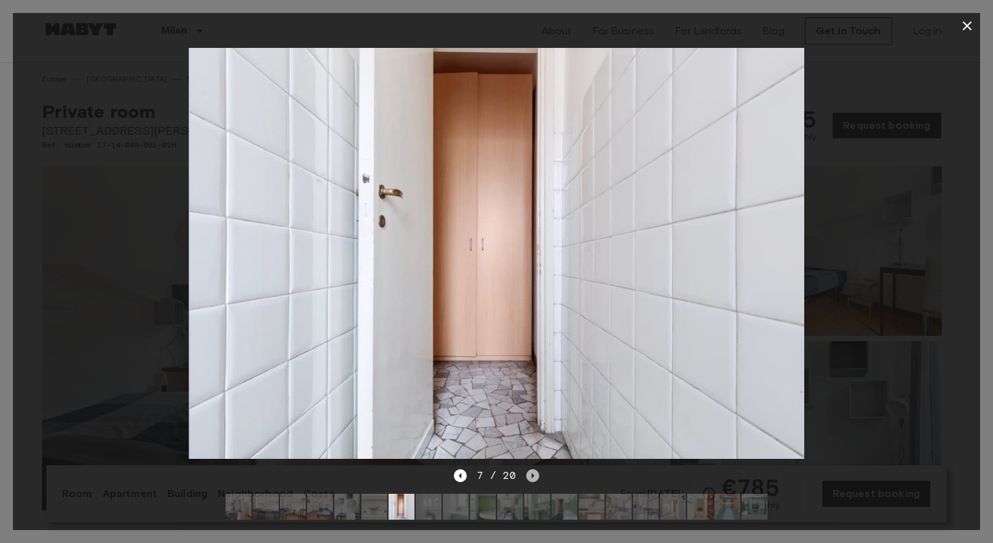
click at [534, 469] on icon "Next image" at bounding box center [532, 475] width 13 height 13
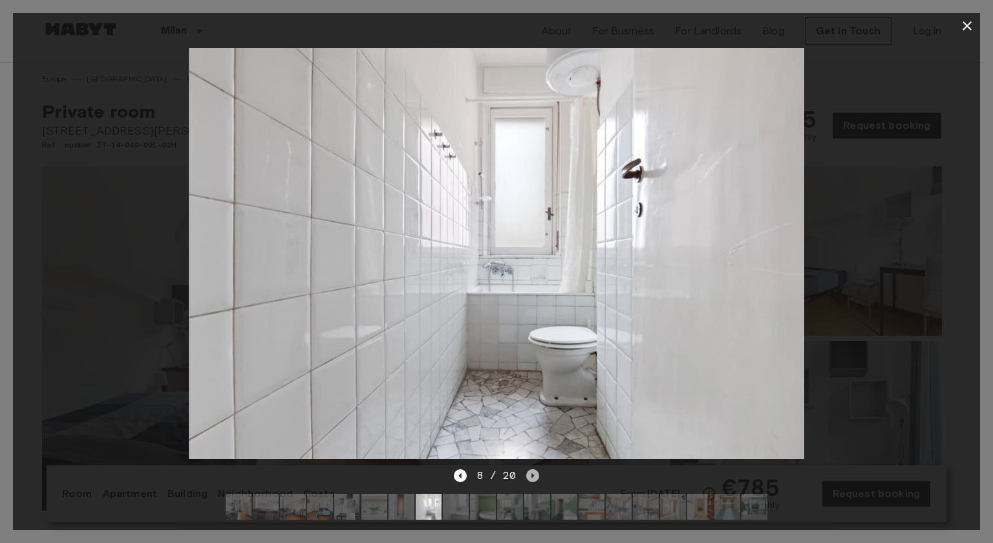
click at [534, 469] on icon "Next image" at bounding box center [532, 475] width 13 height 13
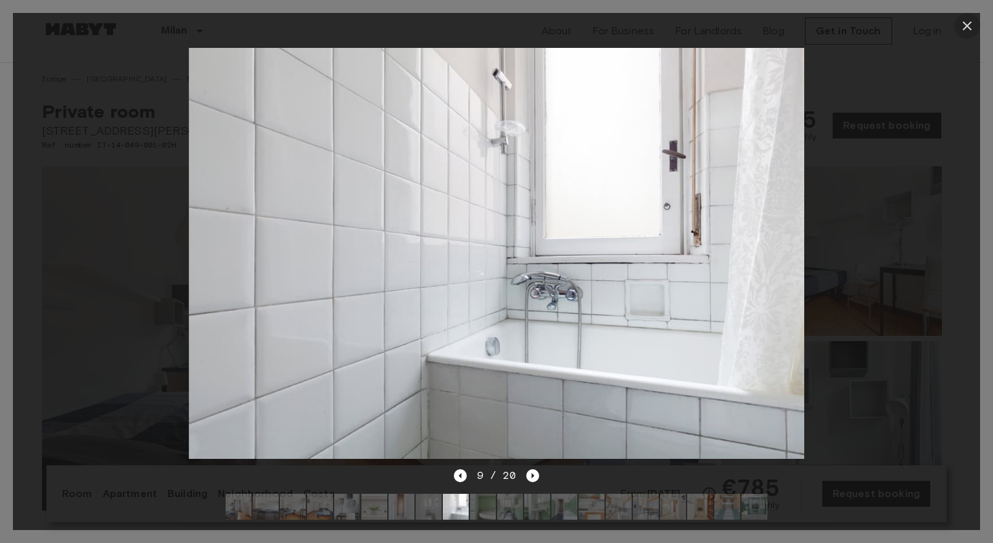
click at [965, 27] on icon "button" at bounding box center [967, 25] width 9 height 9
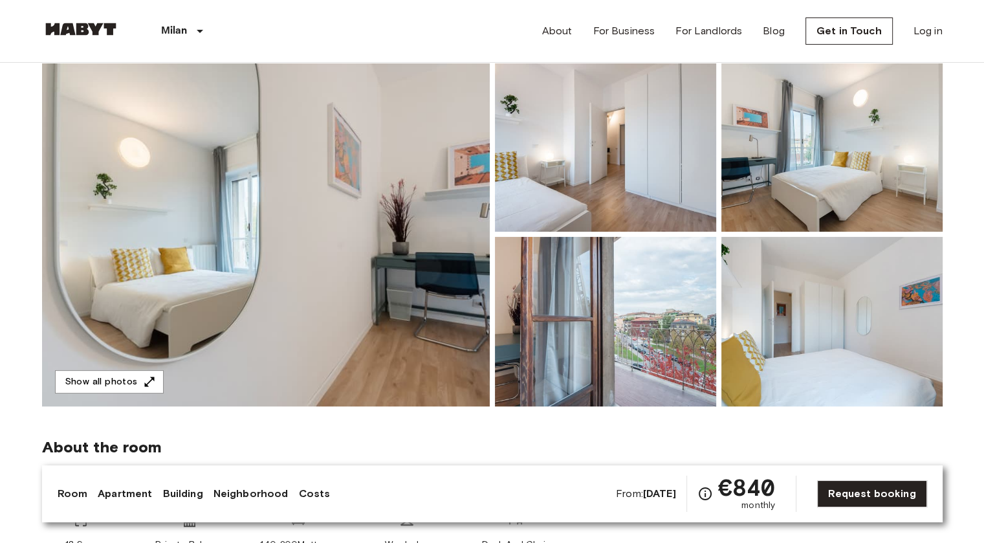
scroll to position [105, 0]
click at [241, 235] on img at bounding box center [265, 233] width 447 height 344
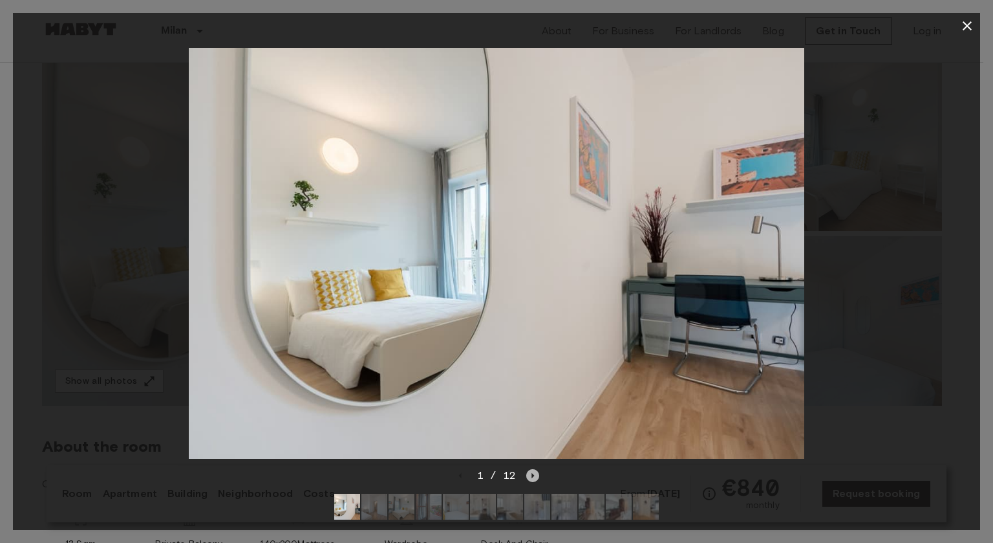
click at [533, 469] on icon "Next image" at bounding box center [532, 475] width 13 height 13
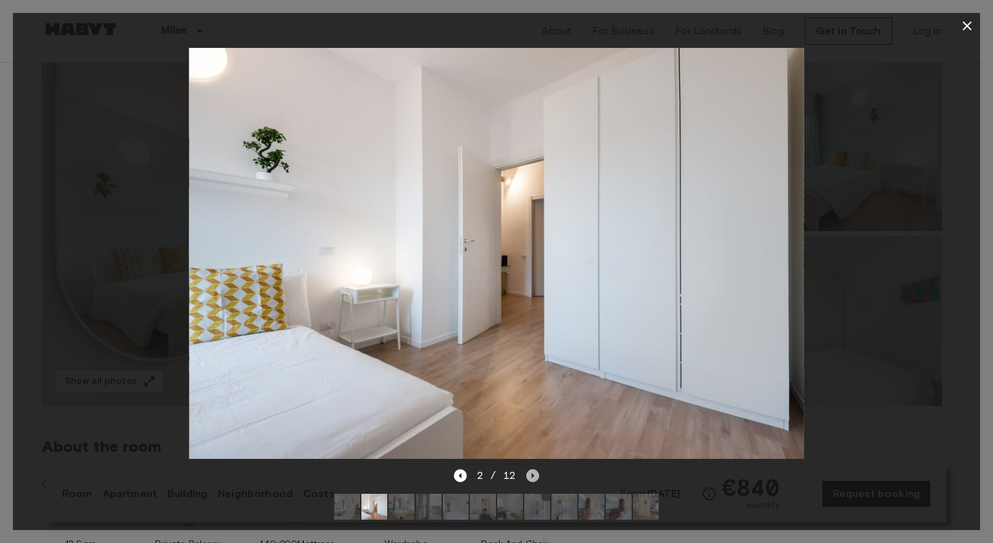
click at [533, 469] on icon "Next image" at bounding box center [532, 475] width 13 height 13
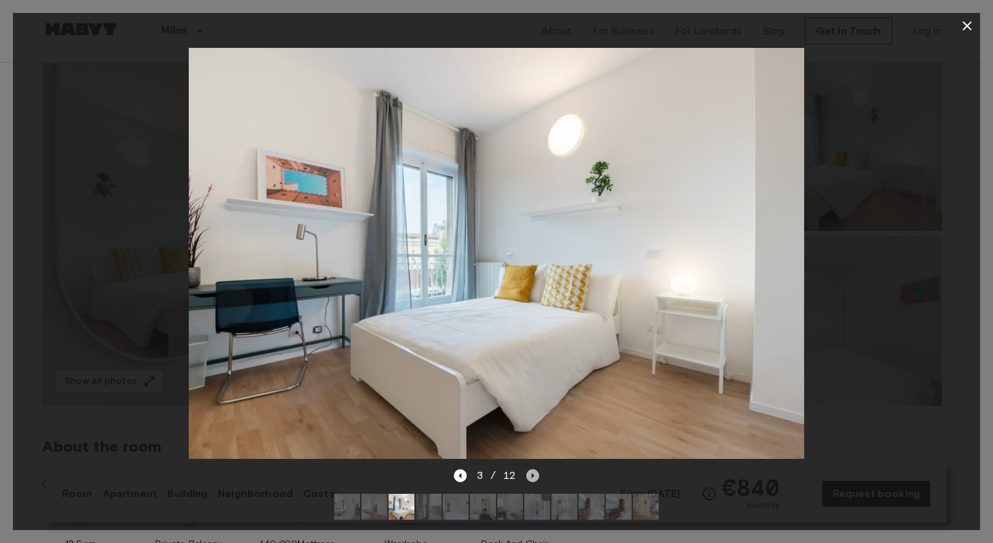
click at [533, 469] on icon "Next image" at bounding box center [532, 475] width 13 height 13
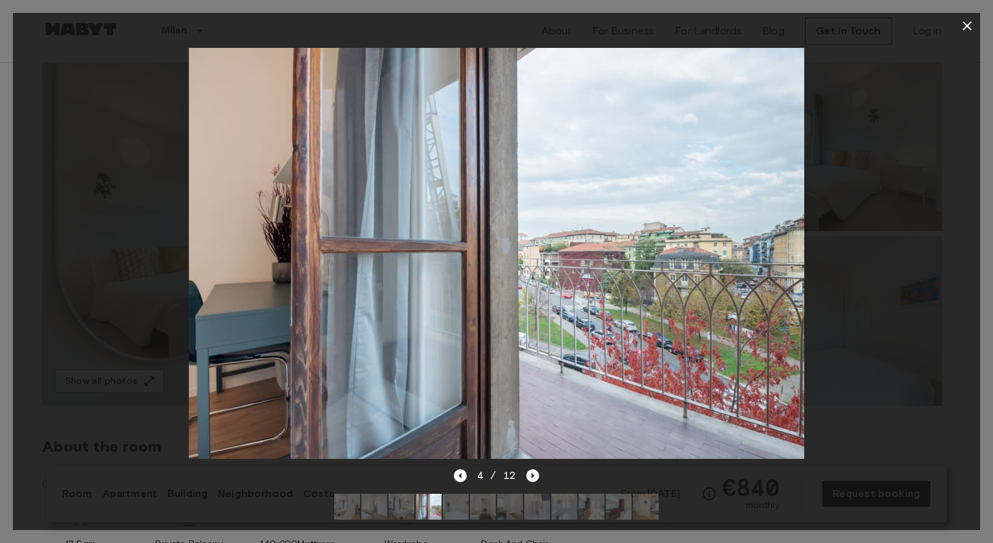
click at [533, 469] on icon "Next image" at bounding box center [532, 475] width 13 height 13
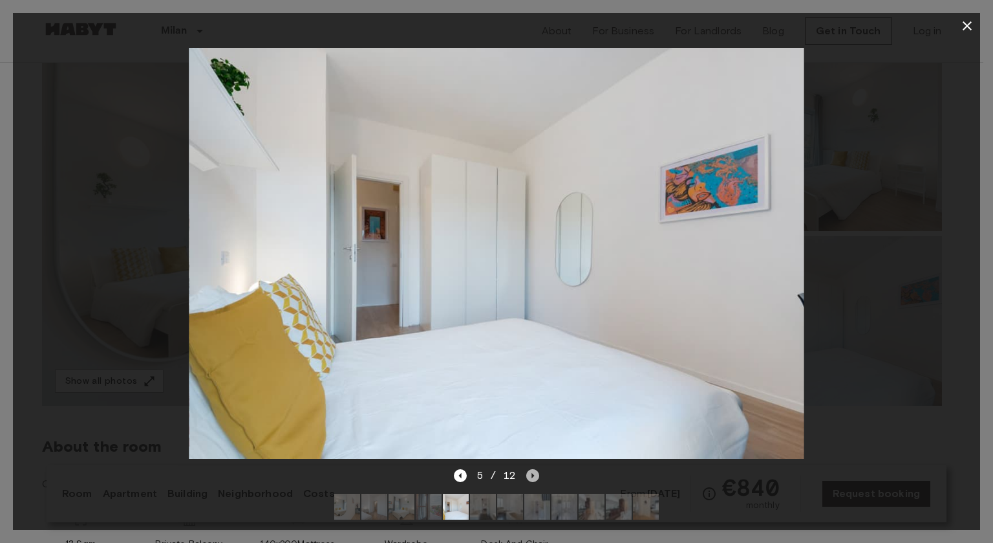
click at [533, 469] on icon "Next image" at bounding box center [532, 475] width 13 height 13
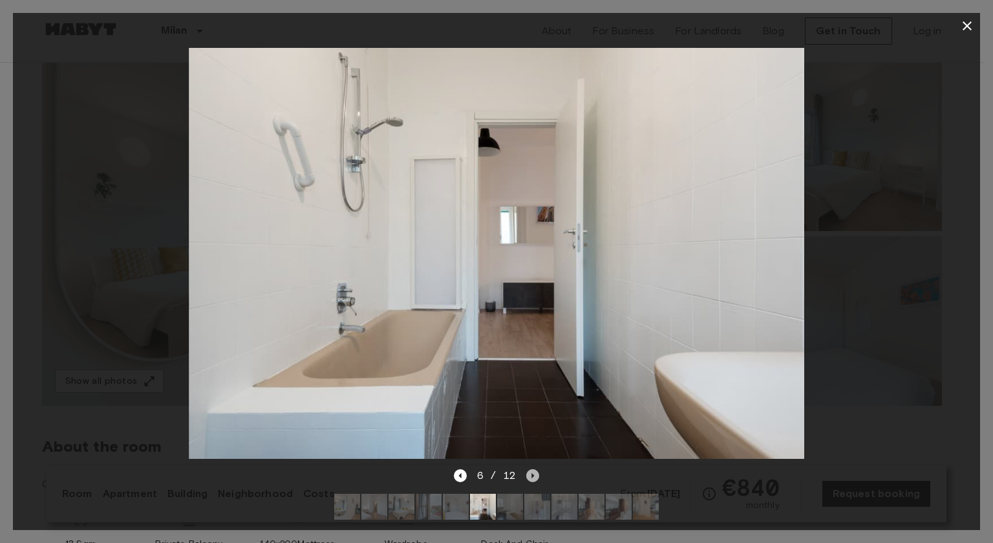
click at [533, 469] on icon "Next image" at bounding box center [532, 475] width 13 height 13
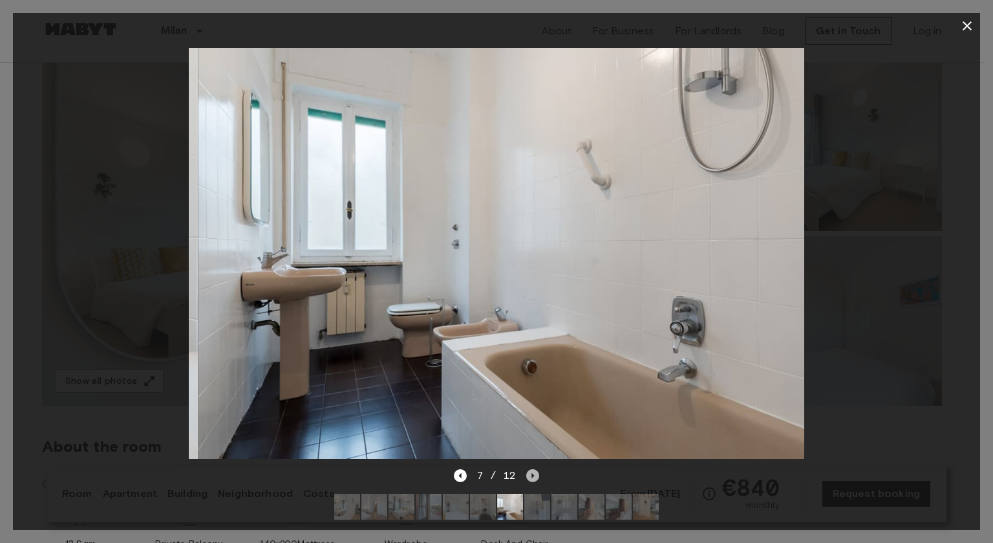
click at [533, 469] on icon "Next image" at bounding box center [532, 475] width 13 height 13
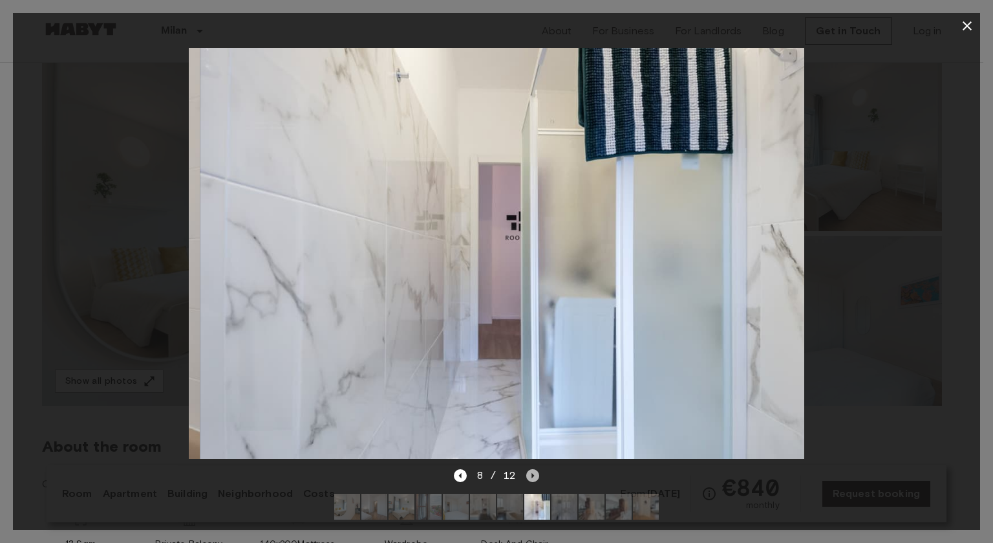
click at [533, 469] on icon "Next image" at bounding box center [532, 475] width 13 height 13
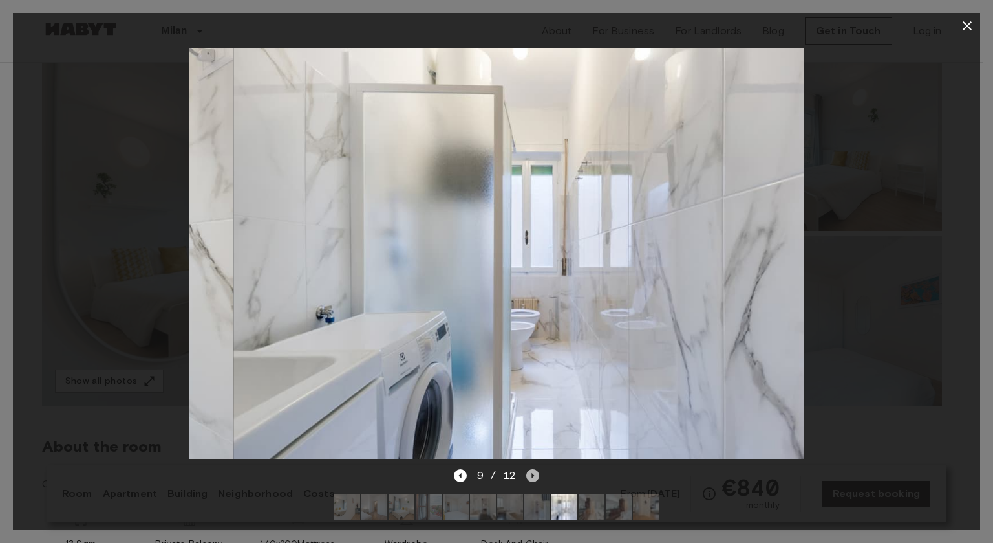
click at [533, 469] on icon "Next image" at bounding box center [532, 475] width 13 height 13
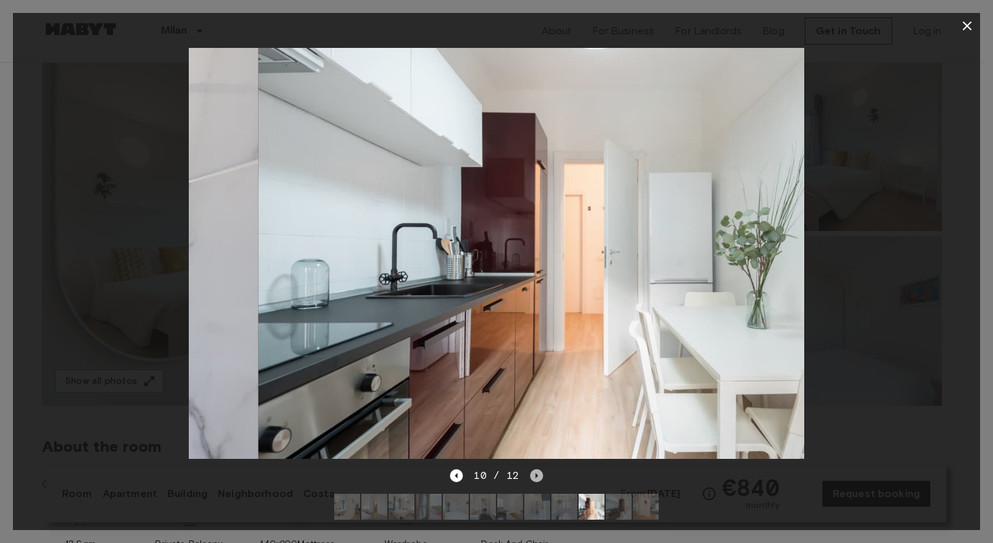
click at [533, 469] on icon "Next image" at bounding box center [536, 475] width 13 height 13
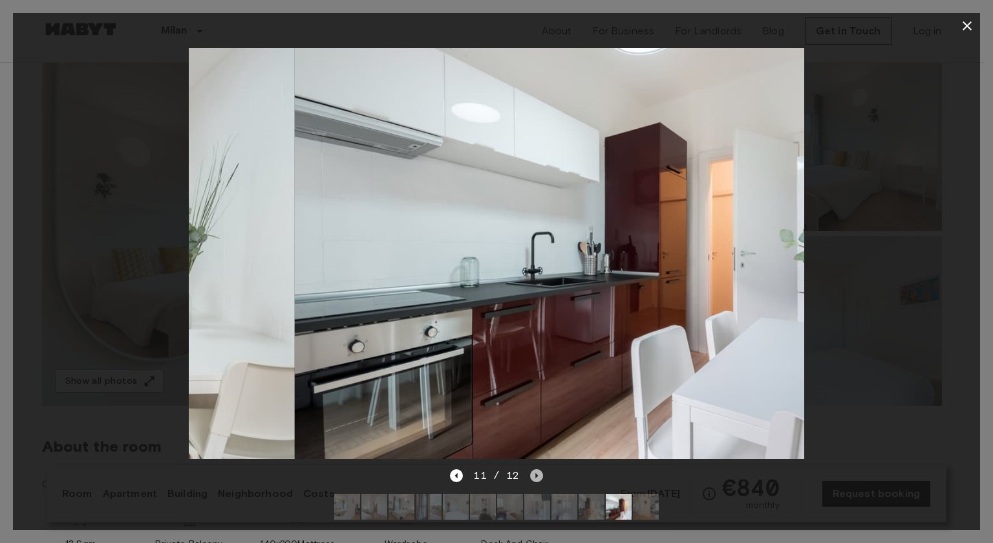
click at [533, 469] on icon "Next image" at bounding box center [536, 475] width 13 height 13
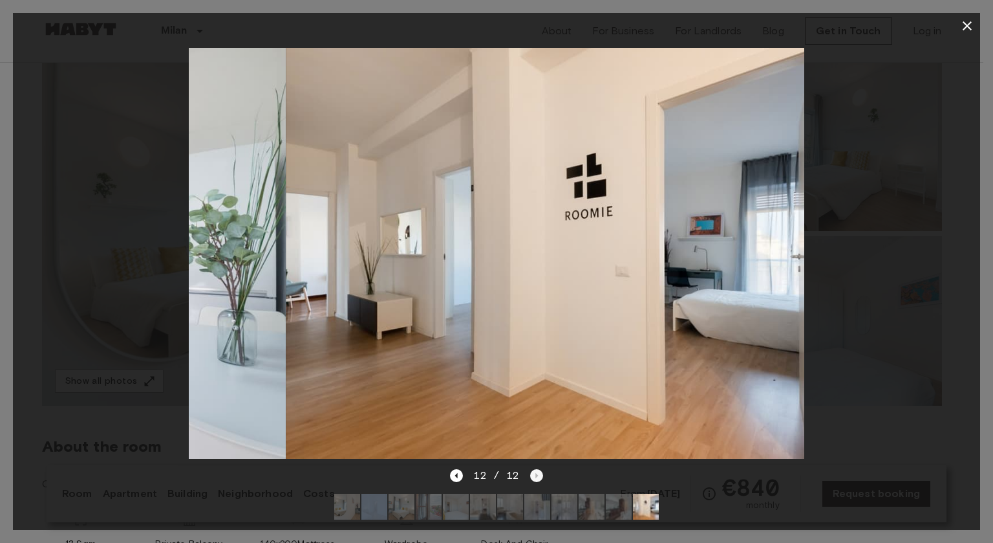
click at [533, 468] on div "12 / 12" at bounding box center [496, 476] width 92 height 16
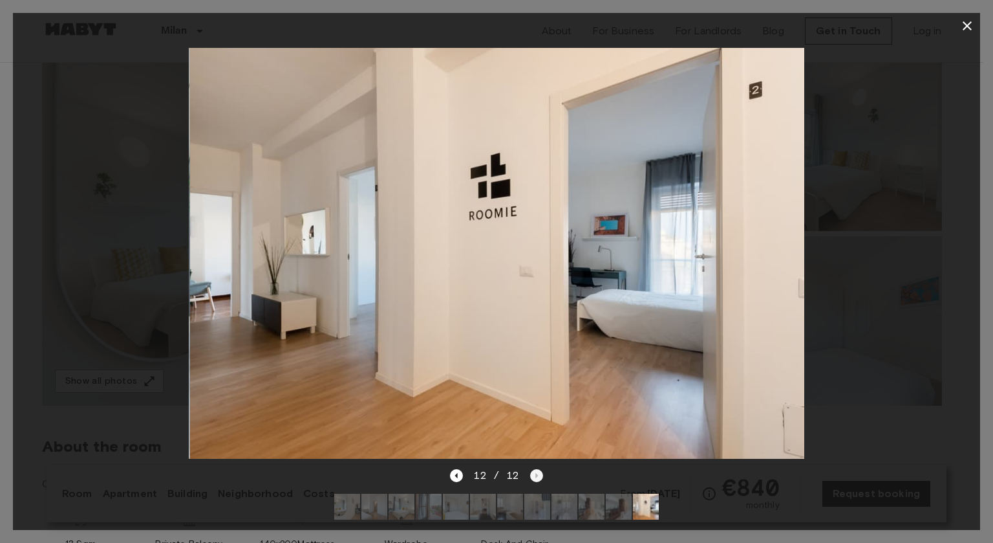
click at [533, 468] on div "12 / 12" at bounding box center [496, 476] width 92 height 16
click at [967, 27] on icon "button" at bounding box center [968, 26] width 16 height 16
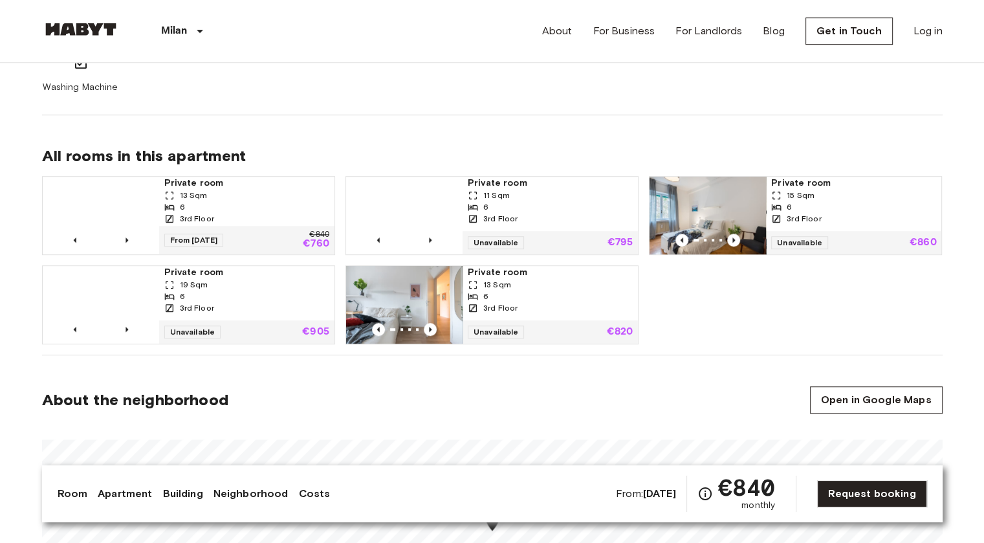
scroll to position [799, 0]
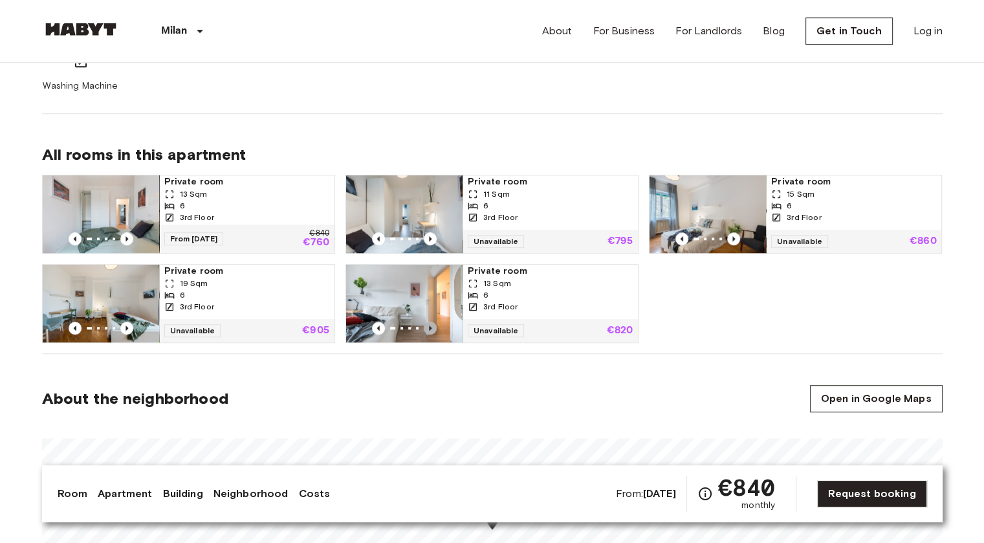
click at [429, 321] on icon "Previous image" at bounding box center [430, 327] width 13 height 13
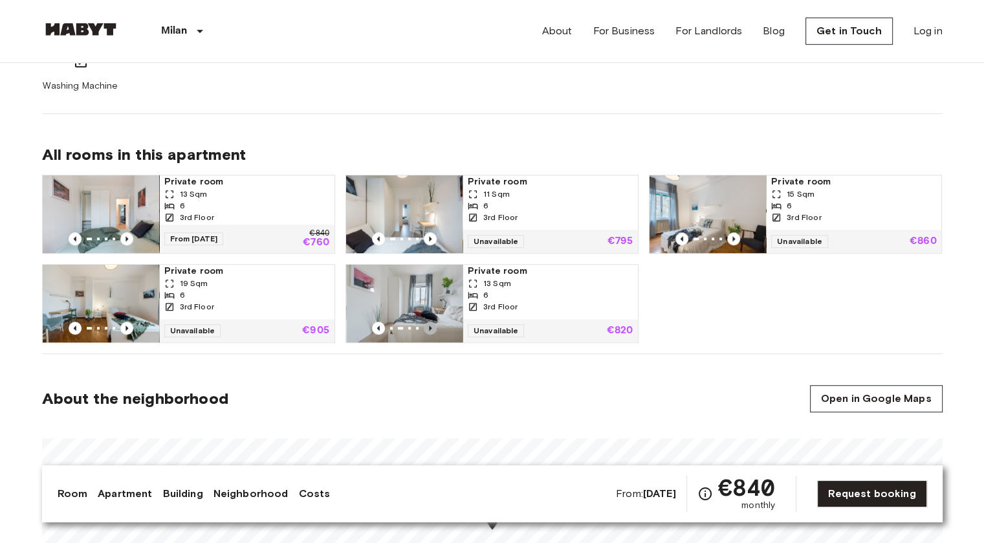
click at [429, 321] on icon "Previous image" at bounding box center [430, 327] width 13 height 13
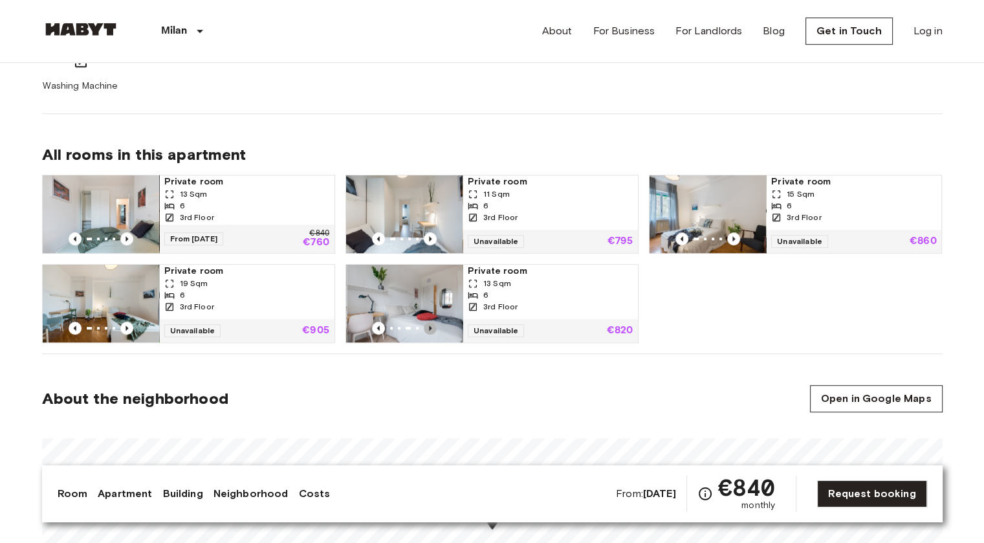
click at [429, 321] on icon "Previous image" at bounding box center [430, 327] width 13 height 13
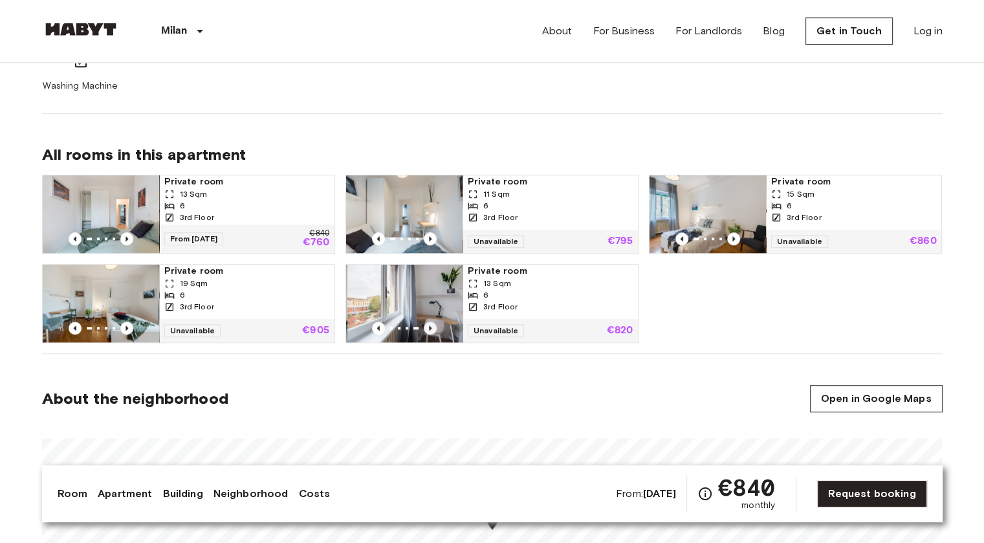
click at [429, 321] on icon "Previous image" at bounding box center [430, 327] width 13 height 13
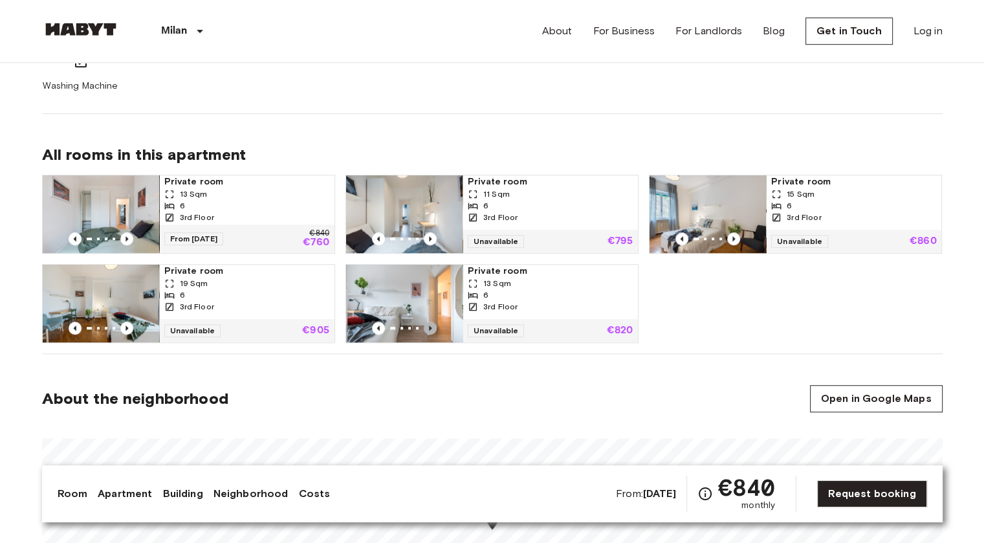
click at [429, 321] on icon "Previous image" at bounding box center [430, 327] width 13 height 13
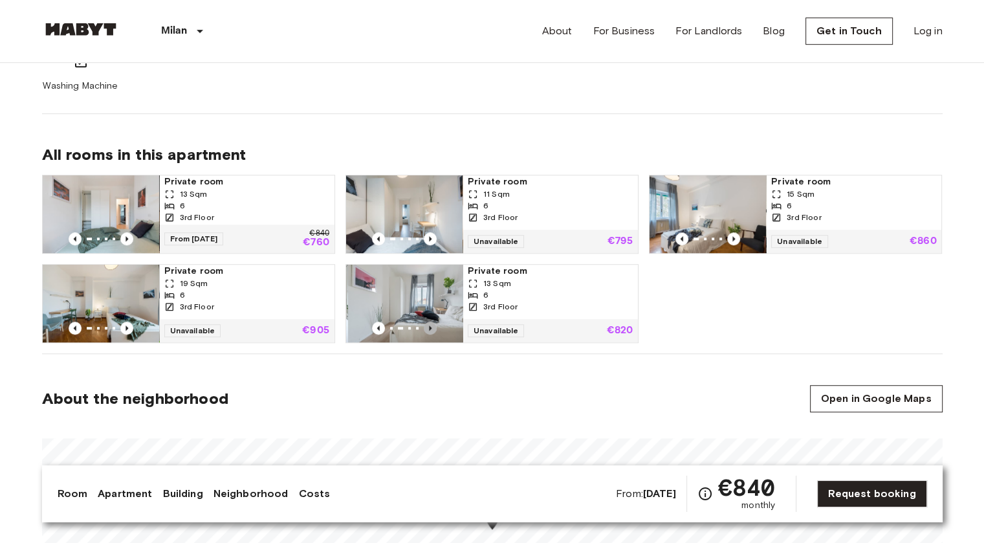
click at [429, 321] on icon "Previous image" at bounding box center [430, 327] width 13 height 13
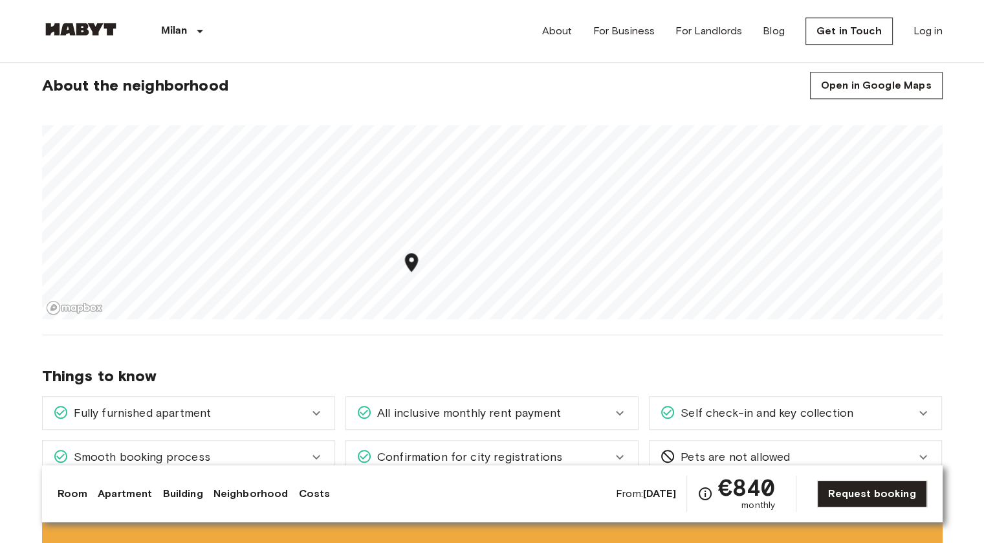
scroll to position [1122, 0]
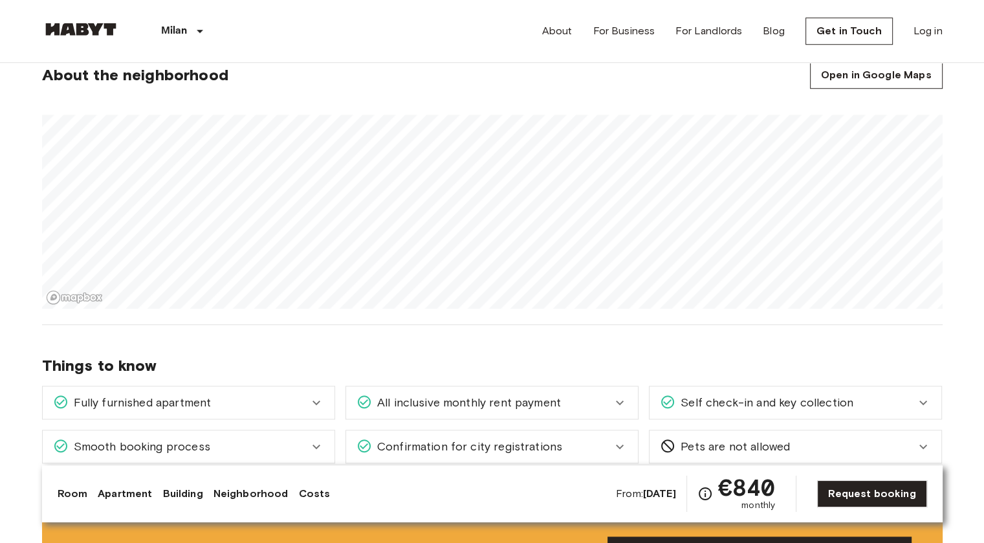
click at [530, 111] on div at bounding box center [492, 206] width 900 height 204
click at [842, 74] on link "Open in Google Maps" at bounding box center [876, 74] width 133 height 27
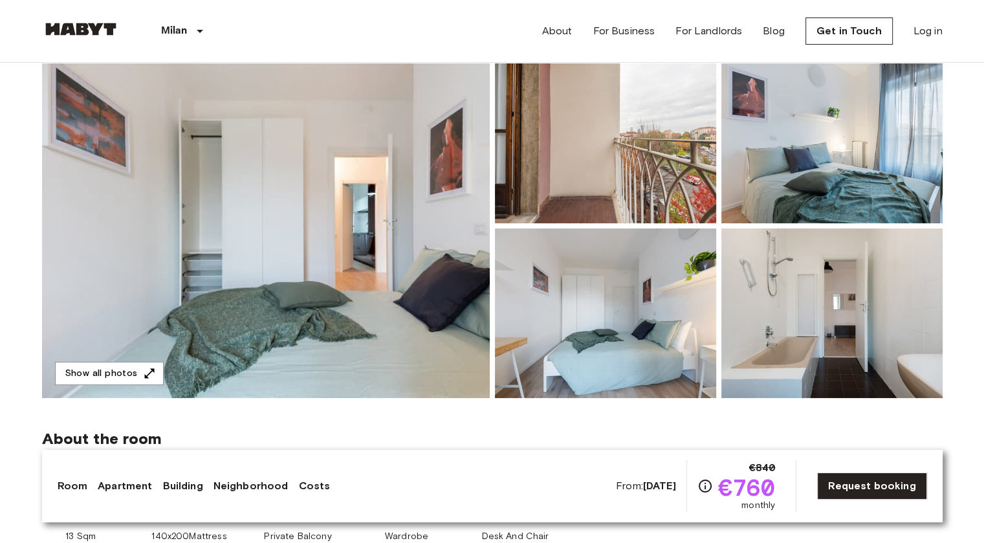
click at [383, 253] on img at bounding box center [265, 226] width 447 height 344
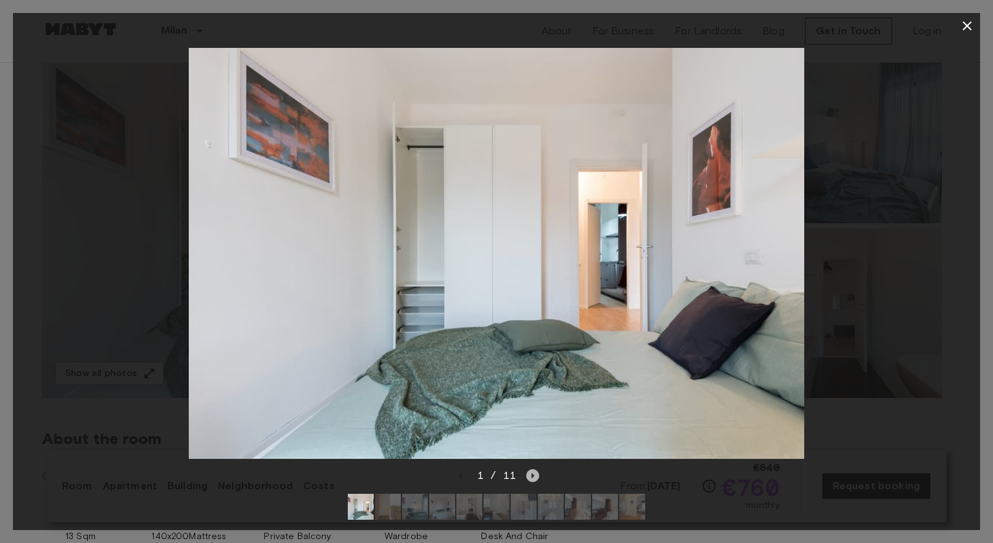
click at [532, 473] on icon "Next image" at bounding box center [533, 475] width 3 height 5
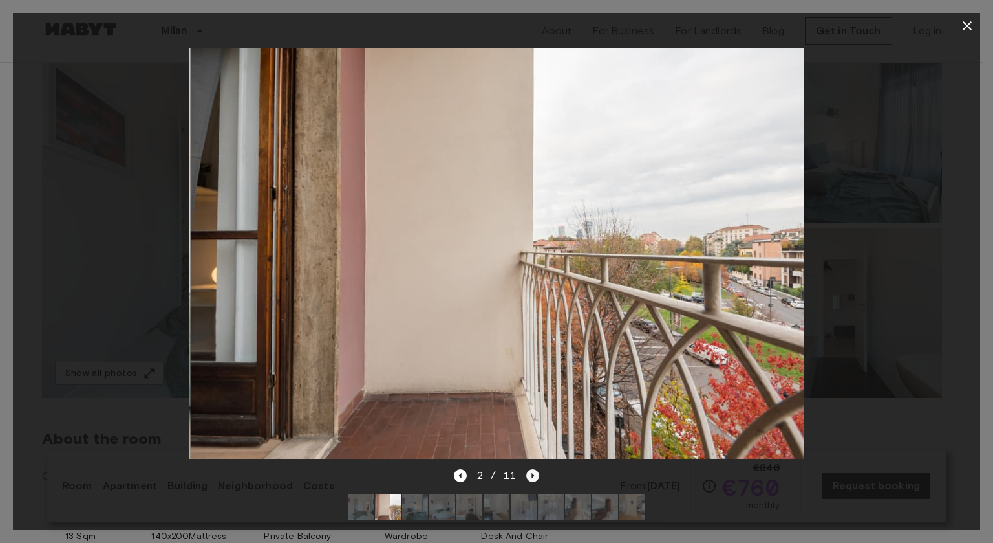
click at [532, 473] on icon "Next image" at bounding box center [533, 475] width 3 height 5
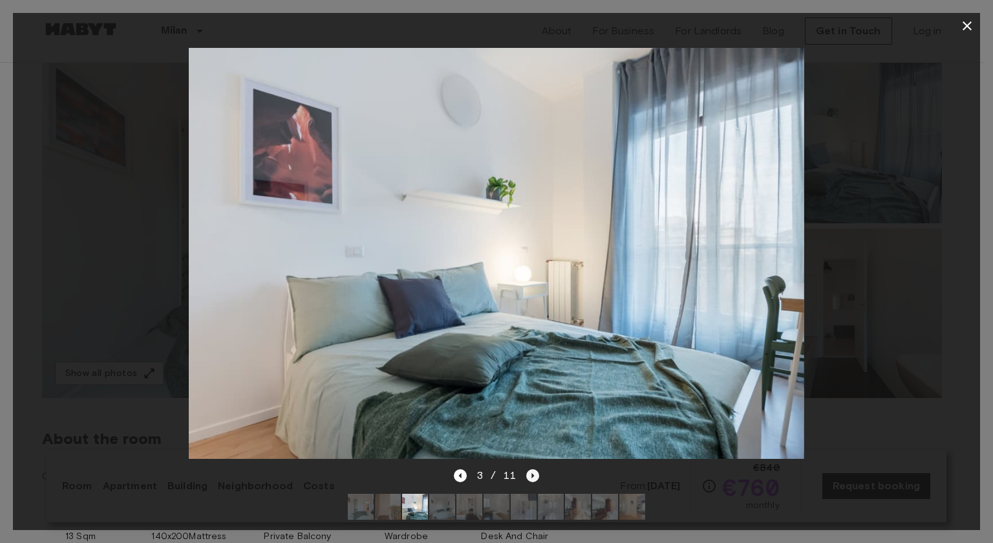
click at [532, 473] on icon "Next image" at bounding box center [533, 475] width 3 height 5
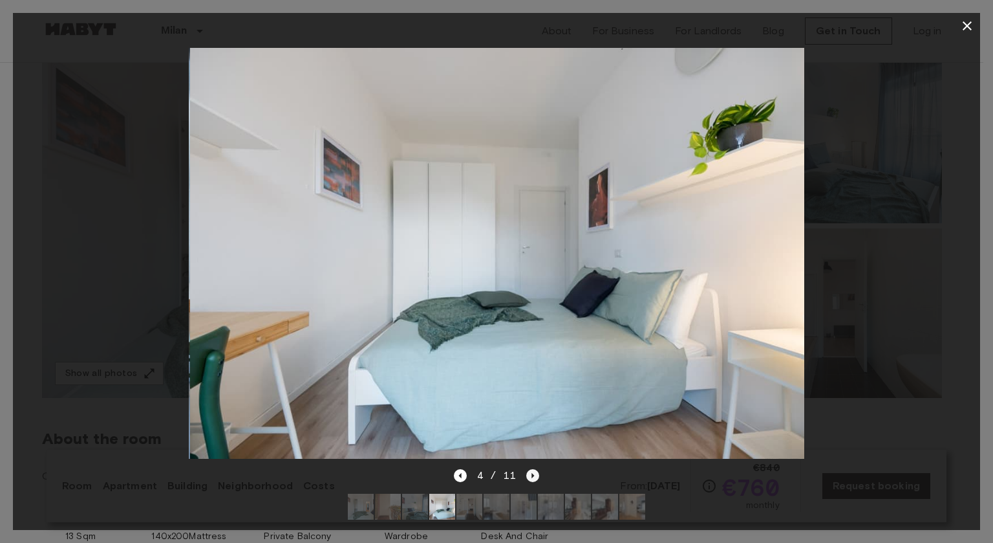
click at [532, 473] on icon "Next image" at bounding box center [533, 475] width 3 height 5
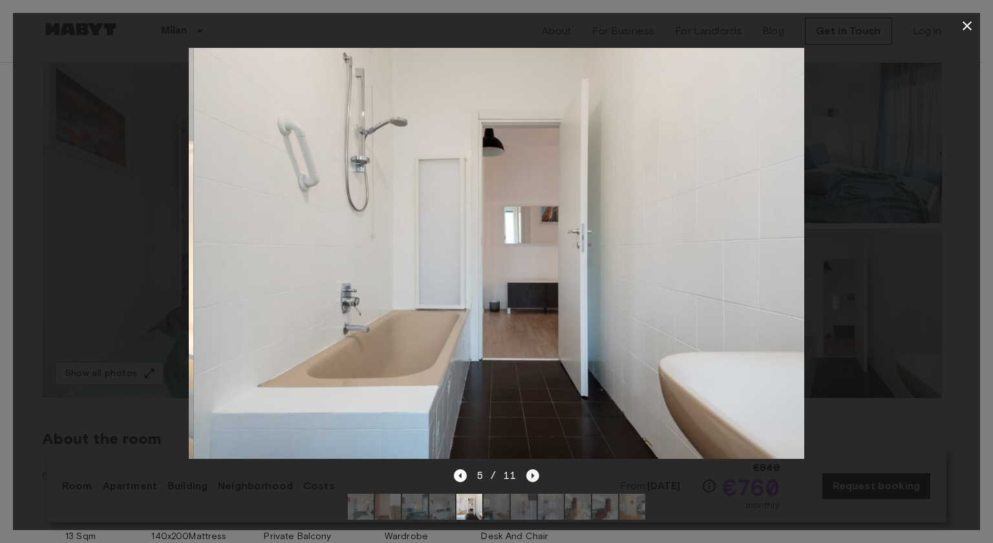
click at [532, 473] on icon "Next image" at bounding box center [533, 475] width 3 height 5
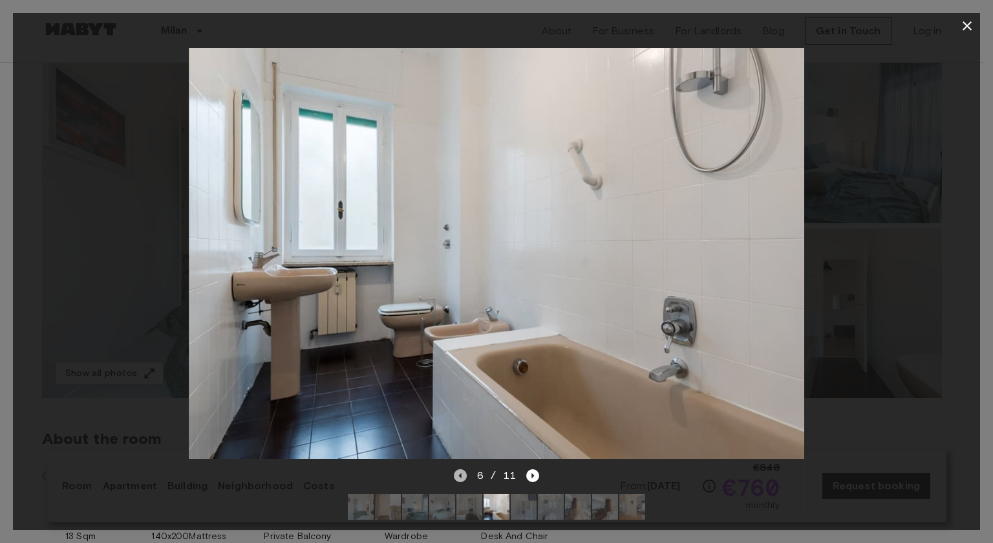
click at [461, 469] on icon "Previous image" at bounding box center [460, 475] width 13 height 13
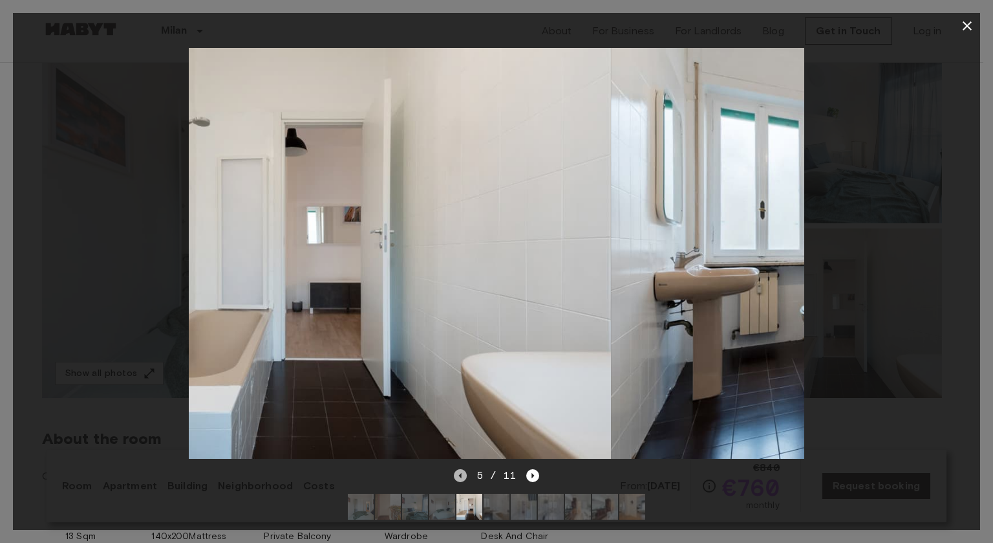
click at [461, 469] on icon "Previous image" at bounding box center [460, 475] width 13 height 13
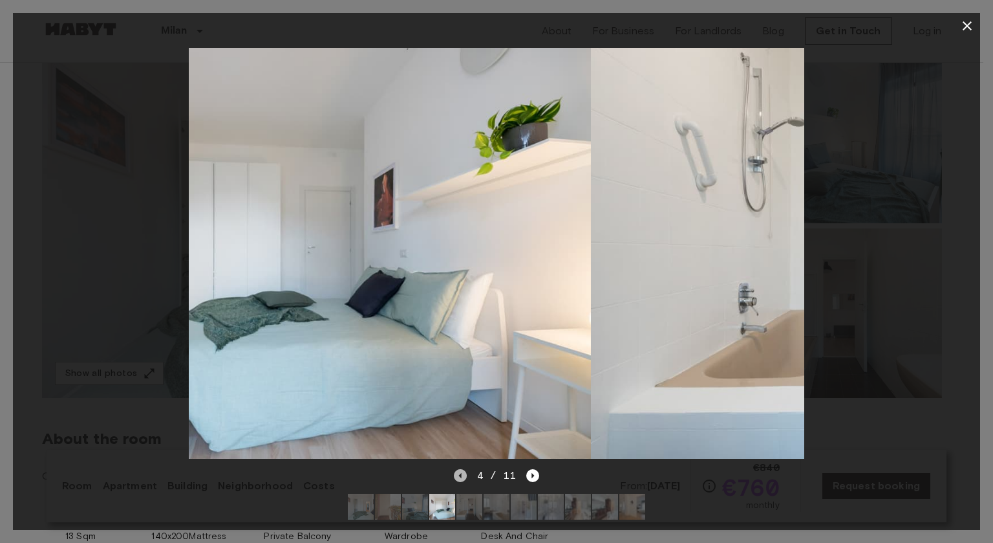
click at [461, 469] on icon "Previous image" at bounding box center [460, 475] width 13 height 13
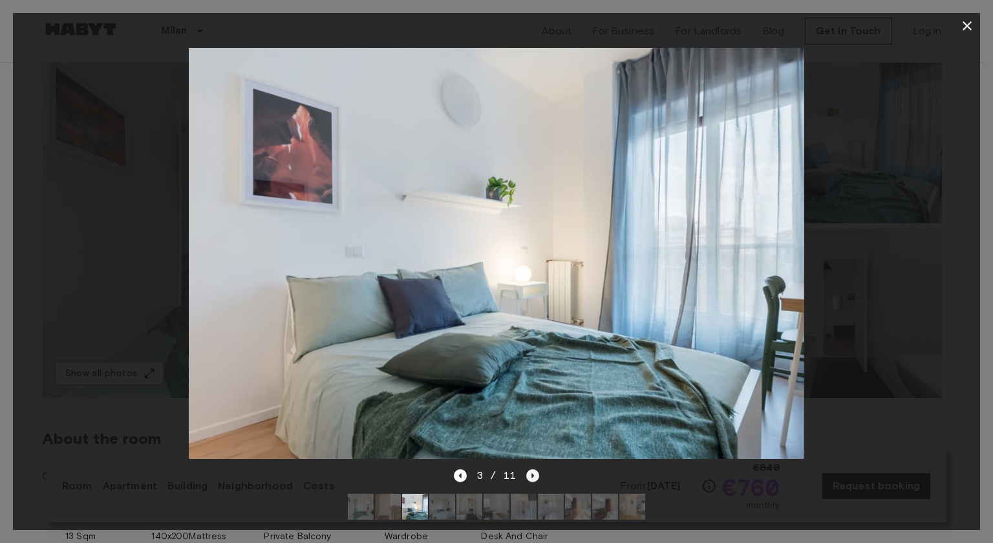
click at [532, 473] on icon "Next image" at bounding box center [533, 475] width 3 height 5
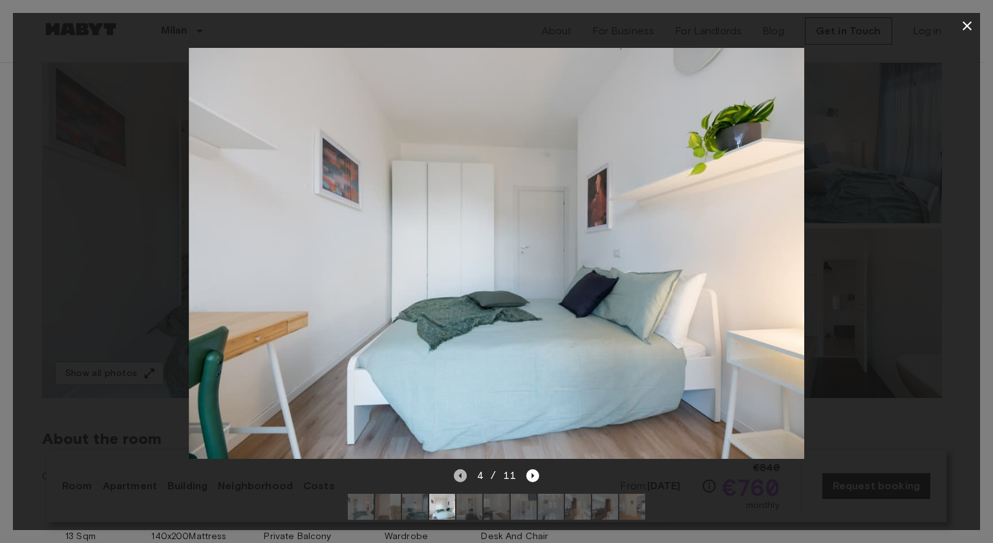
click at [462, 469] on icon "Previous image" at bounding box center [460, 475] width 13 height 13
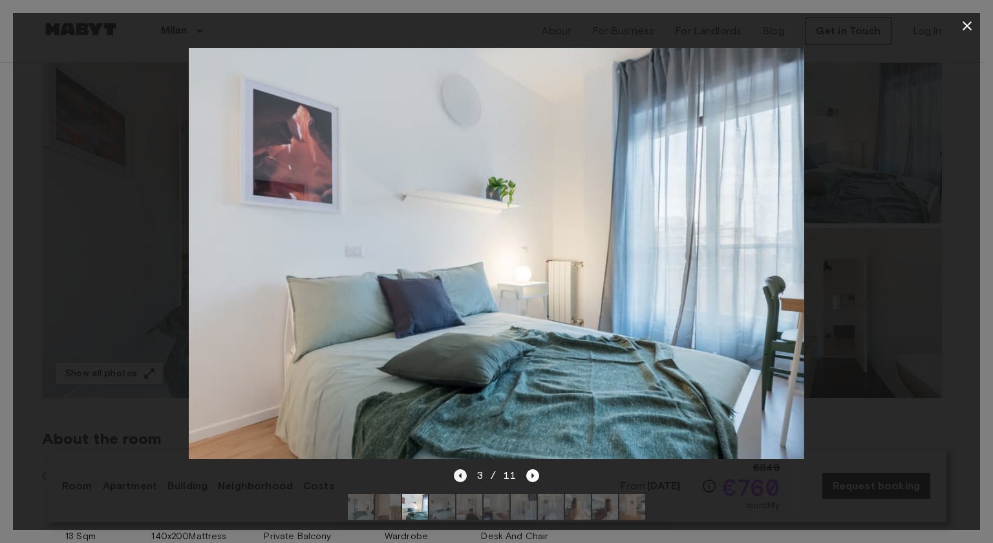
click at [462, 469] on icon "Previous image" at bounding box center [460, 475] width 13 height 13
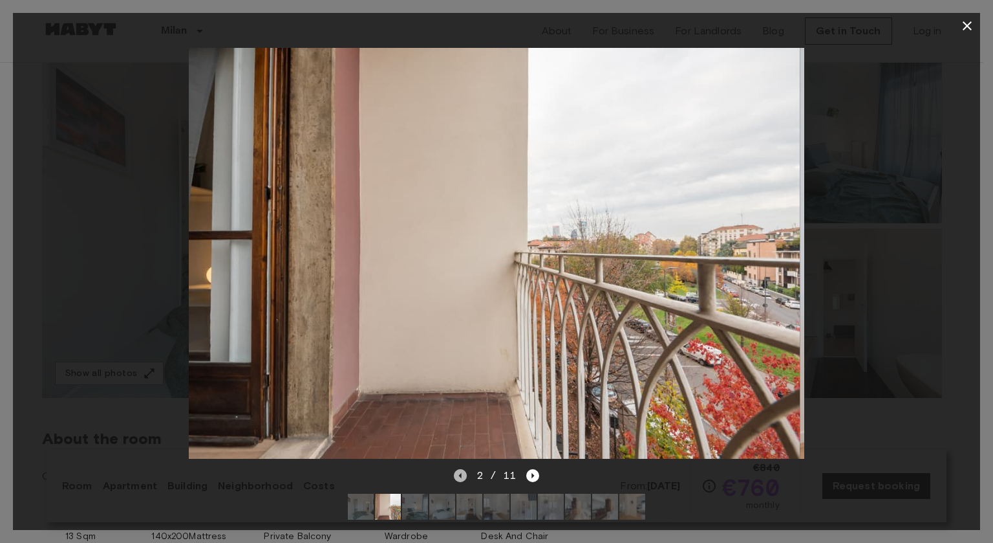
click at [462, 469] on icon "Previous image" at bounding box center [460, 475] width 13 height 13
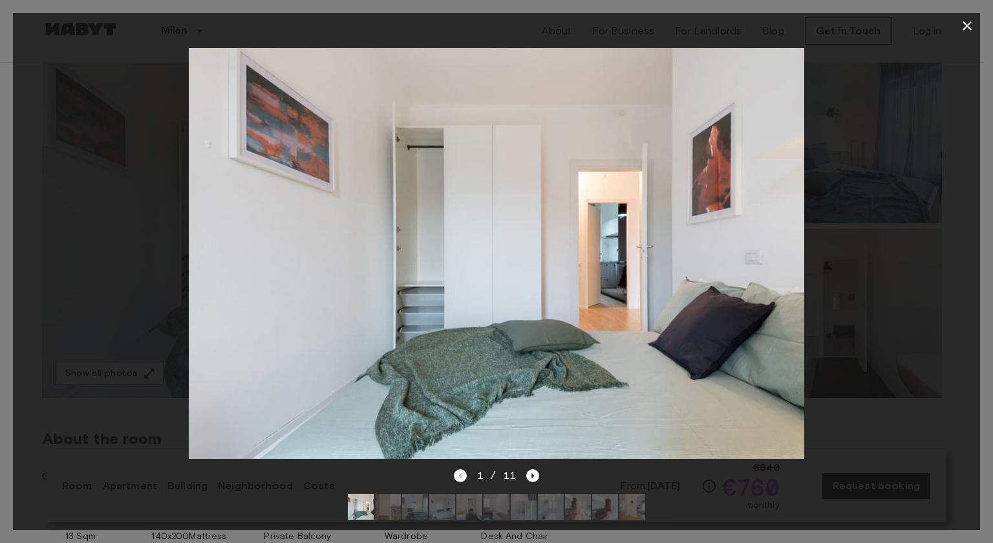
click at [462, 468] on div "1 / 11" at bounding box center [497, 476] width 86 height 16
click at [965, 22] on icon "button" at bounding box center [968, 26] width 16 height 16
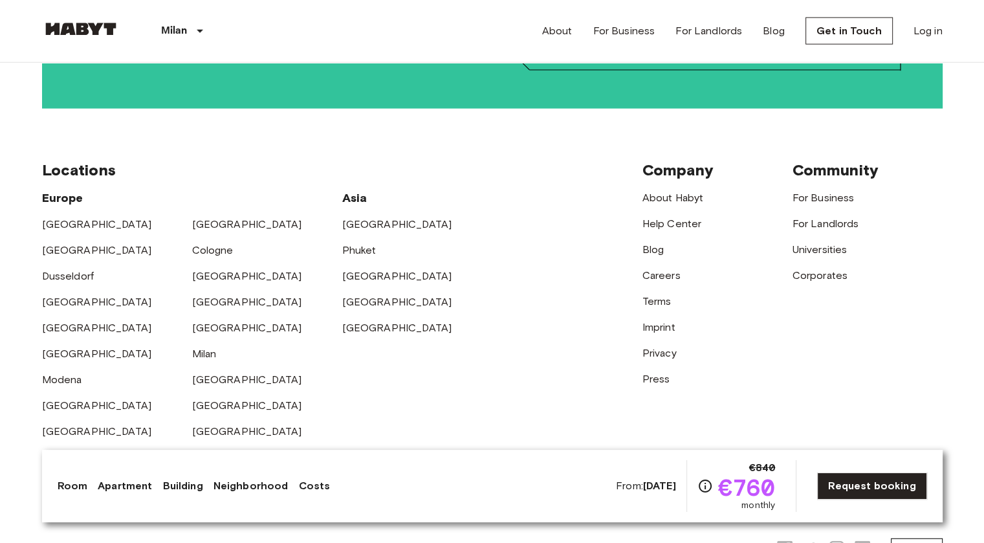
scroll to position [3180, 0]
